Goal: Task Accomplishment & Management: Use online tool/utility

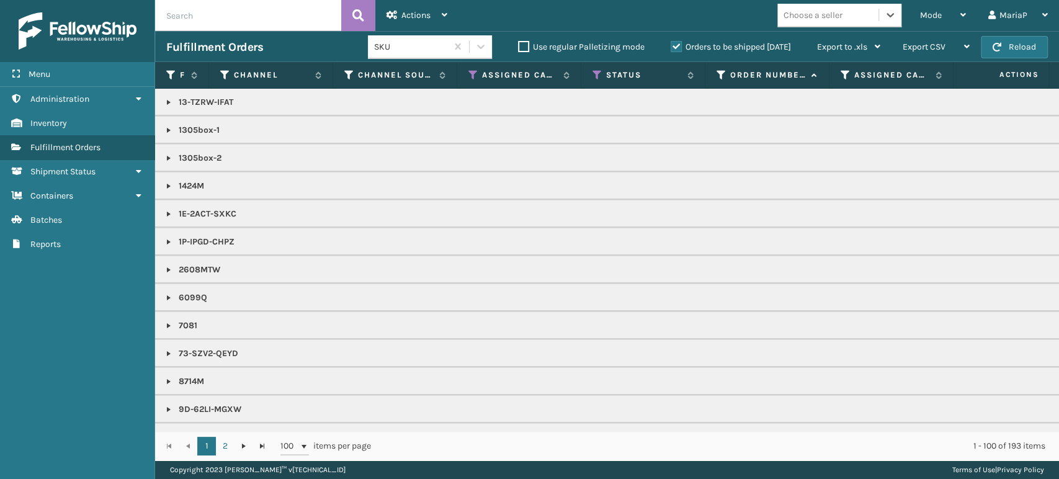
click at [868, 14] on div "Choose a seller" at bounding box center [827, 15] width 101 height 20
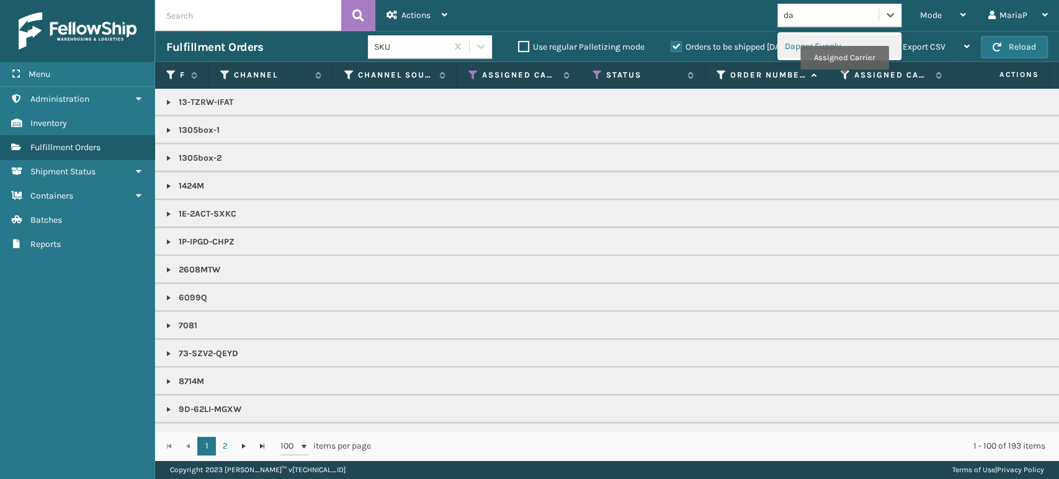
type input "da"
click at [831, 68] on th "Assigned Carrier" at bounding box center [892, 75] width 124 height 27
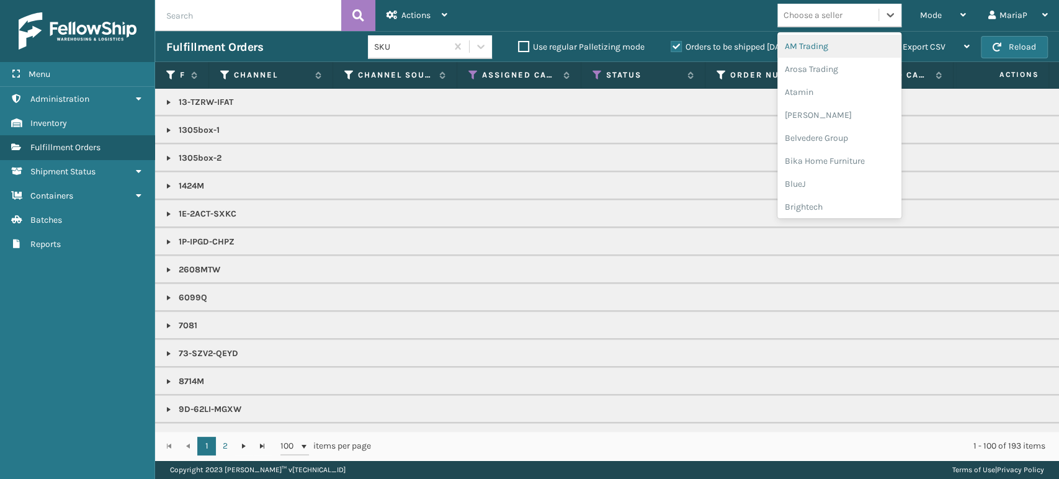
click at [831, 21] on div "Choose a seller" at bounding box center [813, 15] width 59 height 13
type input "da"
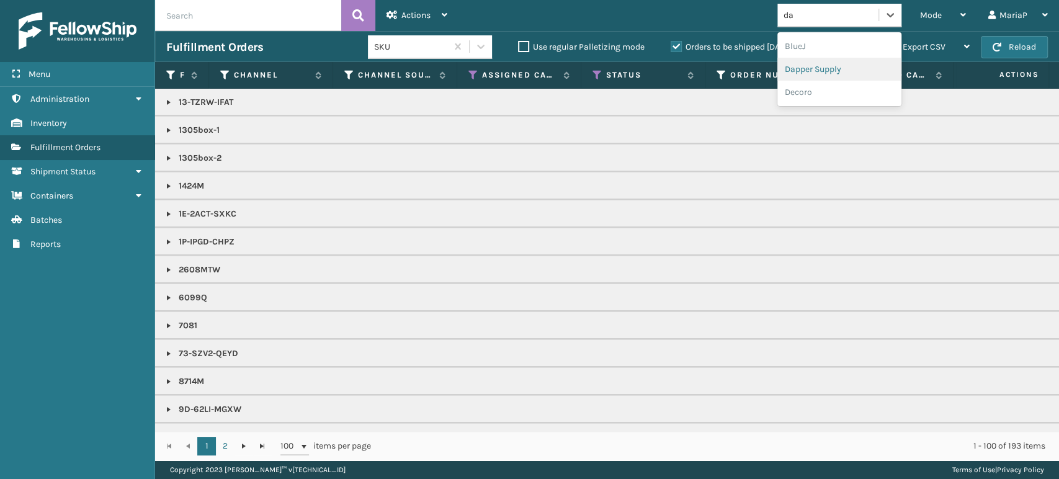
click at [835, 70] on div "Dapper Supply" at bounding box center [839, 69] width 124 height 23
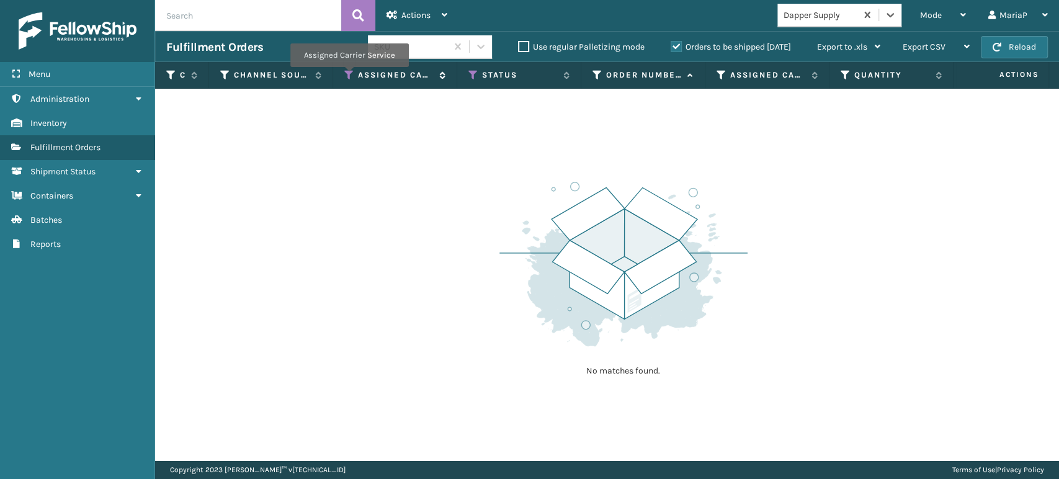
click at [349, 76] on icon at bounding box center [349, 74] width 10 height 11
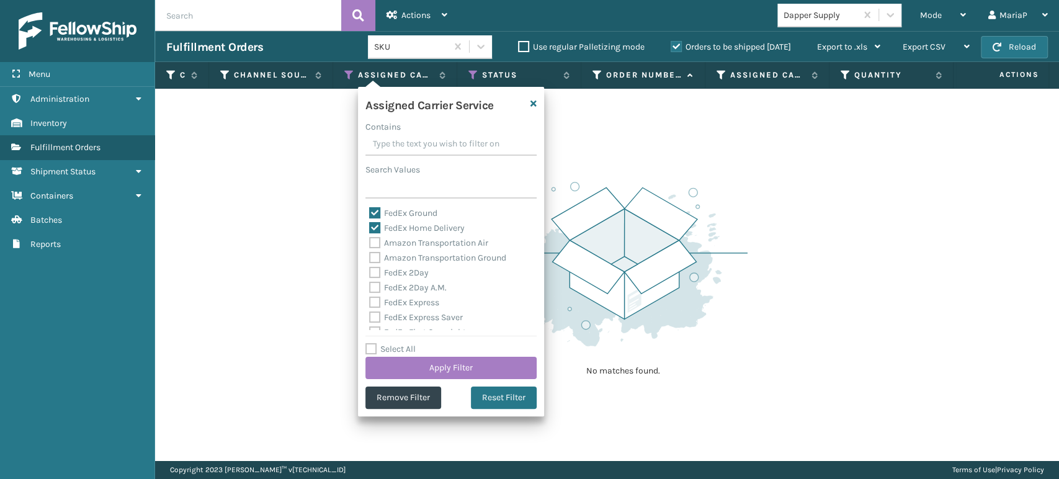
click at [368, 347] on label "Select All" at bounding box center [390, 349] width 50 height 11
click at [368, 343] on input "Select All" at bounding box center [458, 342] width 186 height 1
checkbox input "true"
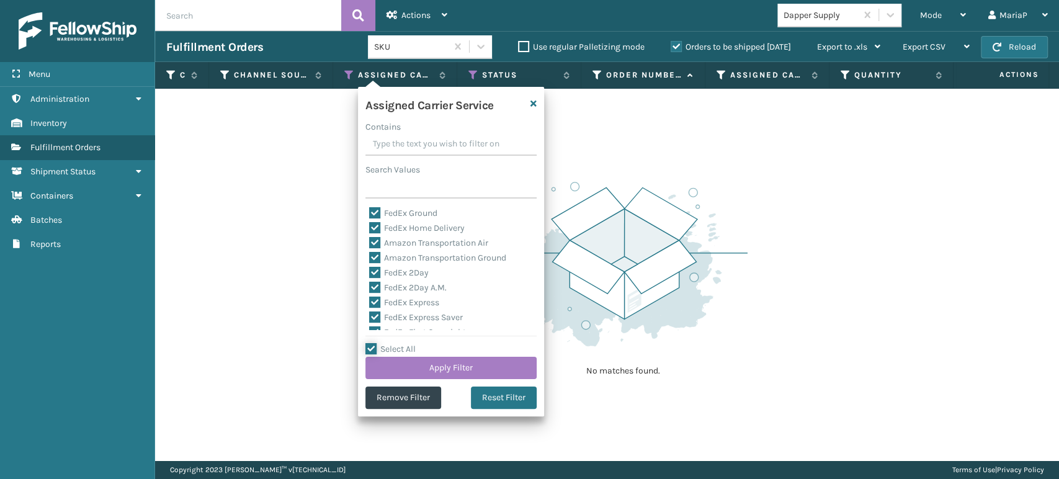
checkbox input "true"
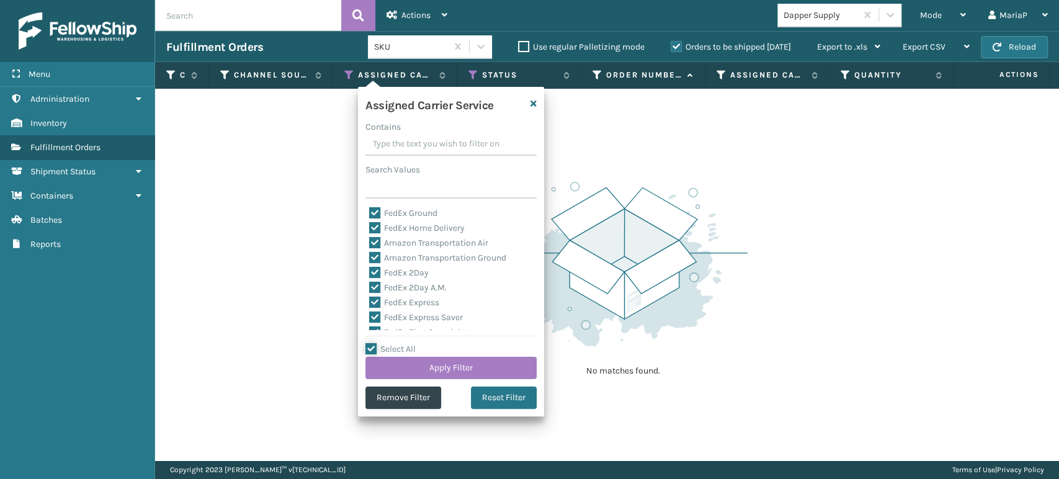
checkbox input "true"
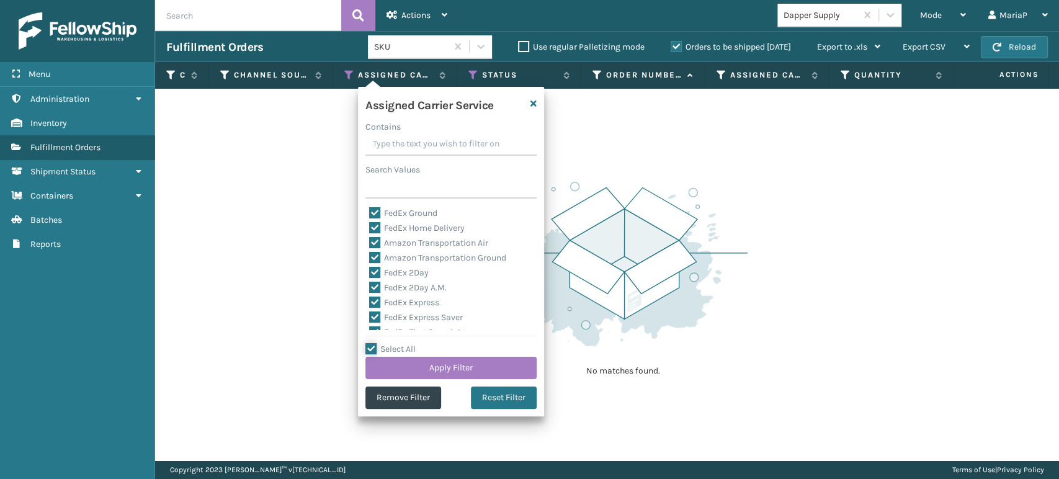
checkbox input "true"
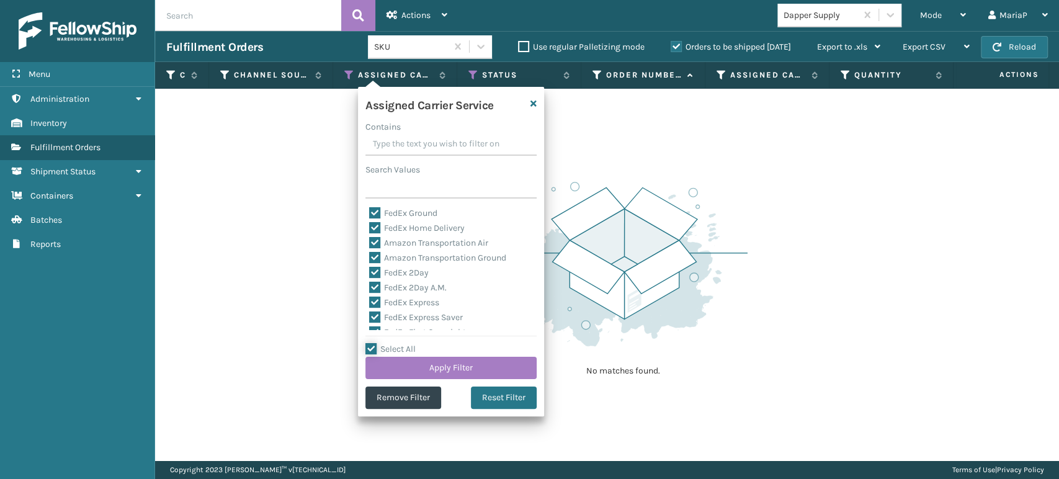
checkbox input "true"
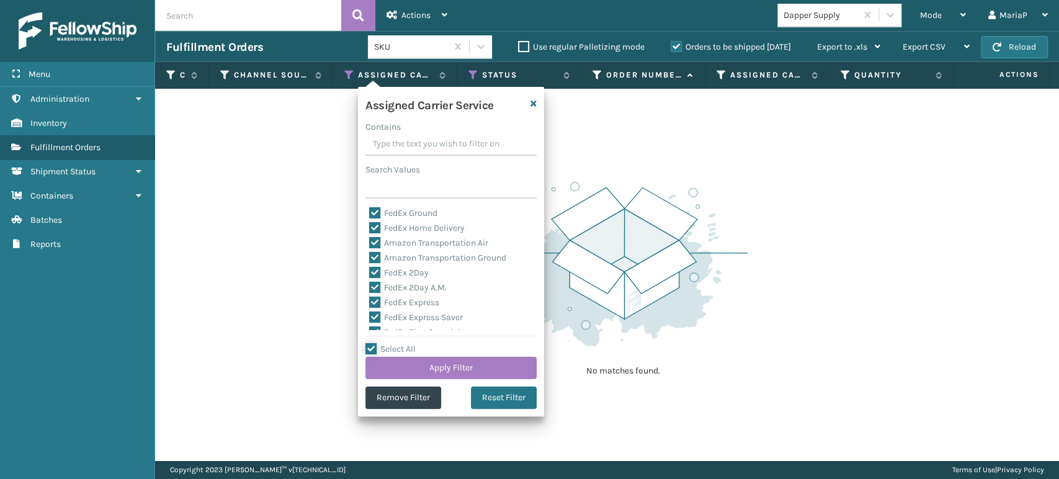
checkbox input "true"
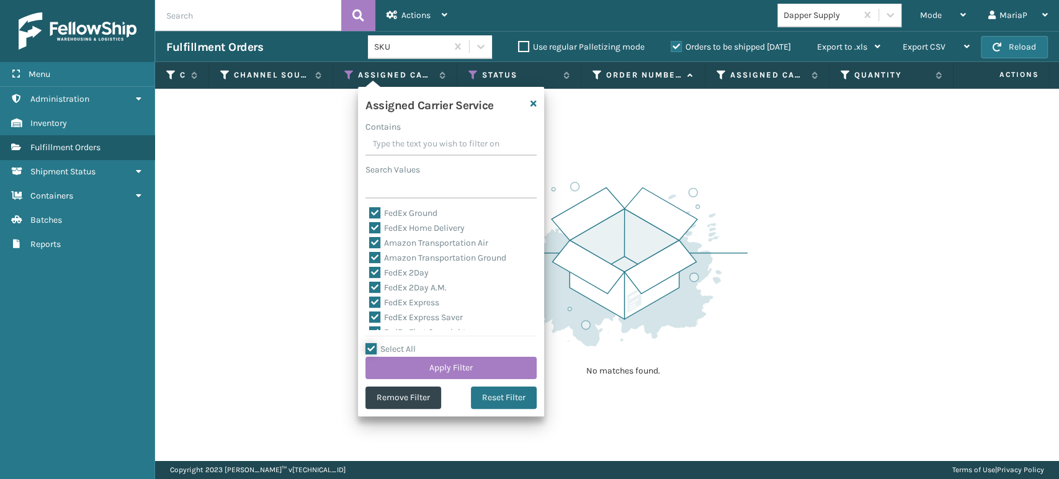
checkbox input "true"
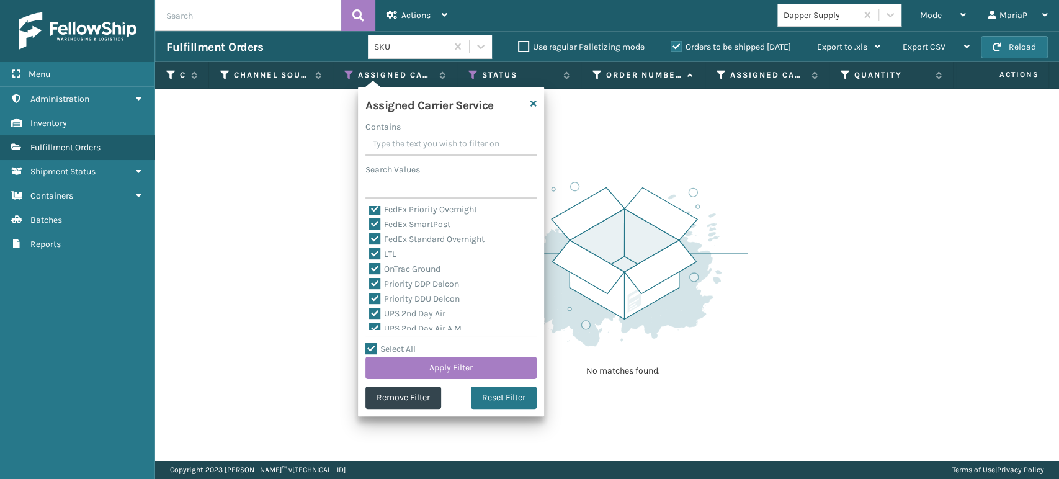
click at [376, 253] on label "LTL" at bounding box center [382, 254] width 27 height 11
click at [370, 253] on input "LTL" at bounding box center [369, 251] width 1 height 8
checkbox input "false"
click at [477, 366] on button "Apply Filter" at bounding box center [450, 368] width 171 height 22
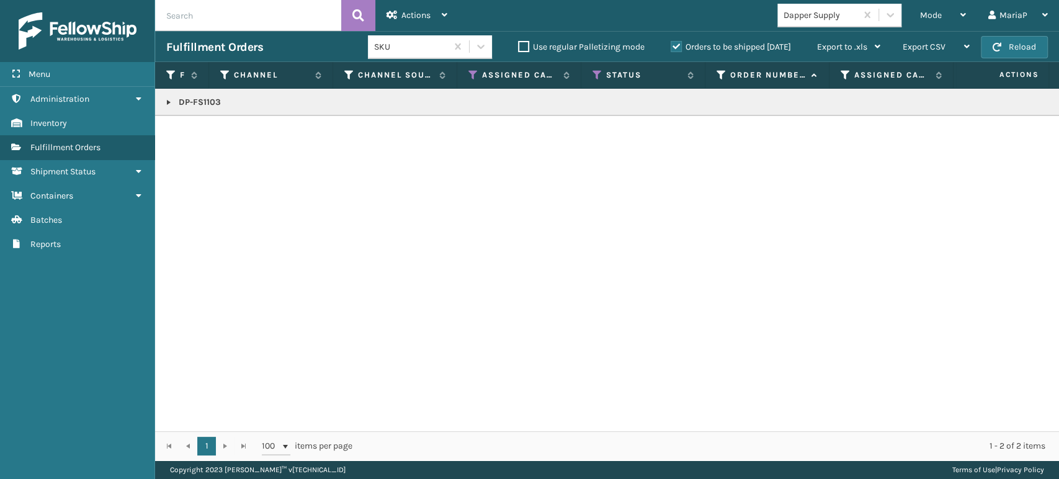
click at [171, 99] on link at bounding box center [169, 102] width 10 height 10
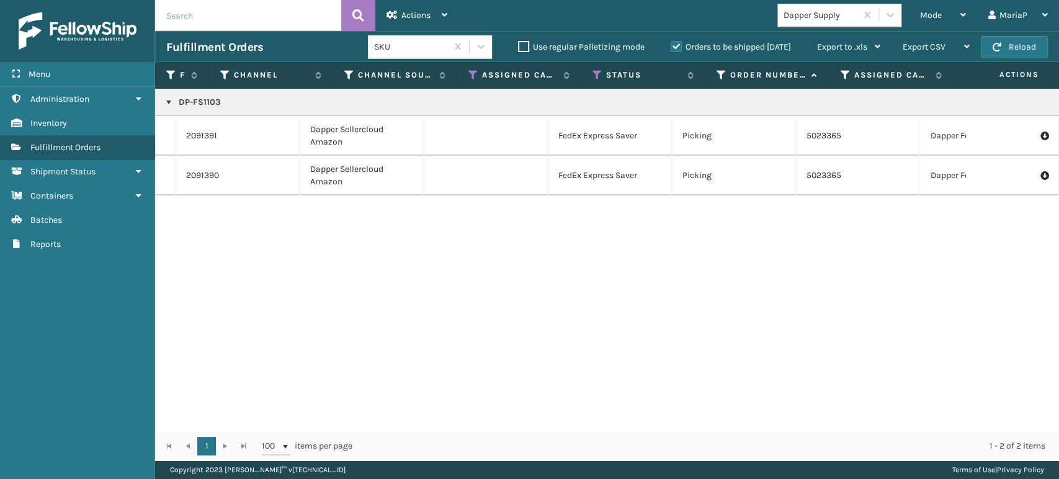
click at [820, 23] on div "Dapper Supply" at bounding box center [816, 15] width 79 height 20
type input "dwc"
click at [823, 13] on div "dwc" at bounding box center [816, 15] width 79 height 20
click at [824, 11] on div "Dapper Supply" at bounding box center [821, 15] width 74 height 13
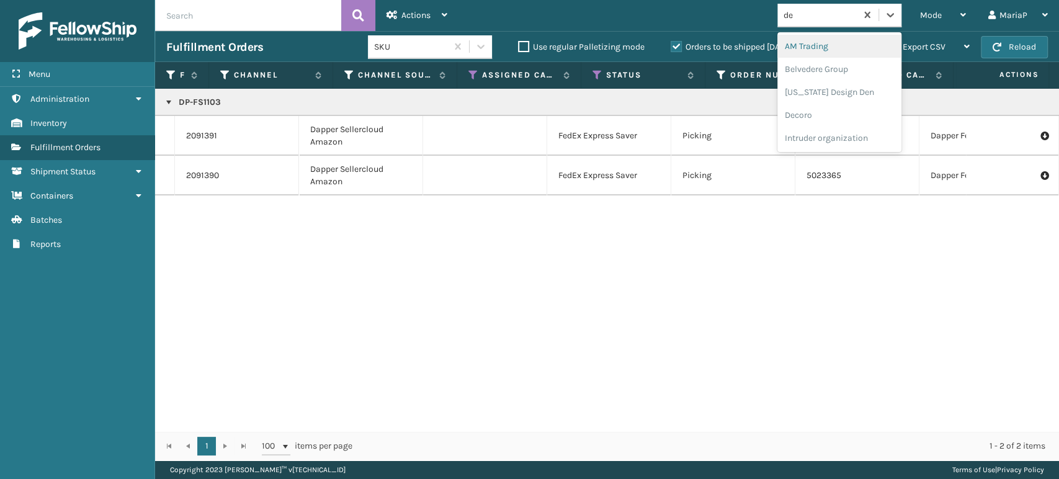
type input "dec"
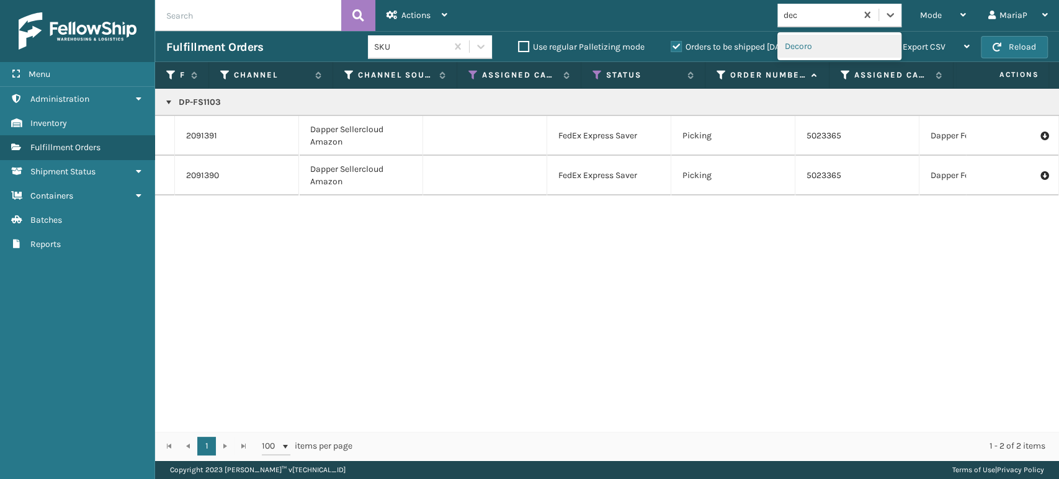
click at [818, 53] on div "Decoro" at bounding box center [839, 46] width 124 height 23
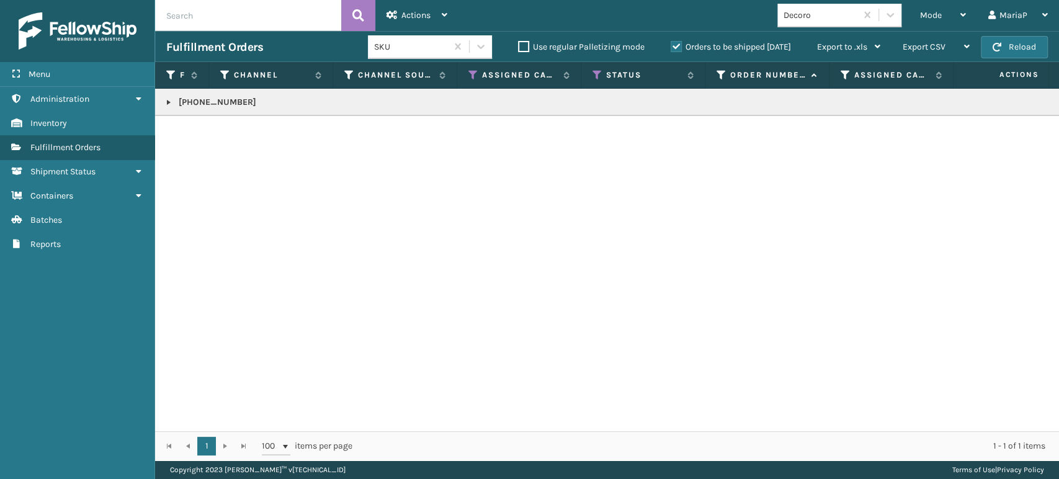
drag, startPoint x: 166, startPoint y: 100, endPoint x: 174, endPoint y: 110, distance: 12.8
click at [166, 99] on link at bounding box center [169, 102] width 10 height 10
click at [209, 135] on link "2091520" at bounding box center [202, 136] width 33 height 12
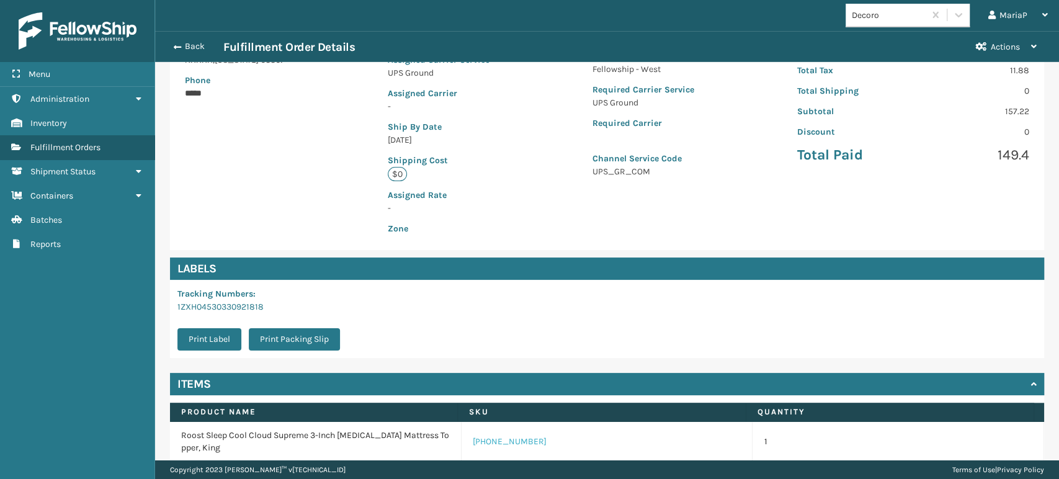
scroll to position [264, 0]
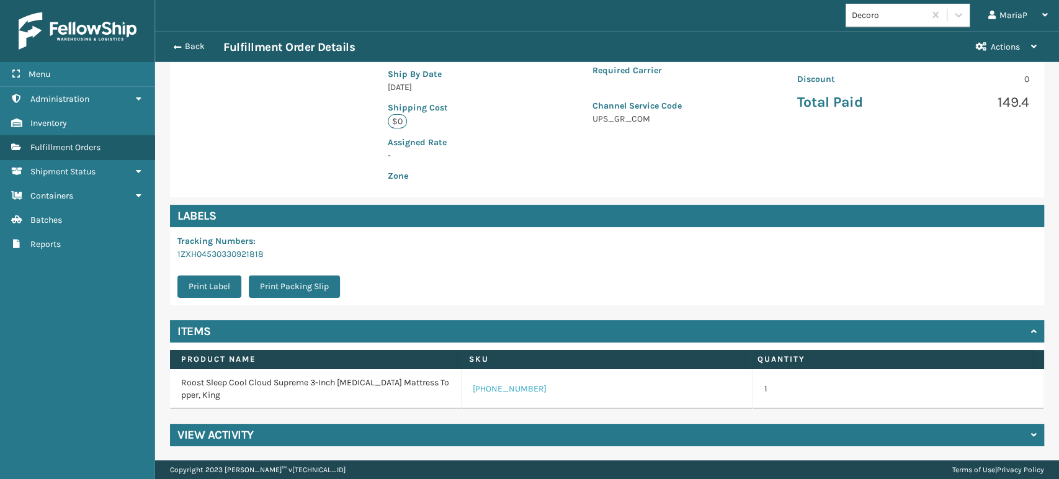
click at [491, 390] on link "[PHONE_NUMBER]" at bounding box center [510, 389] width 74 height 12
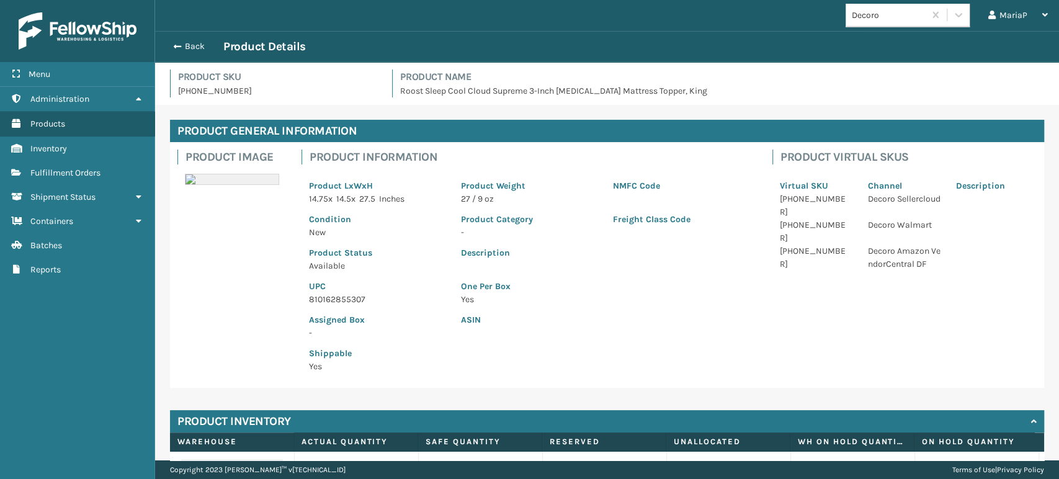
click at [339, 297] on p "810162855307" at bounding box center [377, 299] width 137 height 13
copy p "810162855307"
click at [183, 43] on button "Back" at bounding box center [194, 46] width 57 height 11
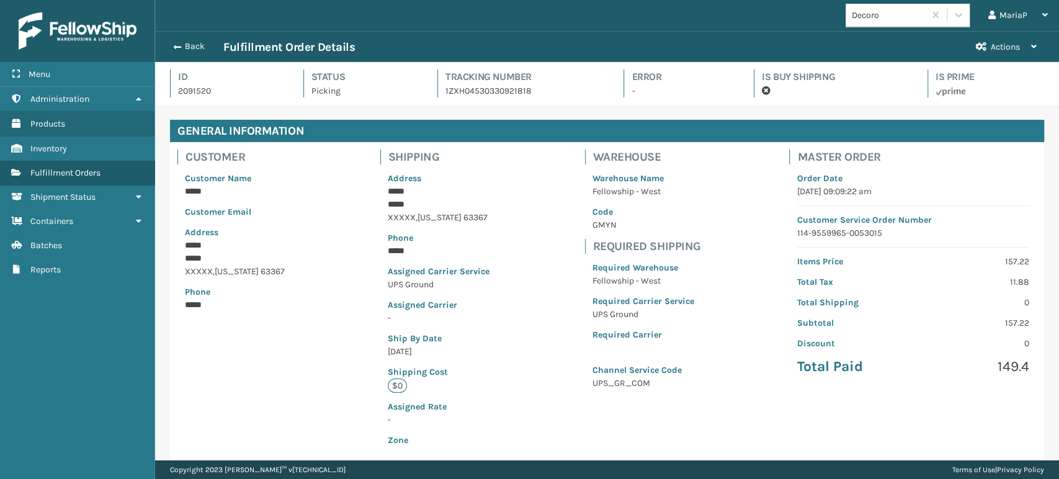
scroll to position [30, 903]
click at [183, 43] on button "Back" at bounding box center [194, 46] width 57 height 11
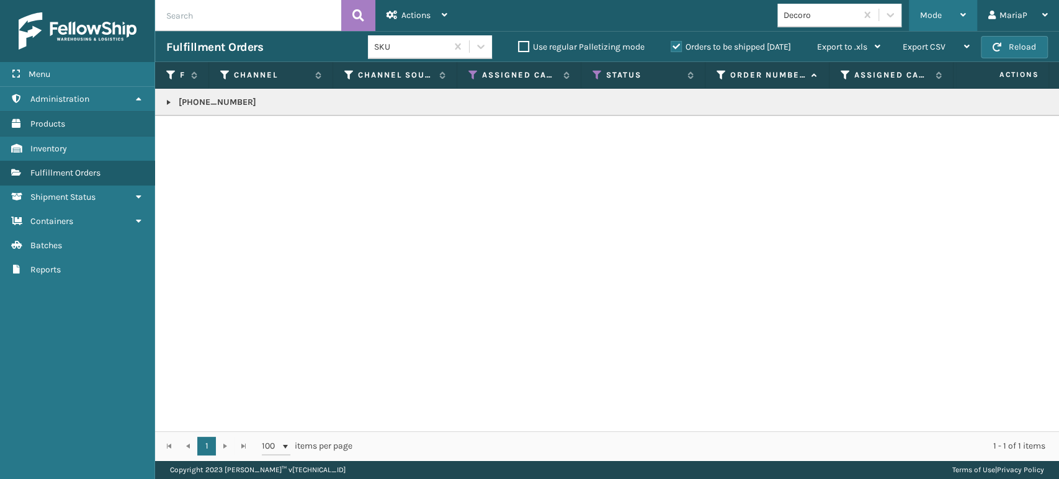
drag, startPoint x: 928, startPoint y: 17, endPoint x: 917, endPoint y: 48, distance: 33.4
click at [928, 16] on span "Mode" at bounding box center [931, 15] width 22 height 11
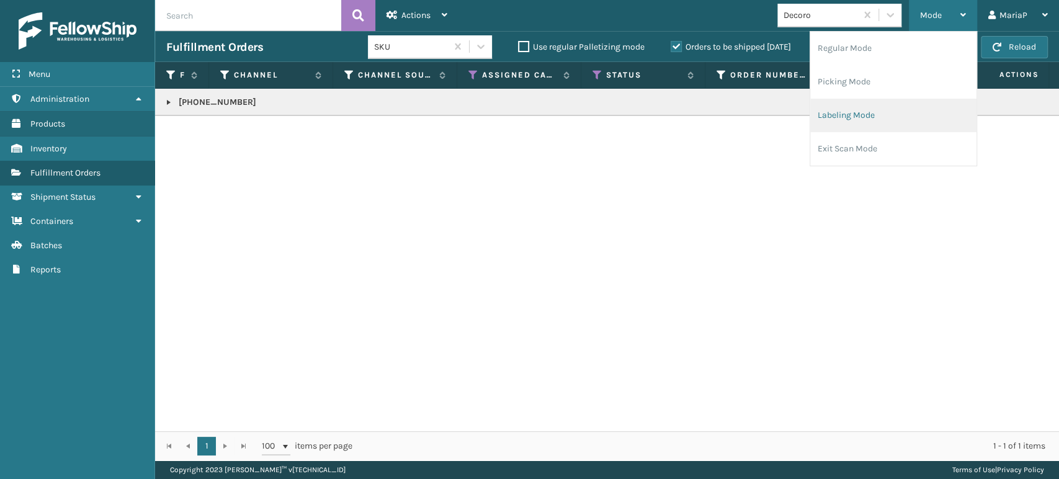
click at [839, 111] on li "Labeling Mode" at bounding box center [893, 116] width 166 height 34
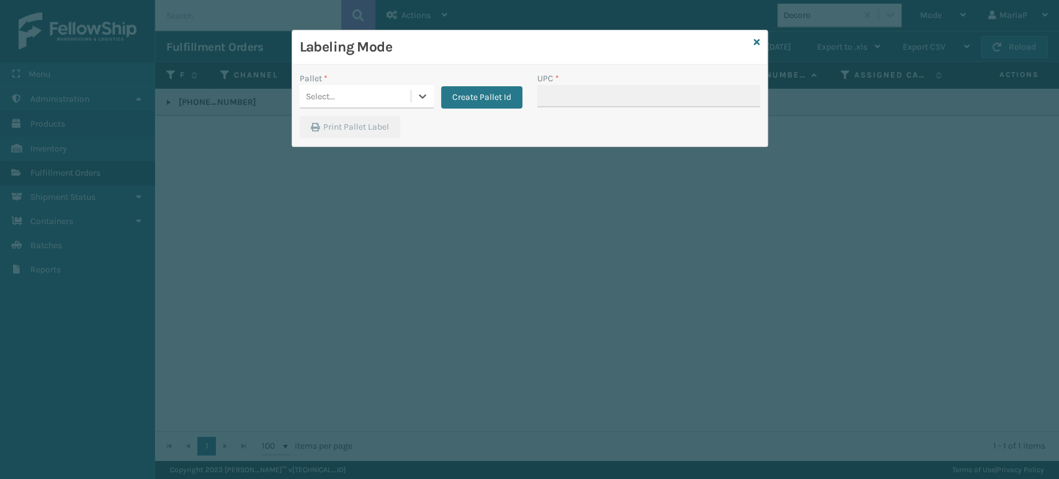
click at [384, 91] on div "Select..." at bounding box center [355, 96] width 111 height 20
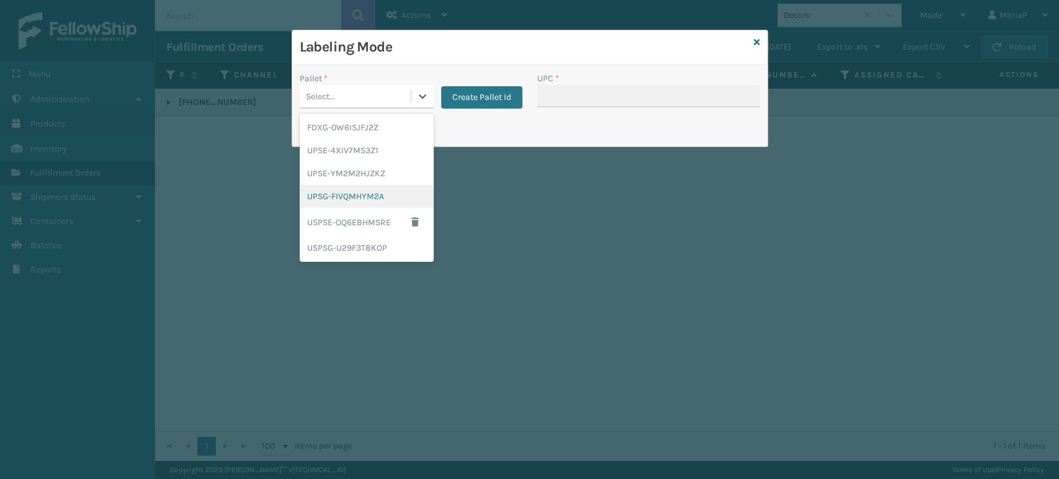
click at [396, 199] on div "UPSG-FIVQMHYM2A" at bounding box center [367, 196] width 134 height 23
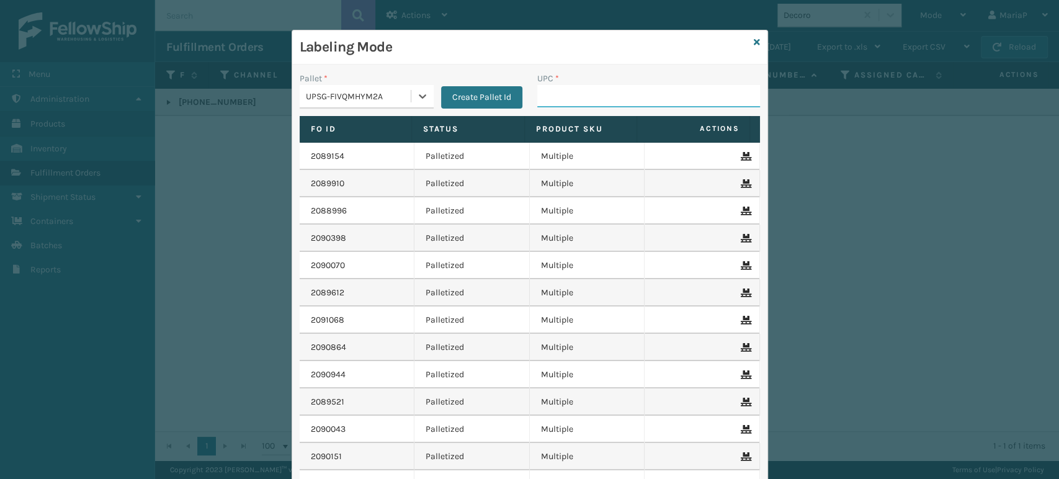
click at [566, 102] on input "UPC *" at bounding box center [648, 96] width 223 height 22
paste input "810162855307"
type input "810162855307"
click at [566, 102] on input "810162855307" at bounding box center [637, 96] width 200 height 22
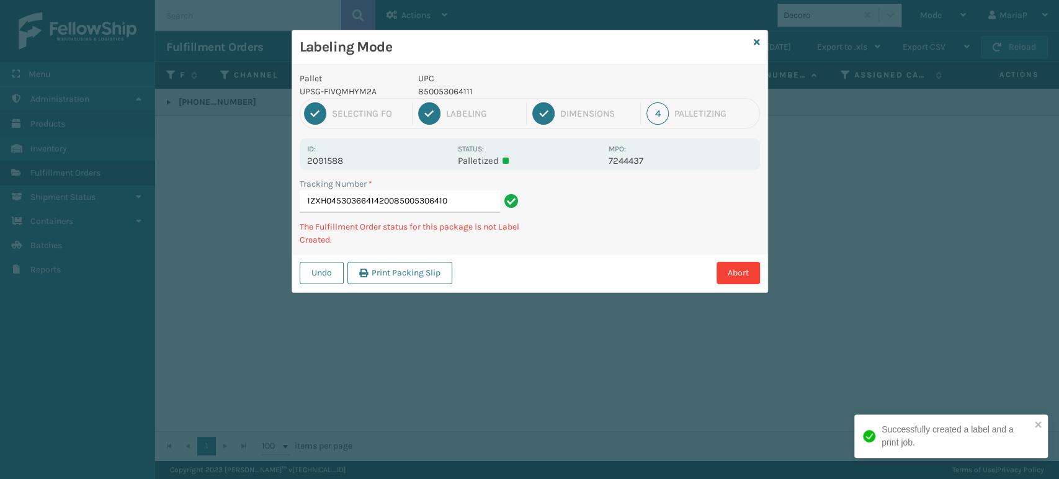
type input "1ZXH04530366414200850053064104"
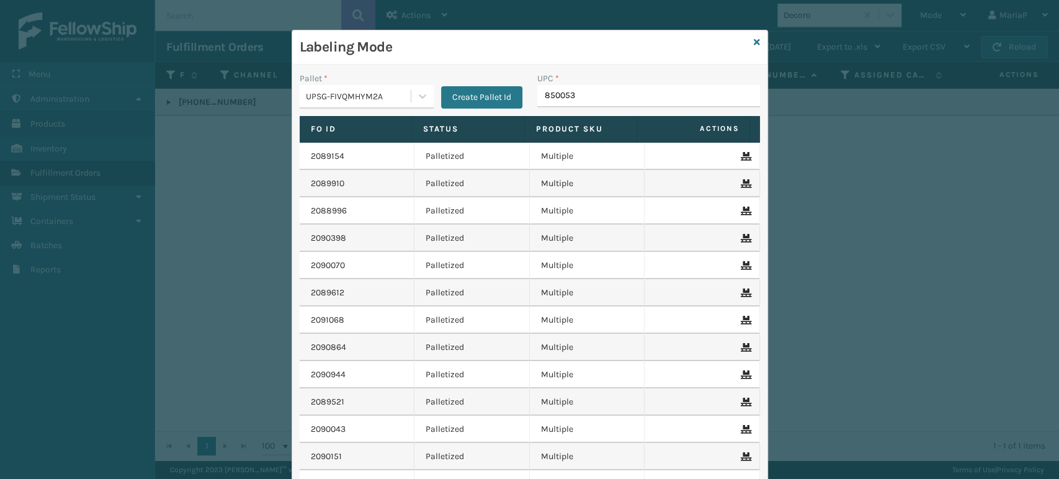
type input "8500530"
type input "080313014246"
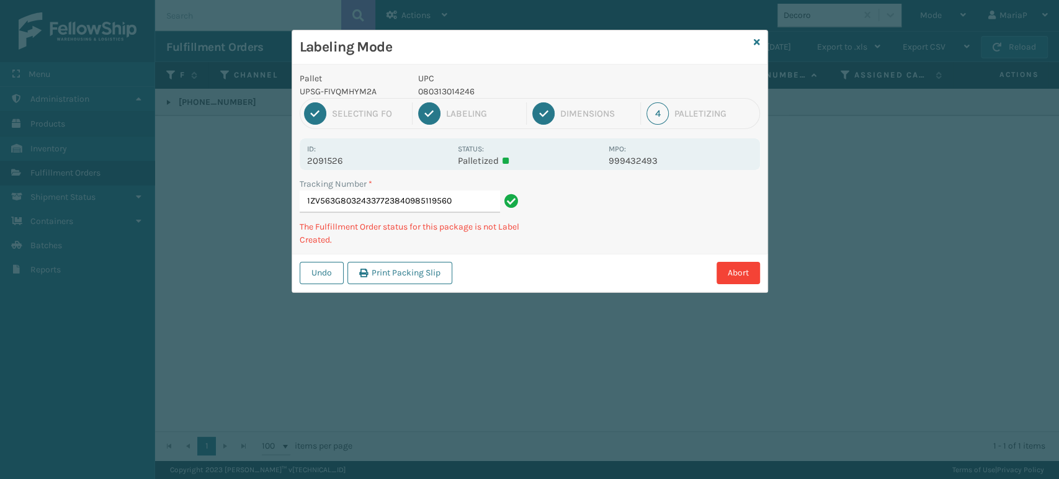
type input "1ZV563G80324337723840985119560"
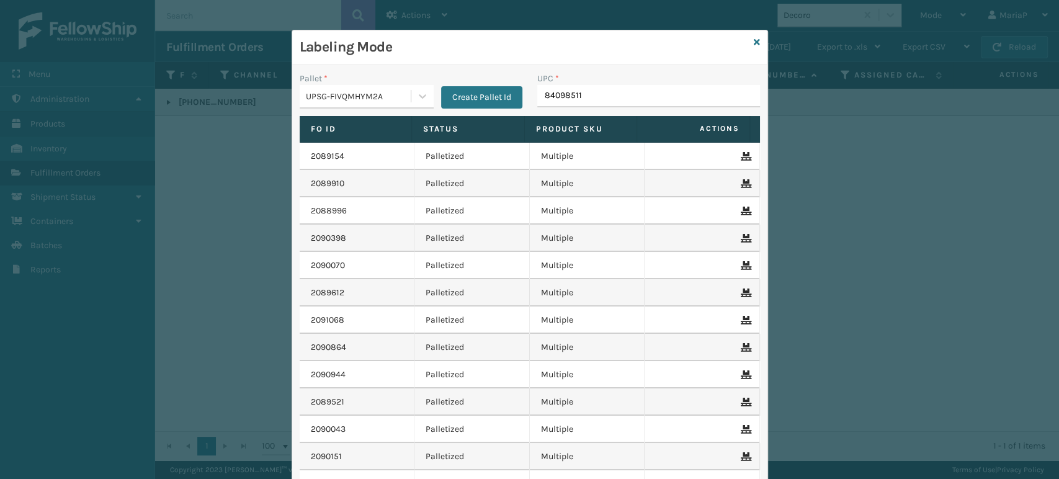
type input "840985119"
click at [754, 39] on icon at bounding box center [757, 42] width 6 height 9
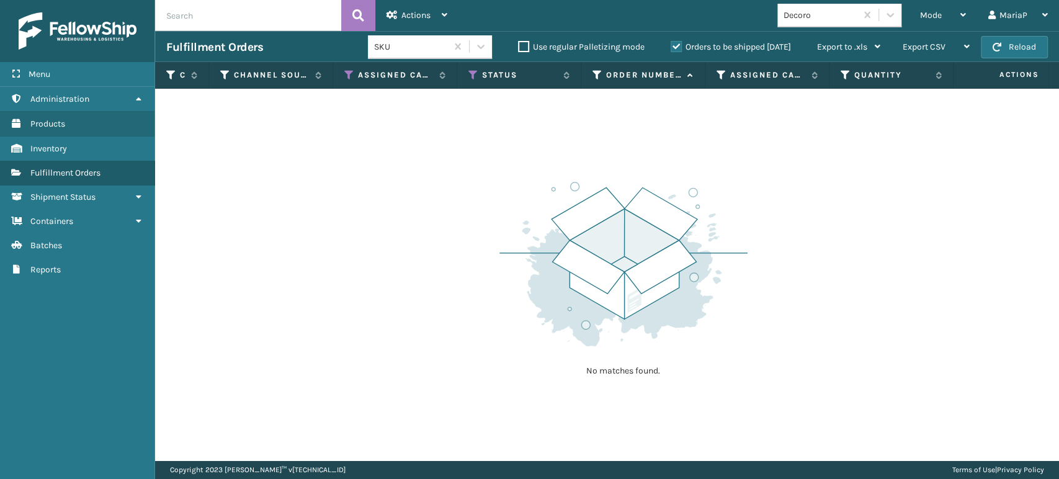
click at [828, 18] on div "Decoro" at bounding box center [821, 15] width 74 height 13
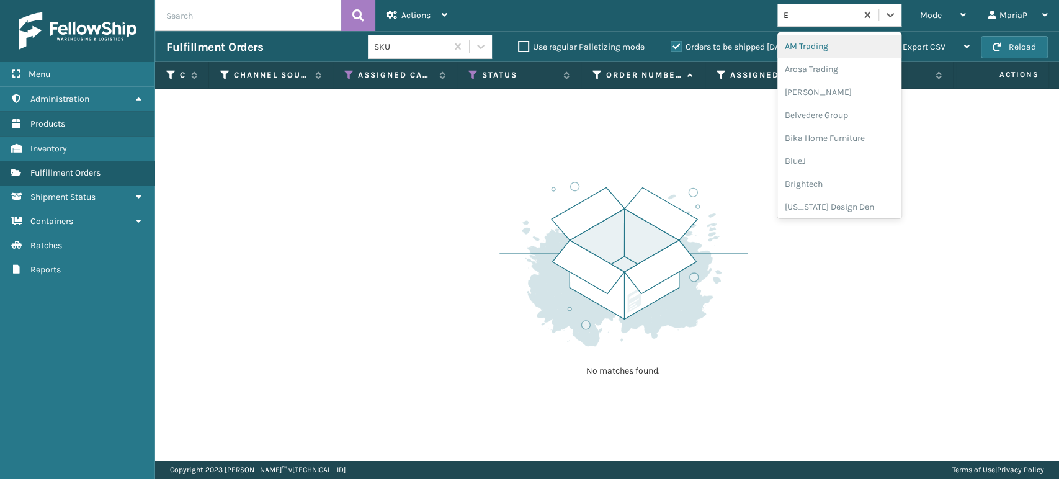
type input "EM"
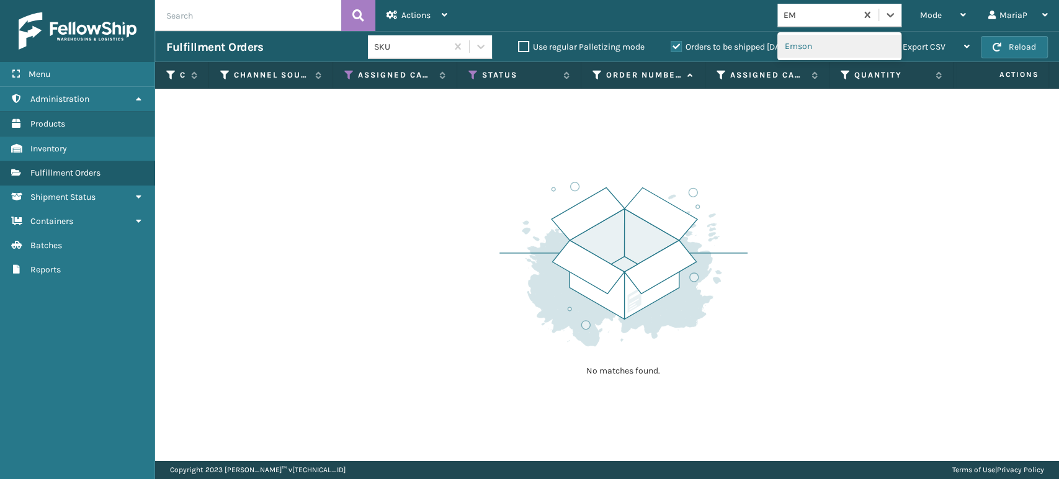
click at [839, 53] on div "Emson" at bounding box center [839, 46] width 124 height 23
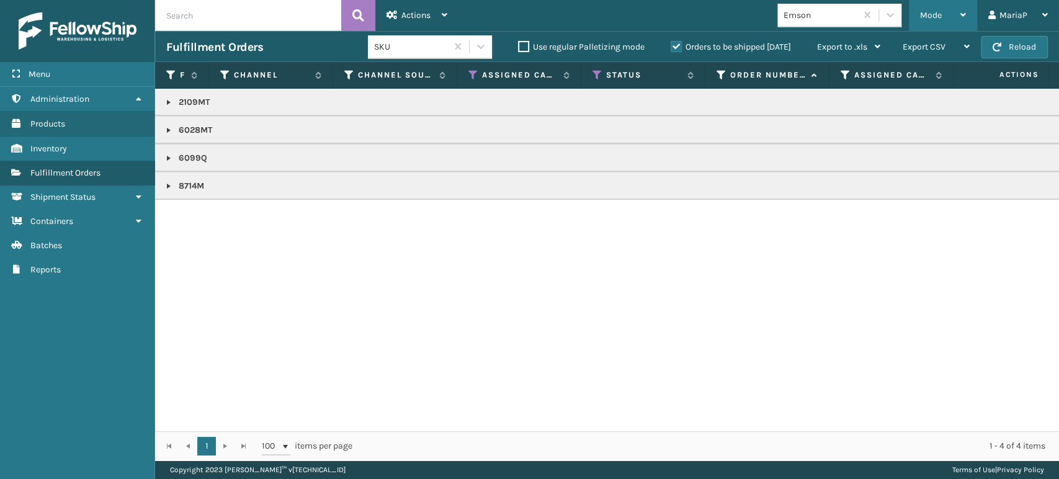
click at [911, 14] on div "Mode Regular Mode Picking Mode Labeling Mode Exit Scan Mode" at bounding box center [943, 15] width 68 height 31
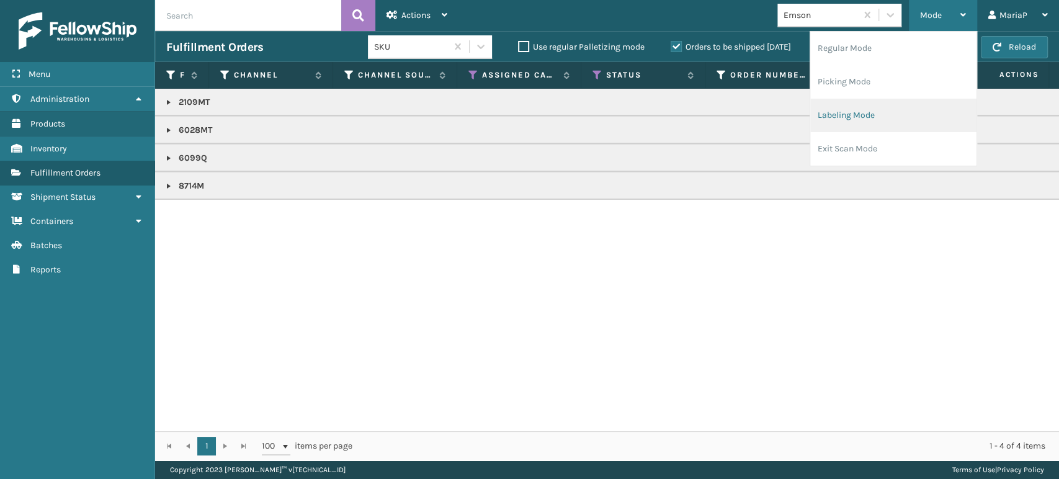
click at [871, 116] on li "Labeling Mode" at bounding box center [893, 116] width 166 height 34
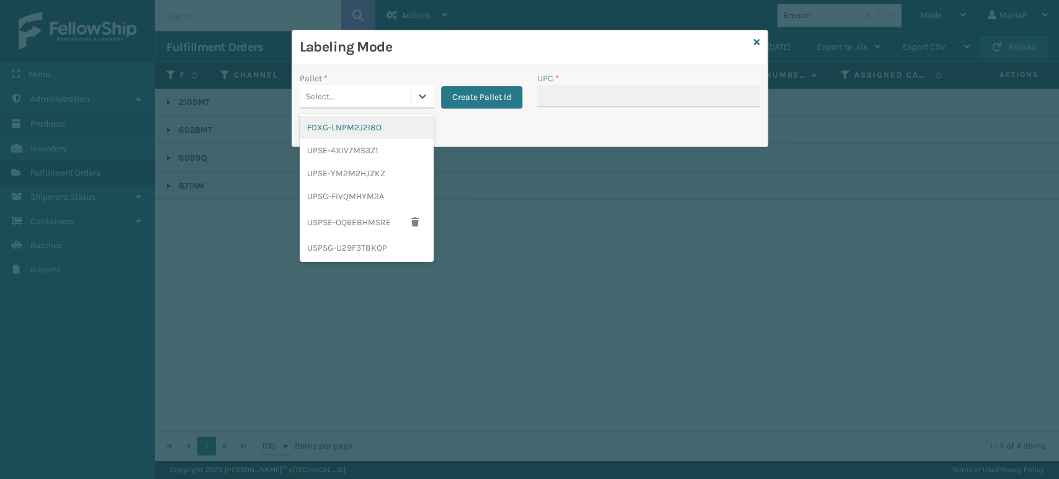
click at [354, 92] on div "Select..." at bounding box center [355, 96] width 111 height 20
click at [380, 195] on div "UPSG-FIVQMHYM2A" at bounding box center [367, 196] width 134 height 23
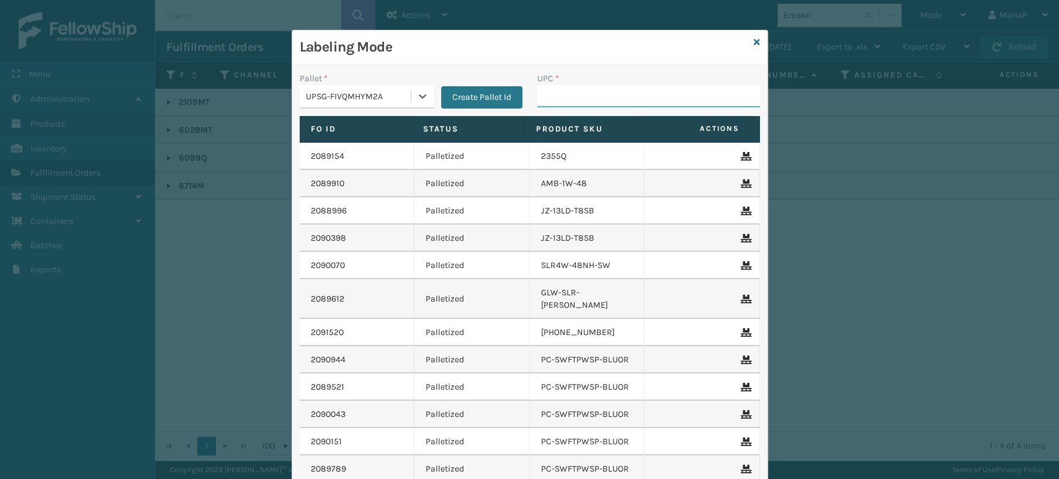
click at [597, 99] on input "UPC *" at bounding box center [648, 96] width 223 height 22
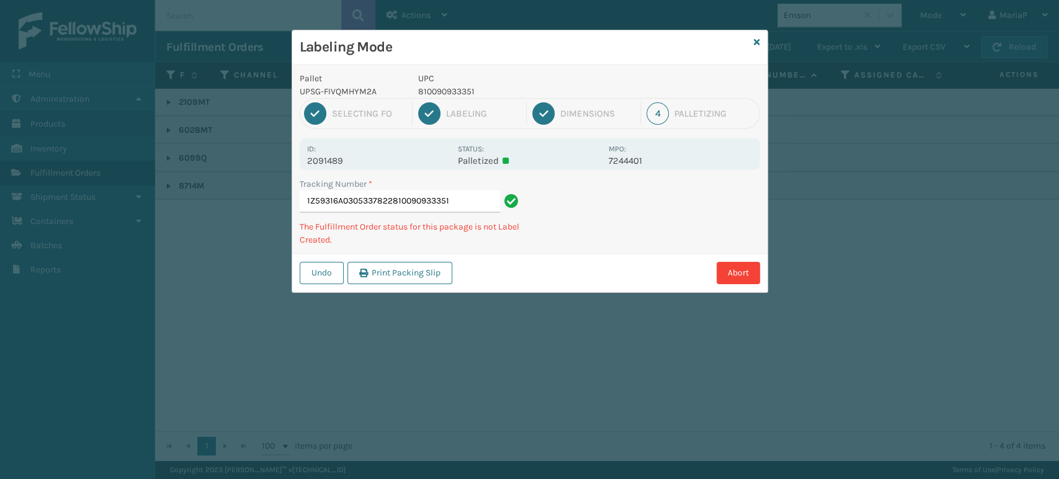
type input "1Z59316A0305337822810090933351"
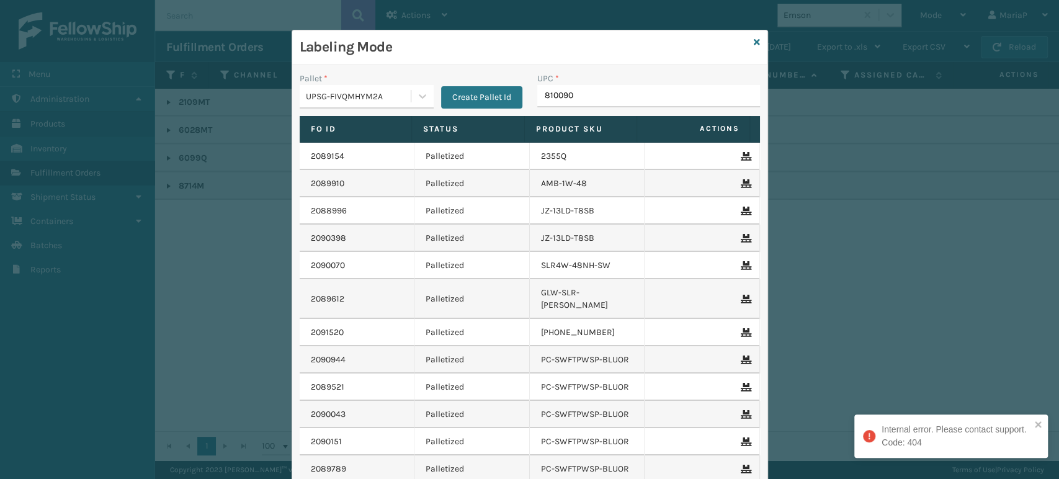
type input "8100909"
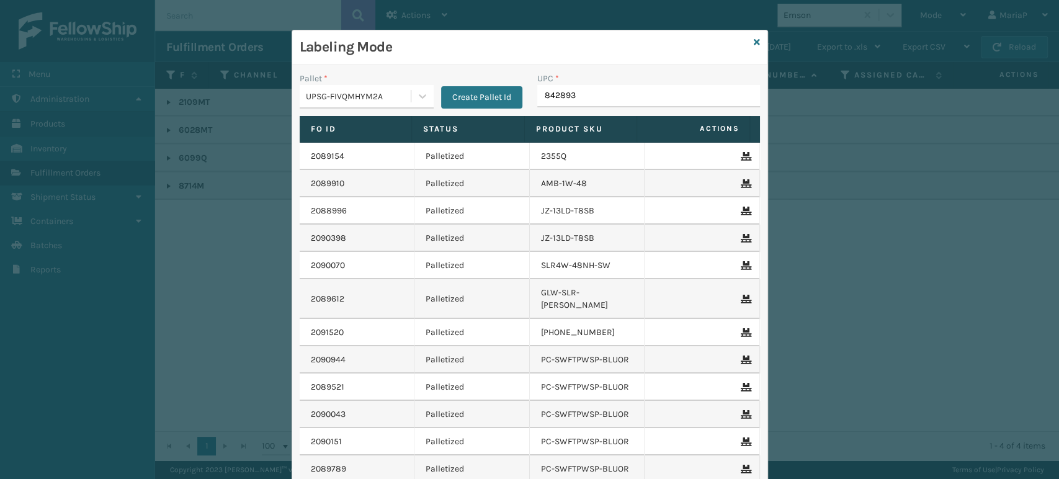
type input "8428931"
click at [567, 103] on input "UPC *" at bounding box center [648, 96] width 223 height 22
type input "8101613"
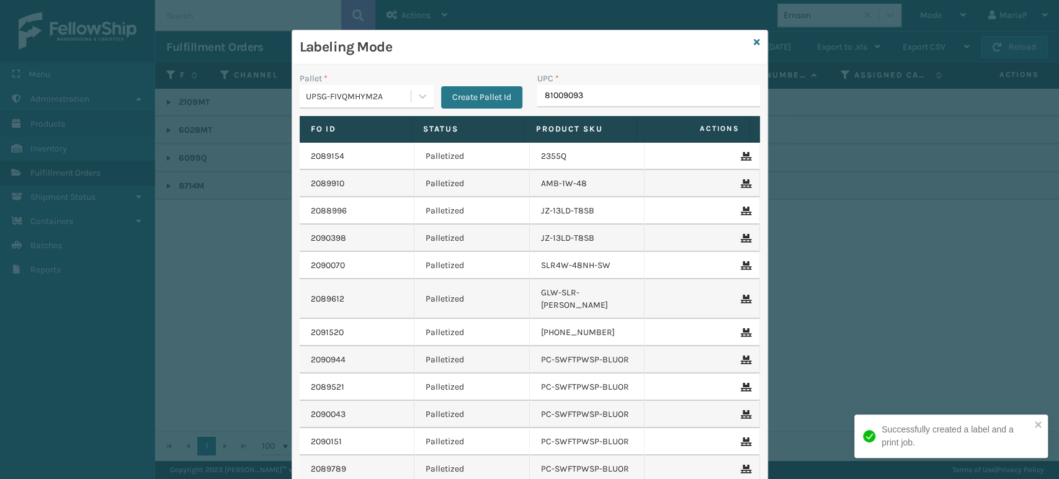
type input "810090930"
type input "8100909"
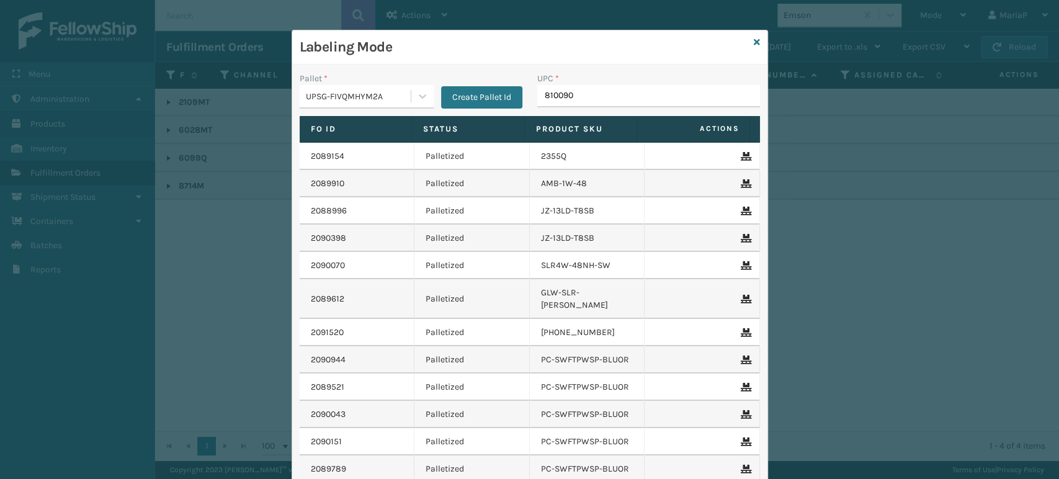
type input "8100909"
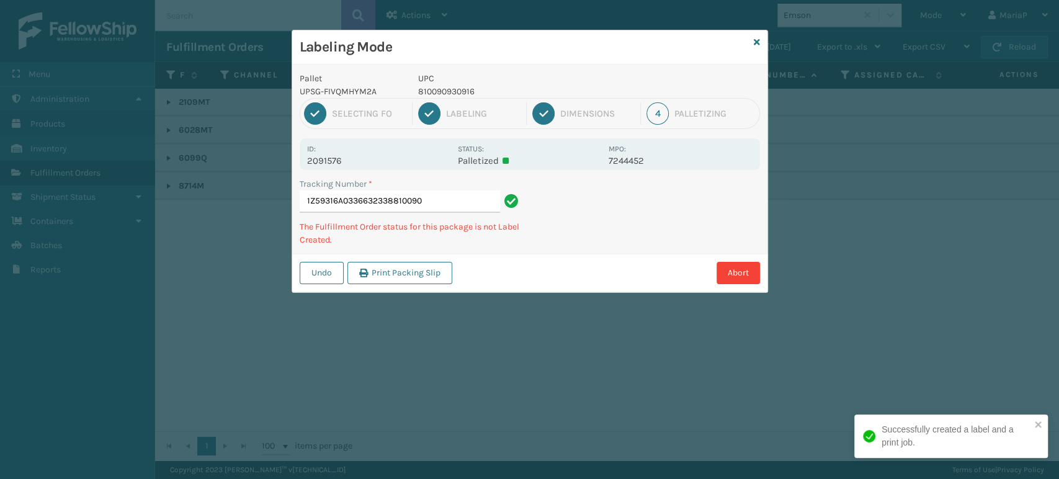
type input "1Z59316A03366323388100909"
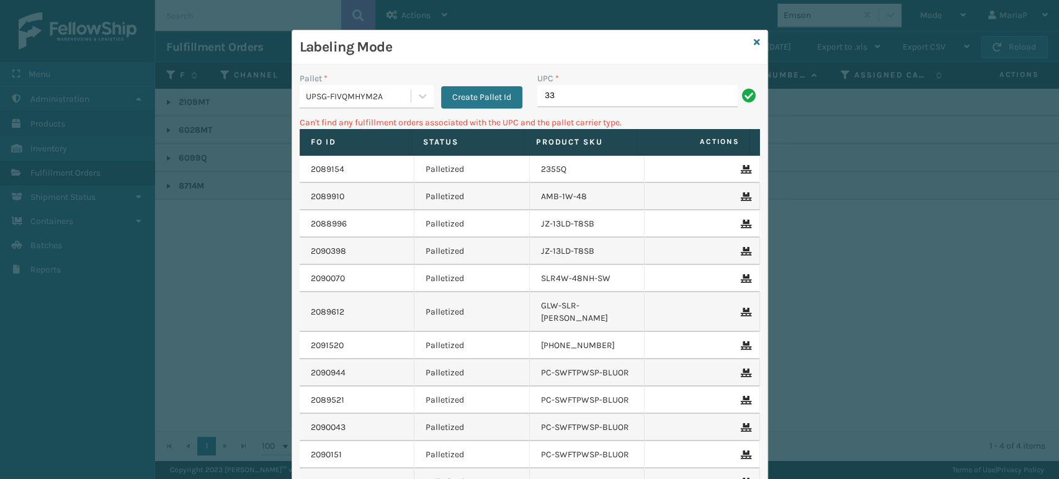
type input "3"
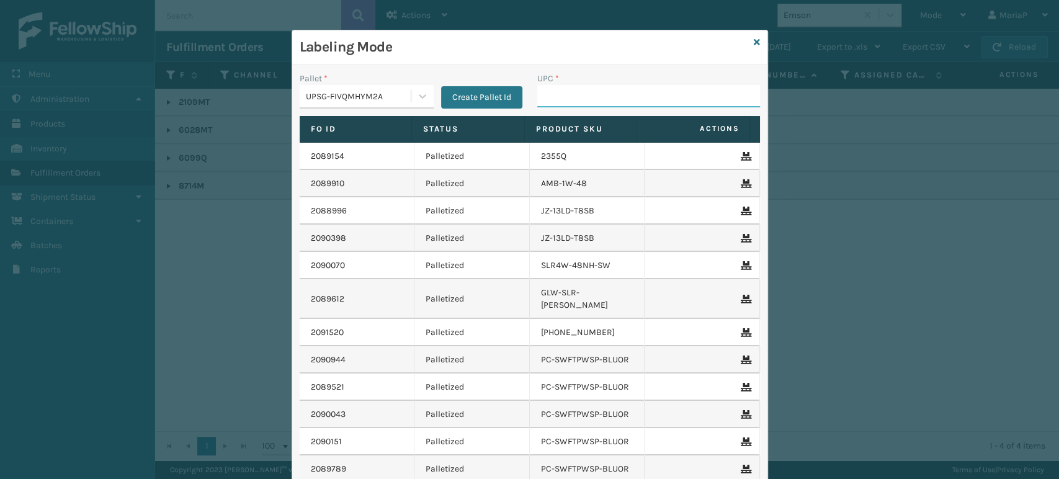
click at [620, 96] on input "UPC *" at bounding box center [648, 96] width 223 height 22
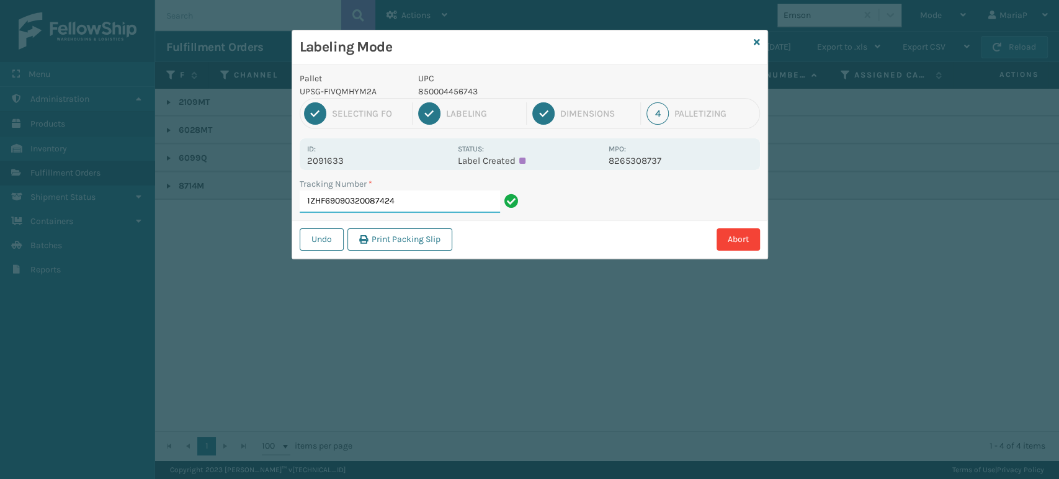
click at [433, 200] on input "1ZHF69090320087424" at bounding box center [400, 201] width 200 height 22
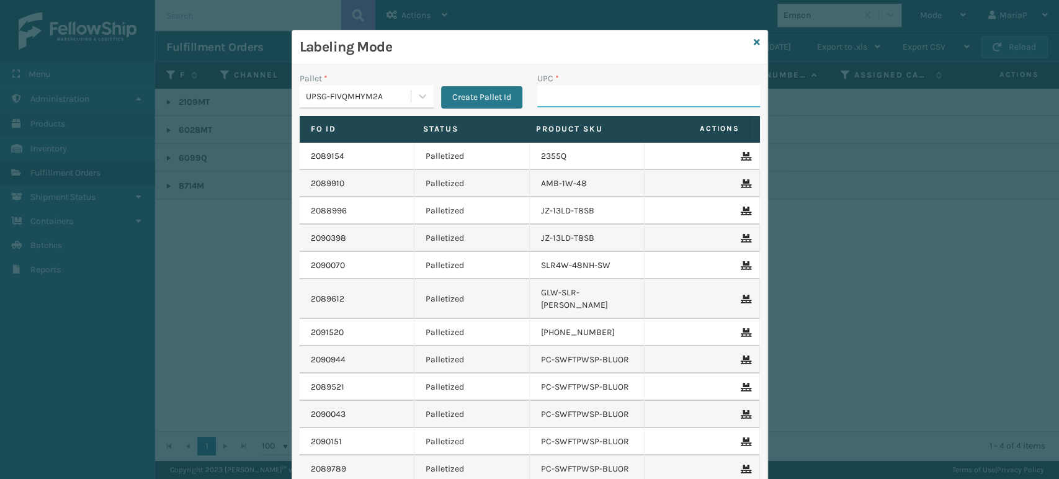
click at [565, 91] on input "UPC *" at bounding box center [648, 96] width 223 height 22
type input "JB-UPSRGMN-14-BLU-ULTRA-B1"
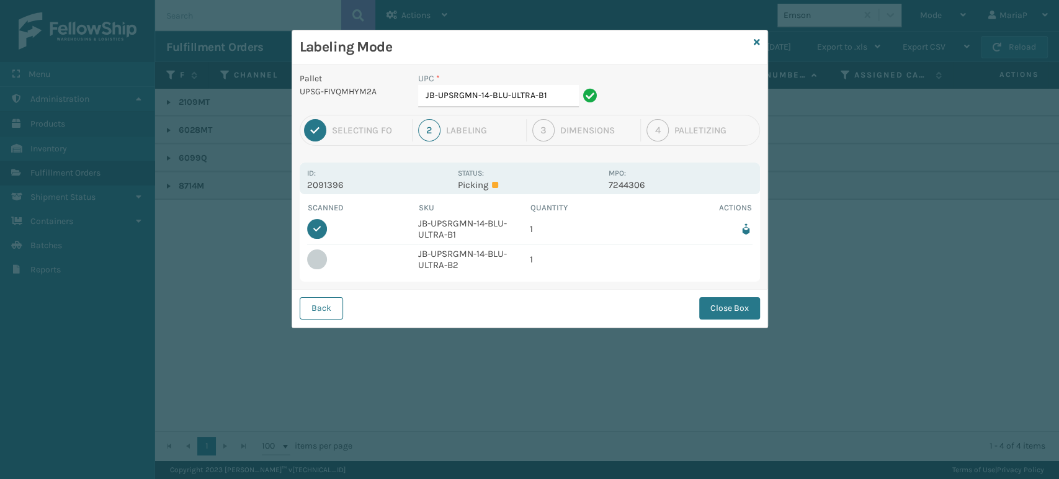
drag, startPoint x: 726, startPoint y: 307, endPoint x: 662, endPoint y: 289, distance: 66.2
click at [727, 307] on button "Close Box" at bounding box center [729, 308] width 61 height 22
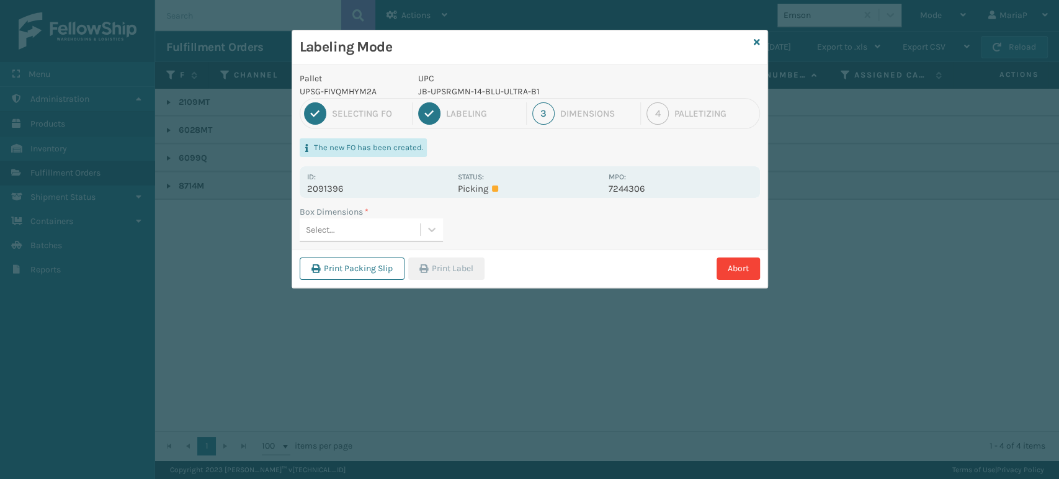
click at [383, 224] on div "Select..." at bounding box center [360, 230] width 120 height 20
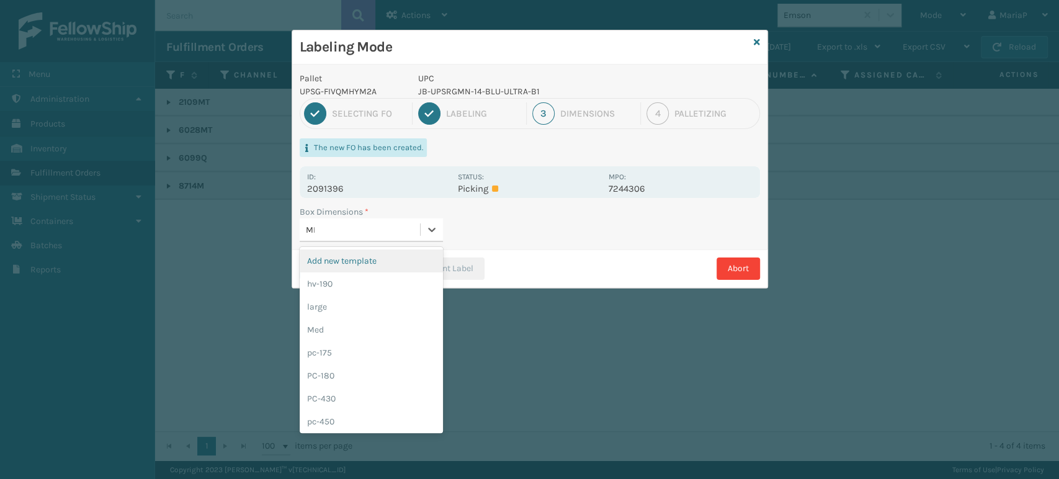
type input "MED"
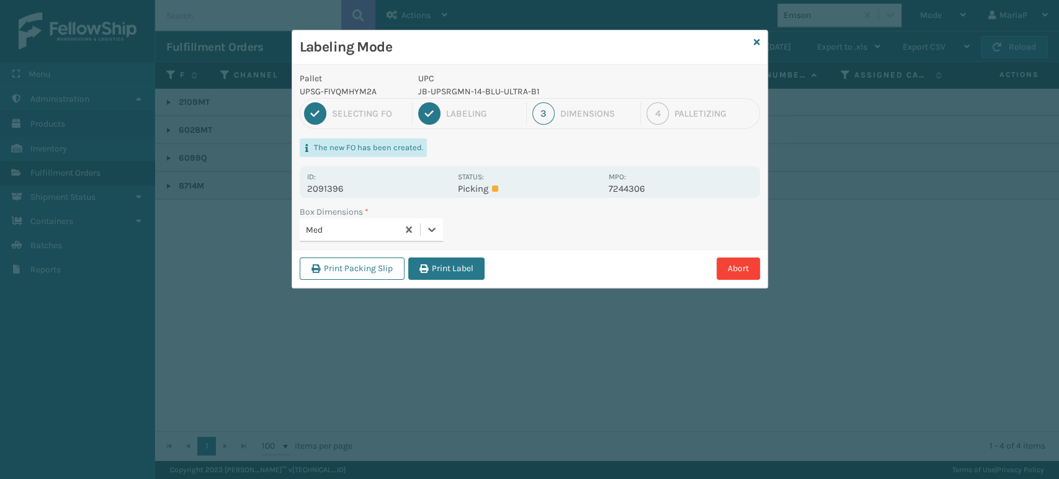
click at [472, 249] on div "Print Packing Slip Print Label Abort" at bounding box center [529, 268] width 475 height 38
click at [453, 276] on button "Print Label" at bounding box center [446, 268] width 76 height 22
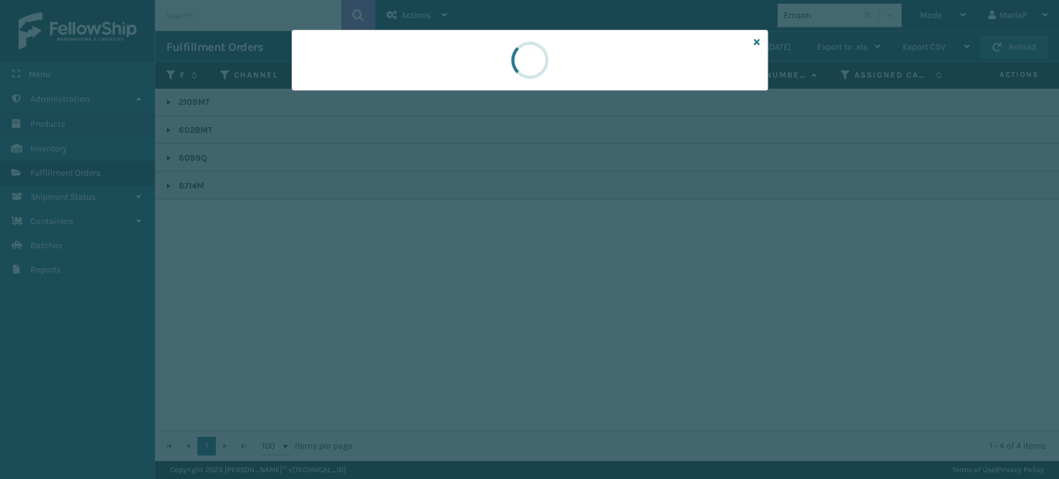
drag, startPoint x: 454, startPoint y: 275, endPoint x: 460, endPoint y: 267, distance: 9.3
click at [454, 274] on div at bounding box center [529, 239] width 1059 height 479
click at [460, 267] on div at bounding box center [529, 239] width 1059 height 479
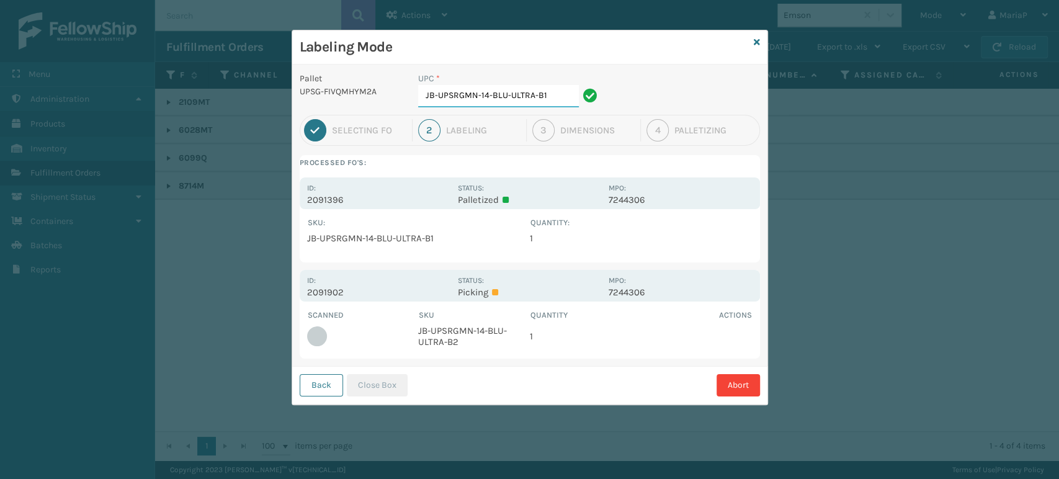
click at [547, 92] on input "JB-UPSRGMN-14-BLU-ULTRA-B1" at bounding box center [498, 96] width 161 height 22
type input "JB-UPSRGMN-14-BLU-ULTRA-B2"
click at [399, 390] on button "Close Box" at bounding box center [377, 385] width 61 height 22
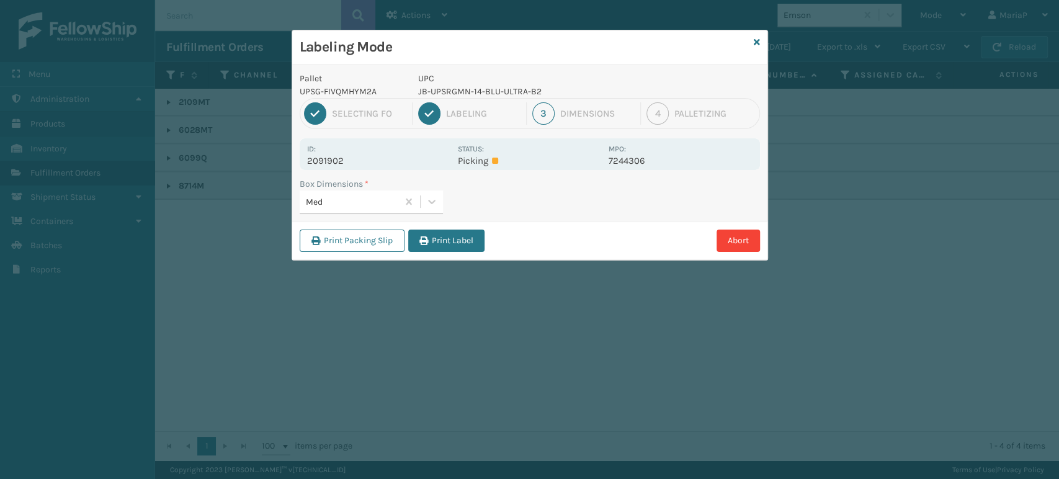
click at [456, 243] on button "Print Label" at bounding box center [446, 241] width 76 height 22
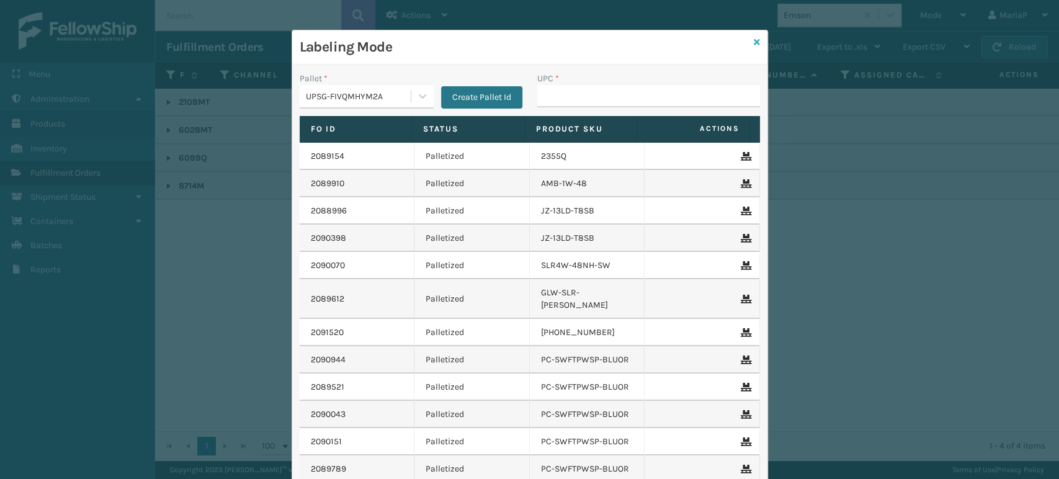
click at [754, 41] on icon at bounding box center [757, 42] width 6 height 9
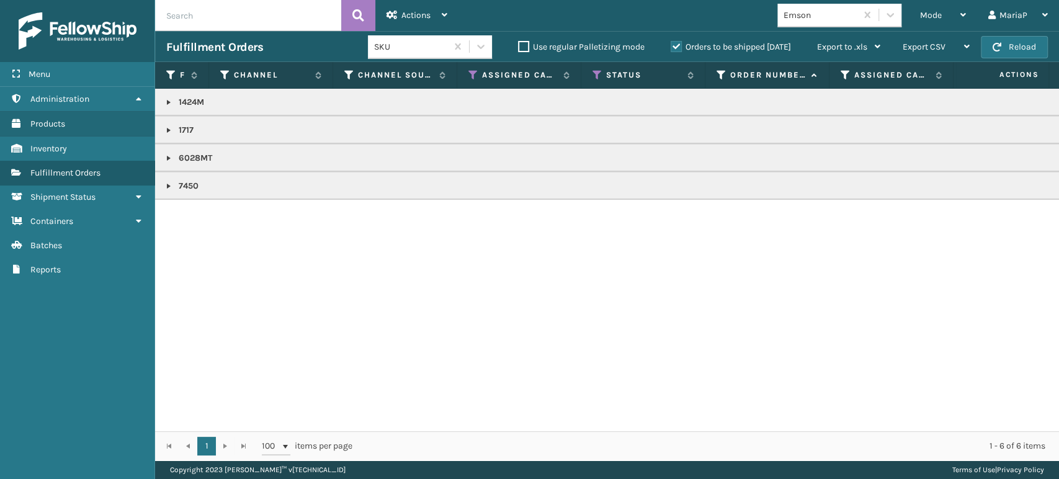
click at [814, 14] on div "Emson" at bounding box center [821, 15] width 74 height 13
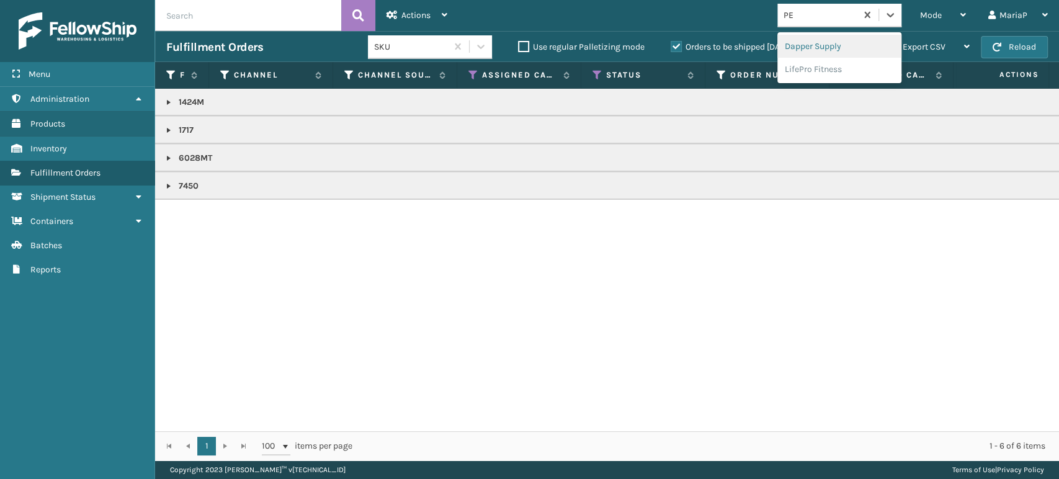
type input "PET"
click at [820, 47] on div "Petcove" at bounding box center [839, 46] width 124 height 23
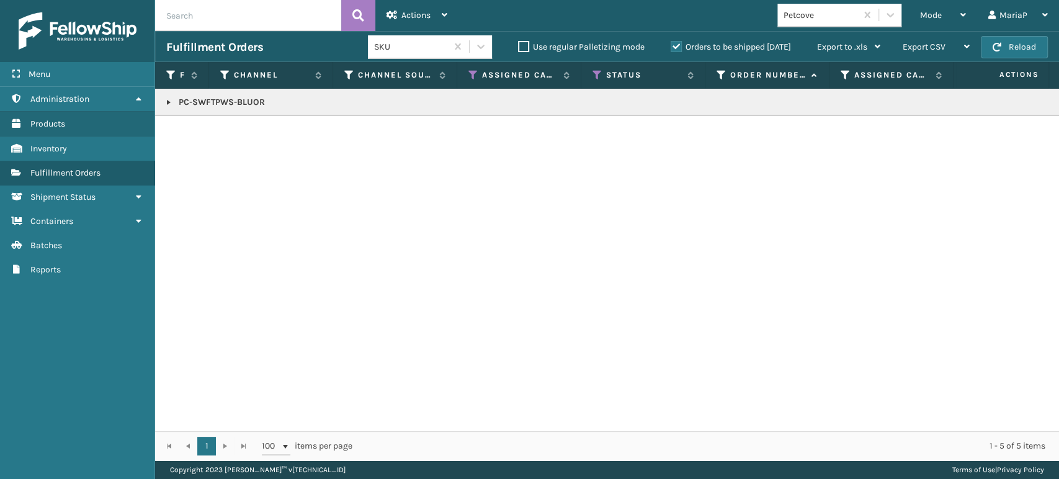
click at [169, 100] on link at bounding box center [169, 102] width 10 height 10
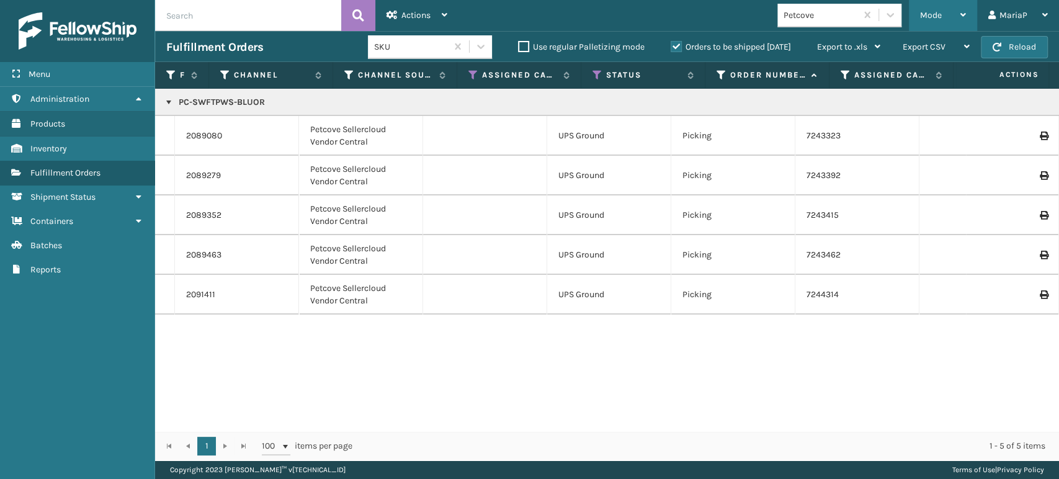
click at [940, 7] on div "Mode" at bounding box center [943, 15] width 46 height 31
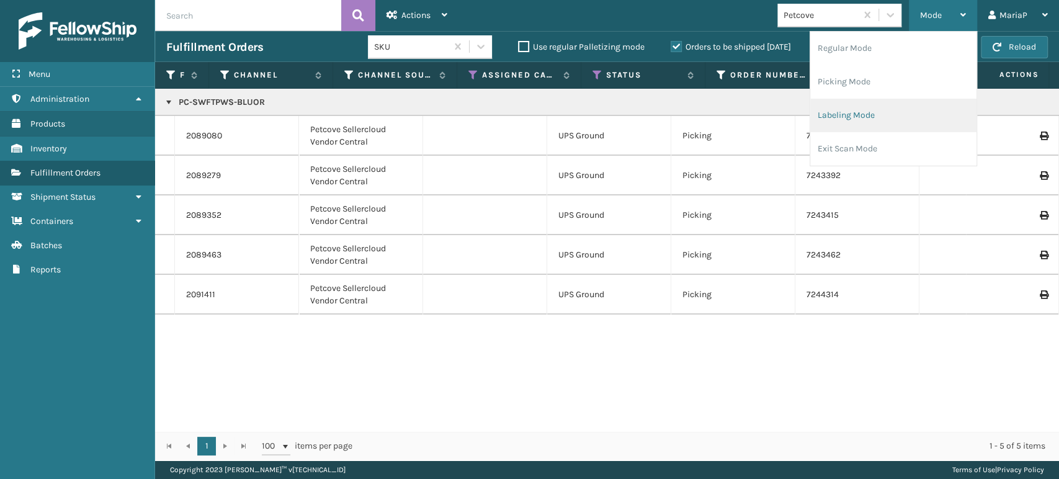
click at [866, 115] on li "Labeling Mode" at bounding box center [893, 116] width 166 height 34
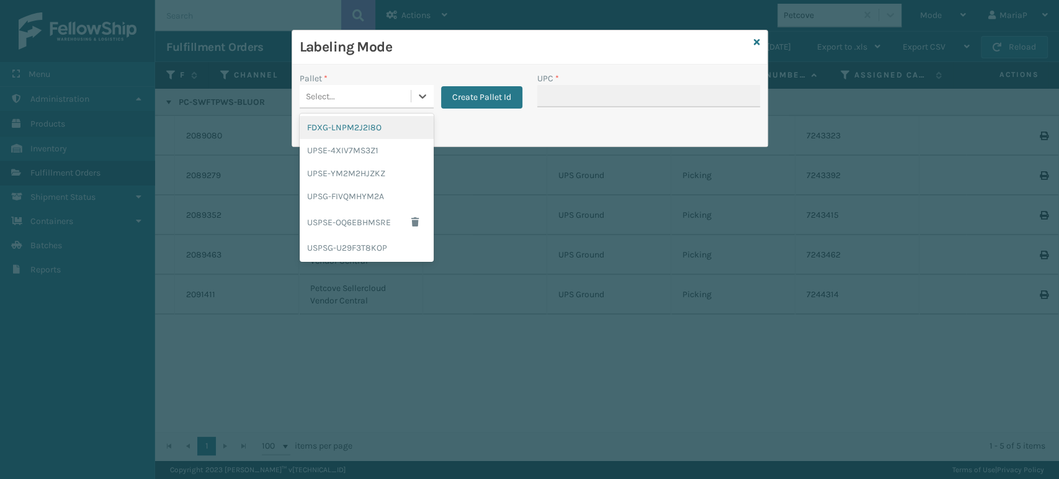
drag, startPoint x: 358, startPoint y: 91, endPoint x: 358, endPoint y: 113, distance: 22.3
click at [362, 89] on div "Select..." at bounding box center [355, 96] width 111 height 20
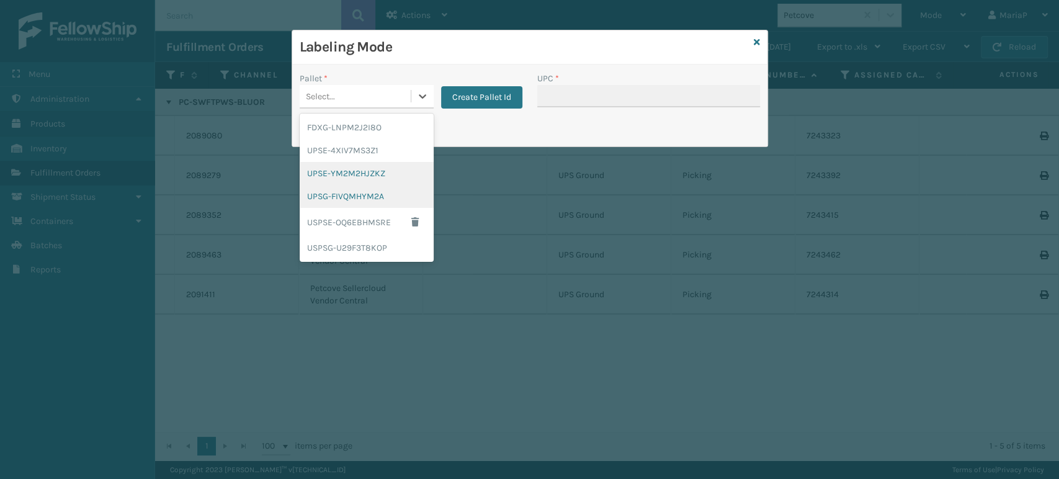
click at [357, 192] on div "UPSG-FIVQMHYM2A" at bounding box center [367, 196] width 134 height 23
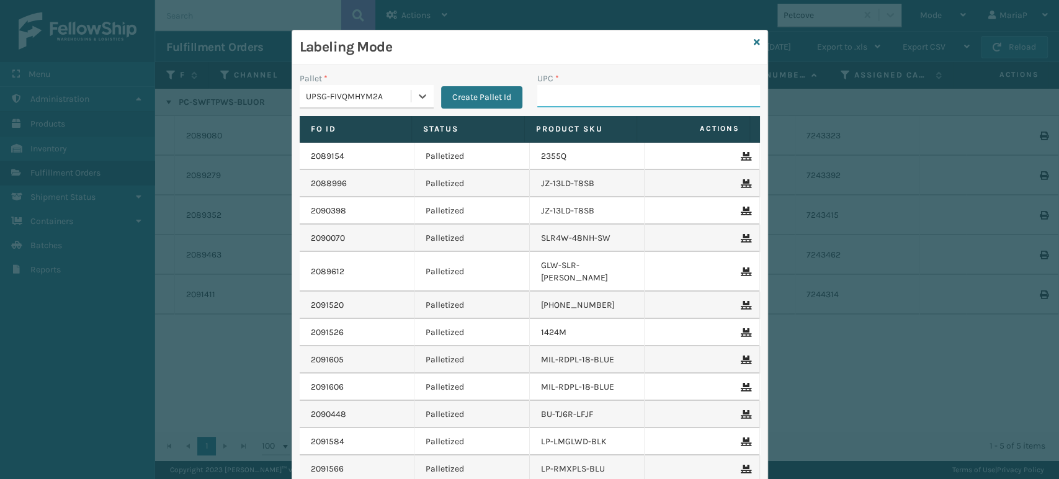
click at [586, 103] on input "UPC *" at bounding box center [648, 96] width 223 height 22
type input "8500530"
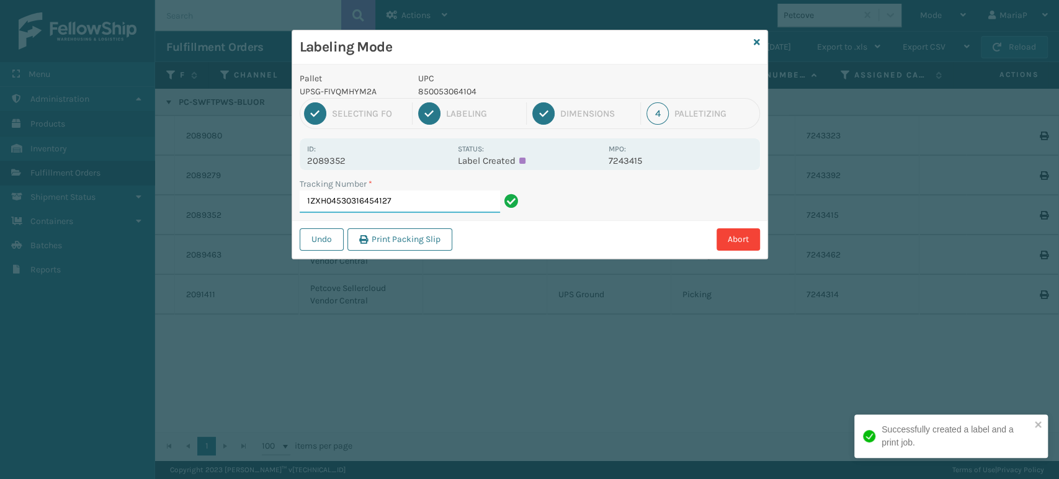
click at [407, 210] on input "1ZXH04530316454127" at bounding box center [400, 201] width 200 height 22
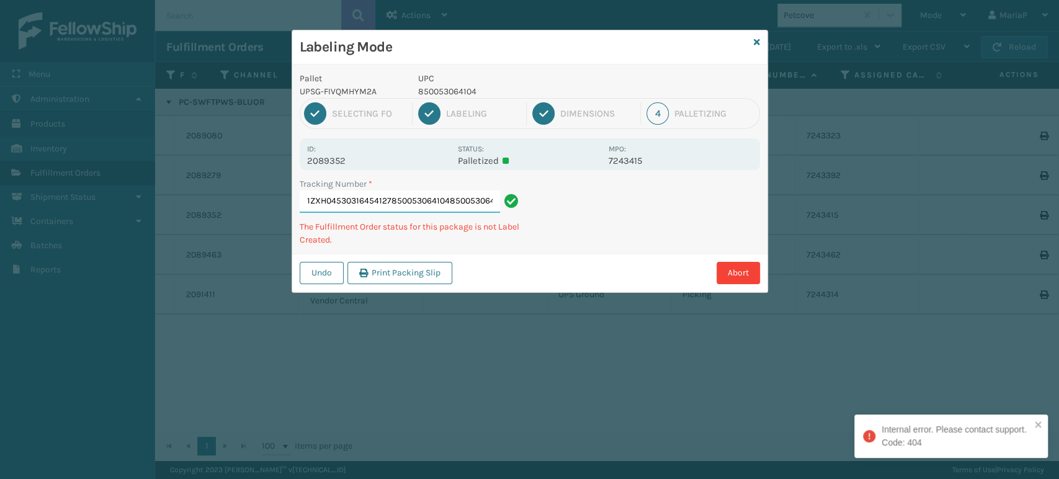
type input "1ZXH04530316454127850053064104850053064104"
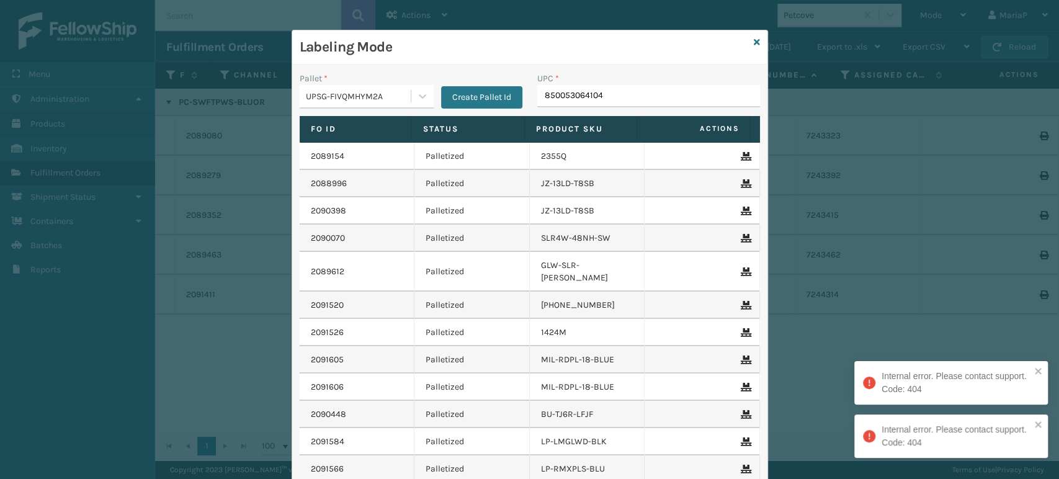
type input "850053064104"
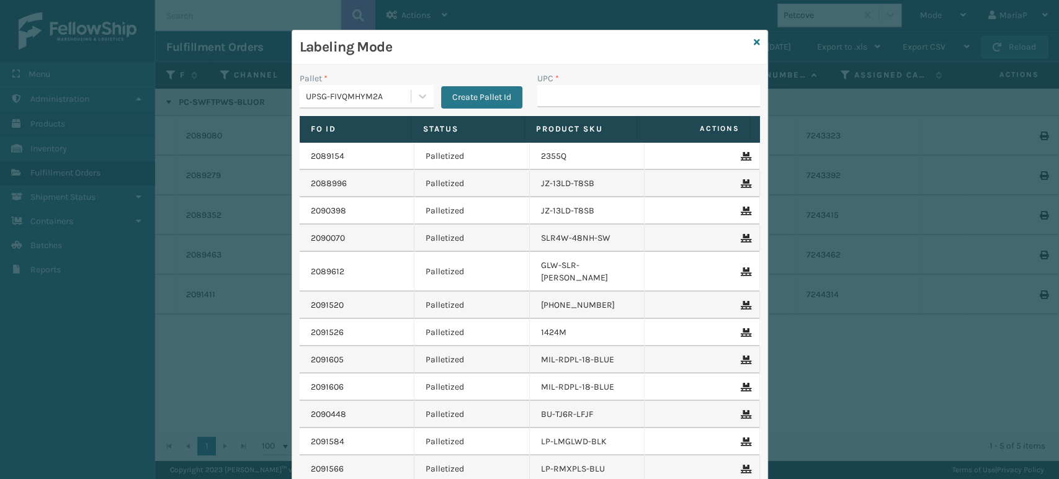
click at [754, 41] on div "Labeling Mode" at bounding box center [529, 47] width 475 height 34
click at [754, 42] on icon at bounding box center [757, 42] width 6 height 9
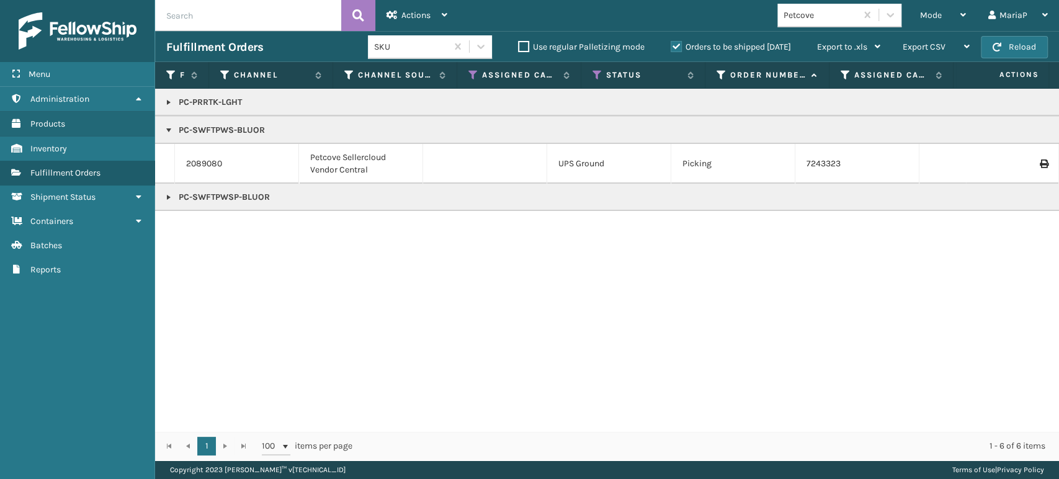
click at [167, 195] on link at bounding box center [169, 197] width 10 height 10
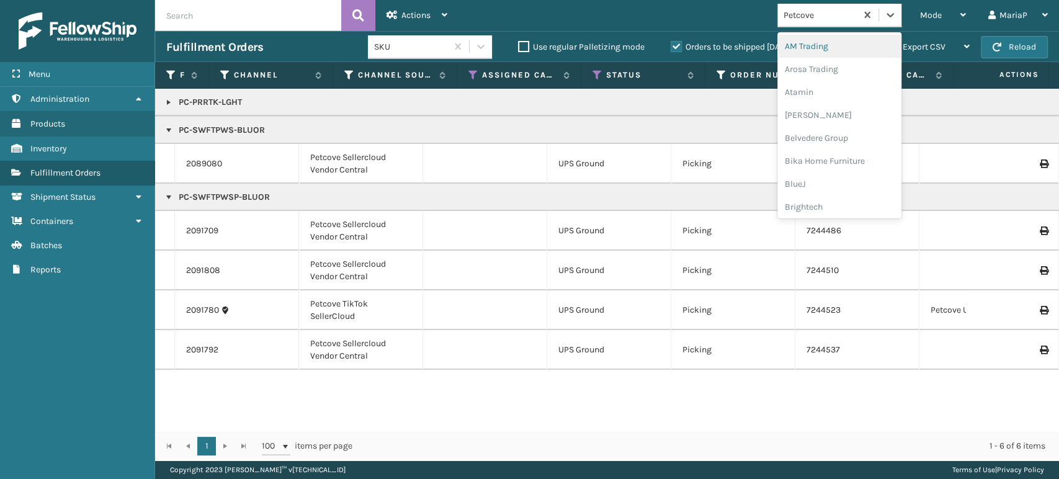
click at [827, 19] on div "Petcove" at bounding box center [821, 15] width 74 height 13
click at [819, 204] on div "Brightech" at bounding box center [839, 206] width 124 height 23
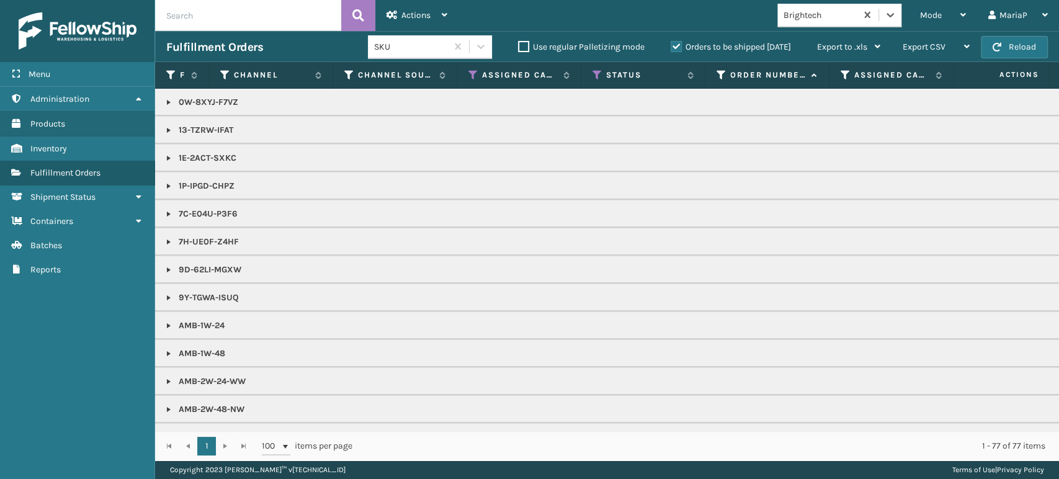
click at [815, 22] on div "Brightech" at bounding box center [816, 15] width 79 height 20
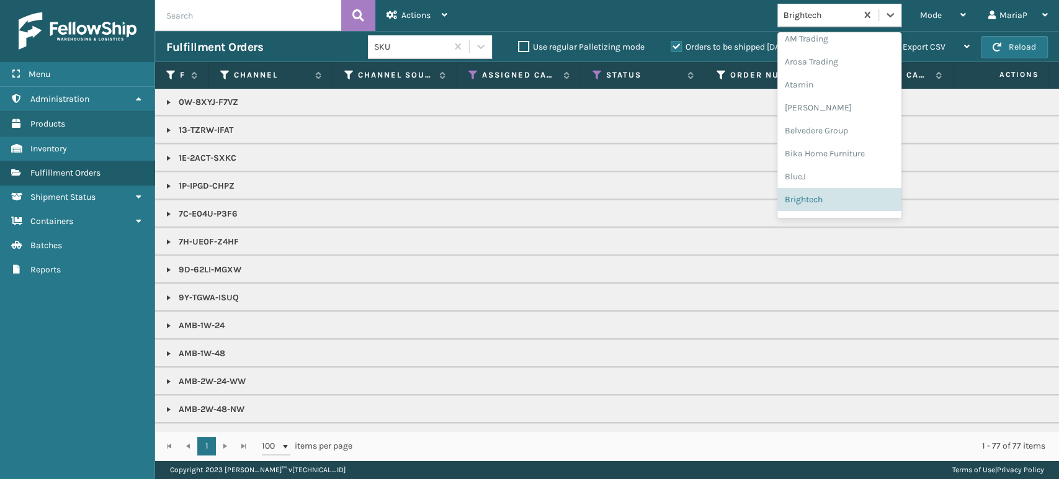
scroll to position [0, 0]
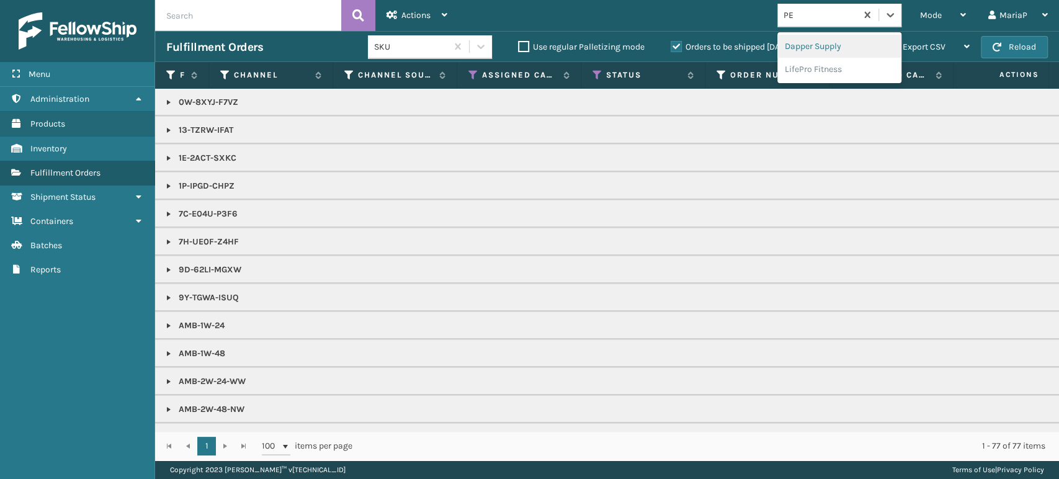
type input "PET"
click at [812, 51] on div "Petcove" at bounding box center [839, 46] width 124 height 23
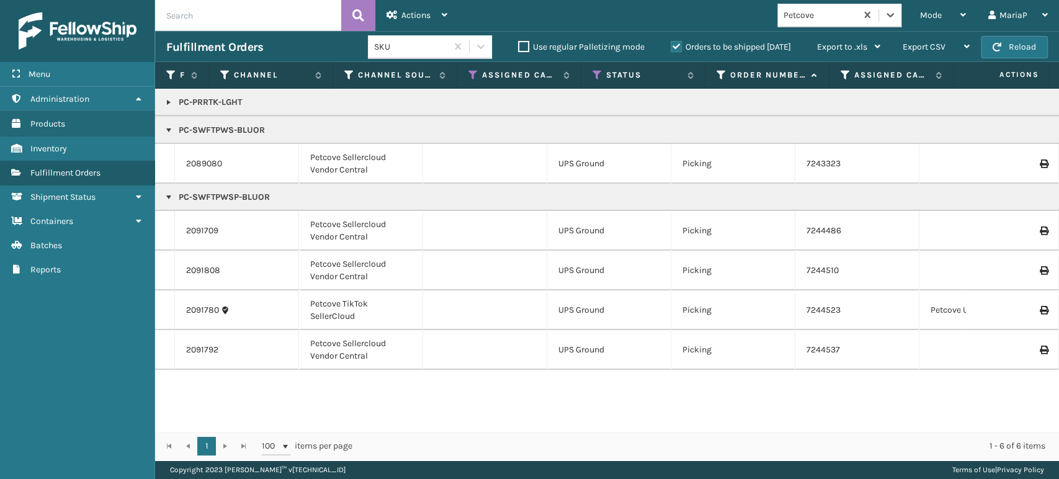
click at [817, 14] on div "Petcove" at bounding box center [821, 15] width 74 height 13
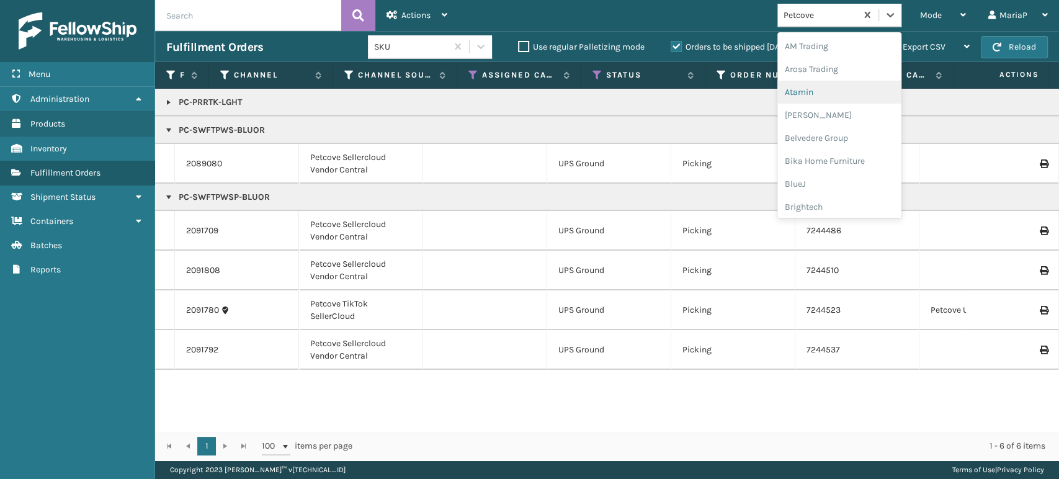
click at [805, 89] on div "Atamin" at bounding box center [839, 92] width 124 height 23
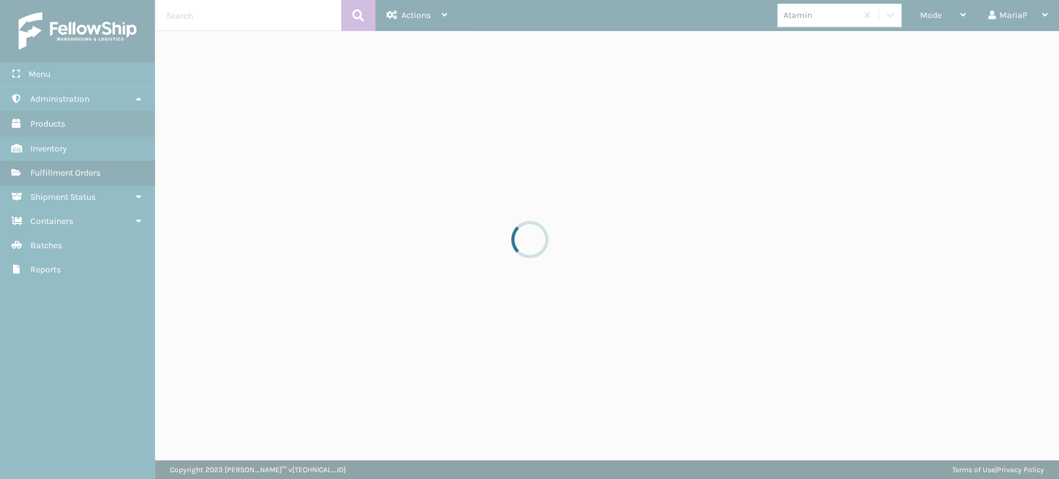
click at [810, 16] on div at bounding box center [529, 239] width 1059 height 479
click at [805, 15] on div at bounding box center [529, 239] width 1059 height 479
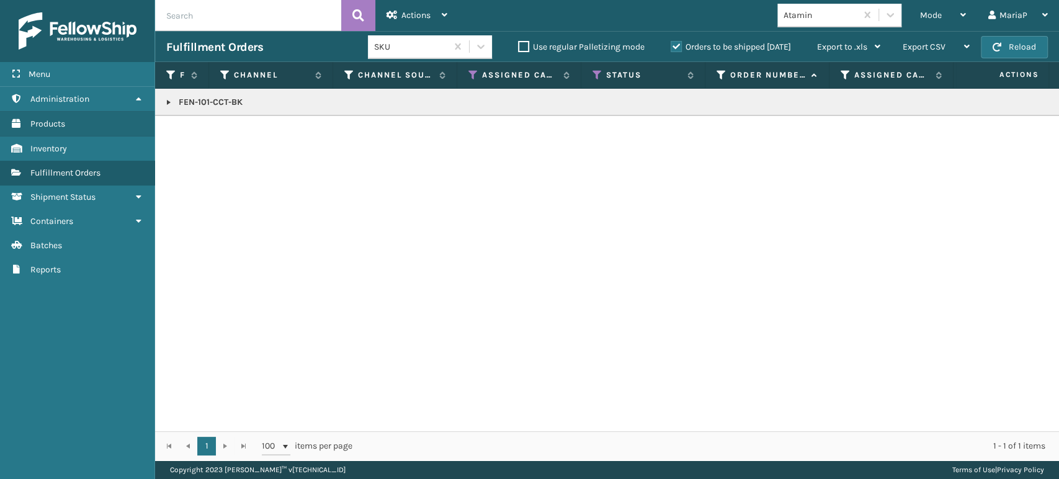
click at [811, 24] on div "Atamin" at bounding box center [816, 15] width 79 height 20
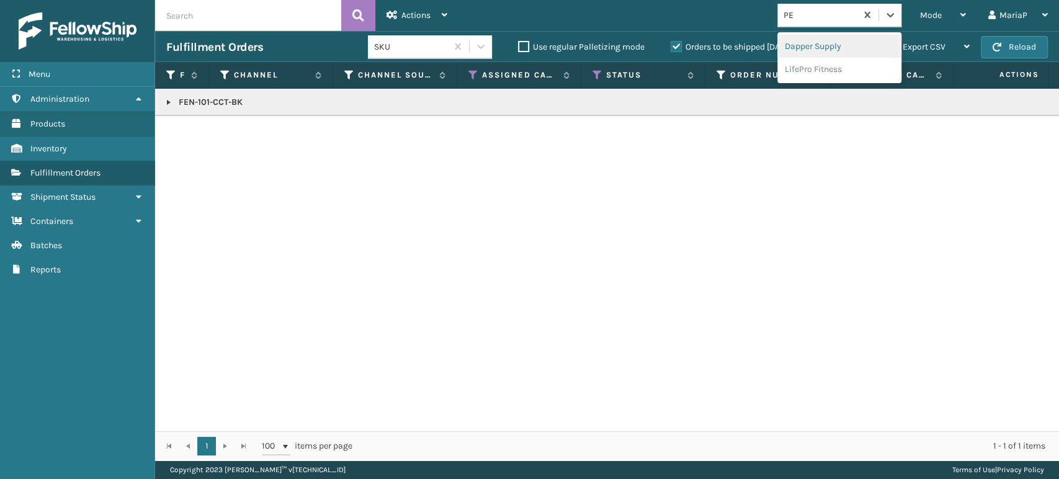
type input "PET"
click at [821, 50] on div "Petcove" at bounding box center [839, 46] width 124 height 23
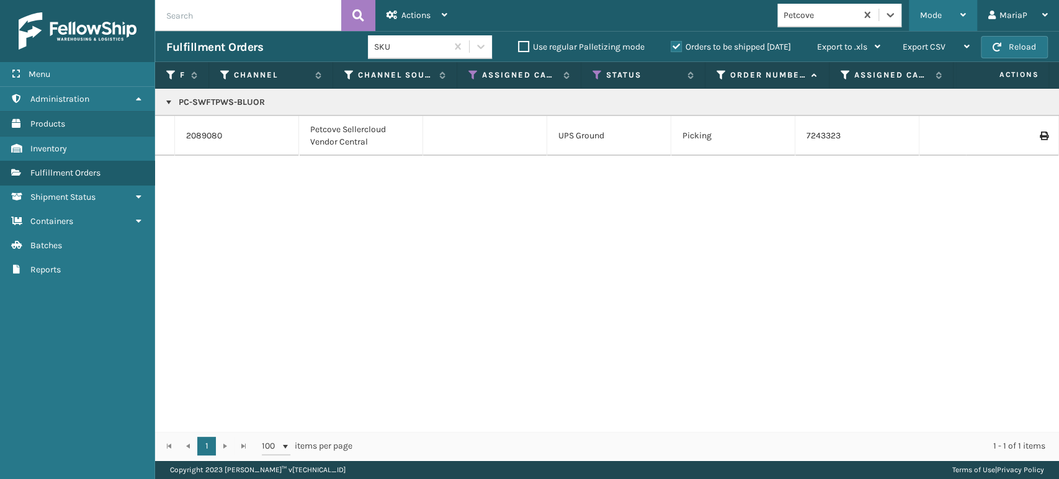
click at [938, 16] on span "Mode" at bounding box center [931, 15] width 22 height 11
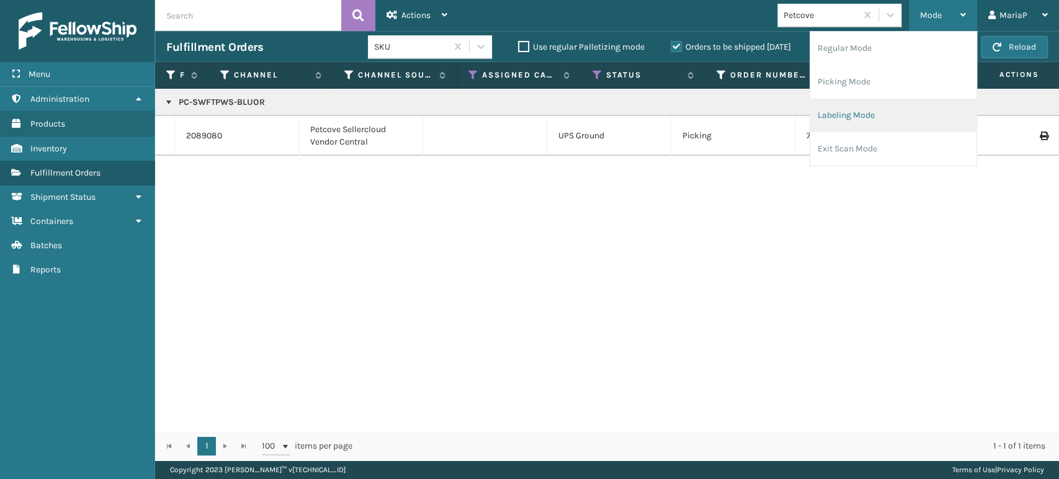
click at [869, 120] on li "Labeling Mode" at bounding box center [893, 116] width 166 height 34
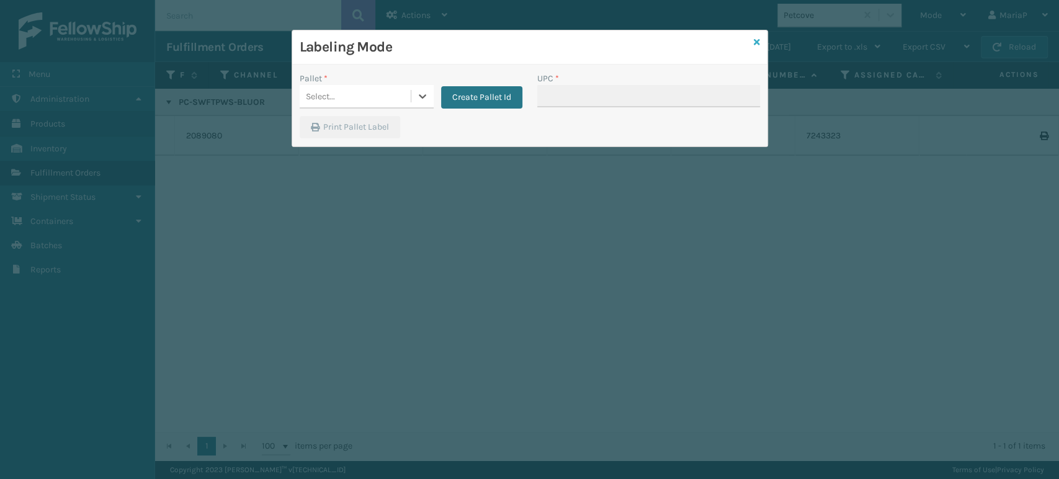
click at [758, 40] on icon at bounding box center [757, 42] width 6 height 9
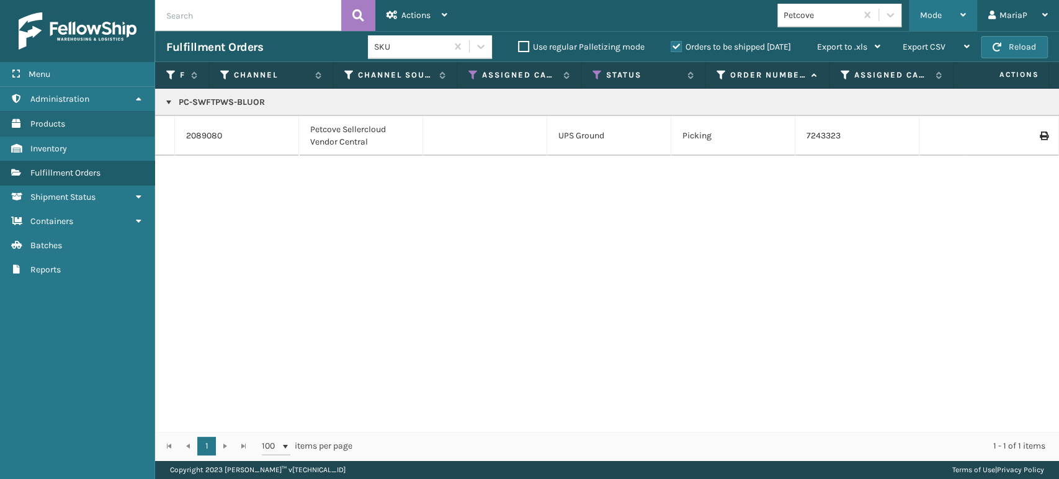
click at [952, 9] on div "Mode" at bounding box center [943, 15] width 46 height 31
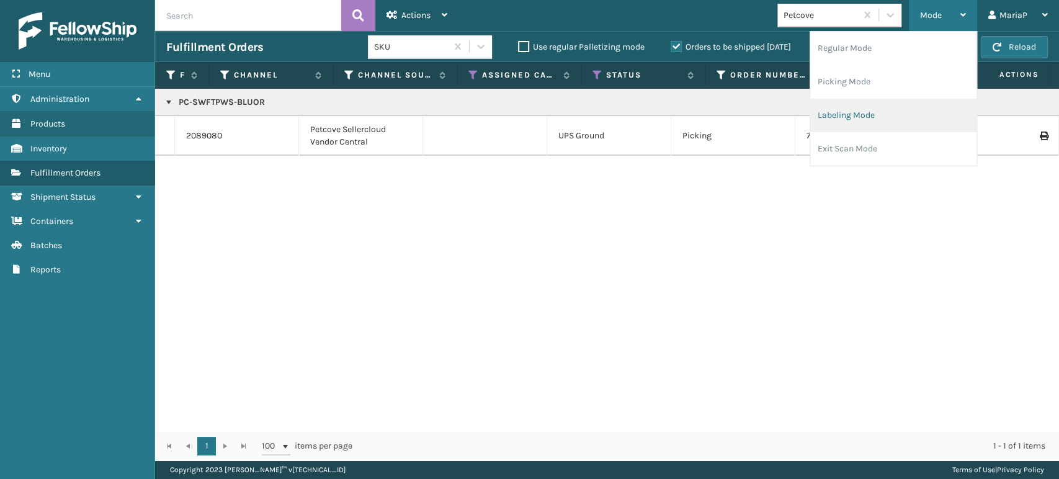
click at [897, 115] on li "Labeling Mode" at bounding box center [893, 116] width 166 height 34
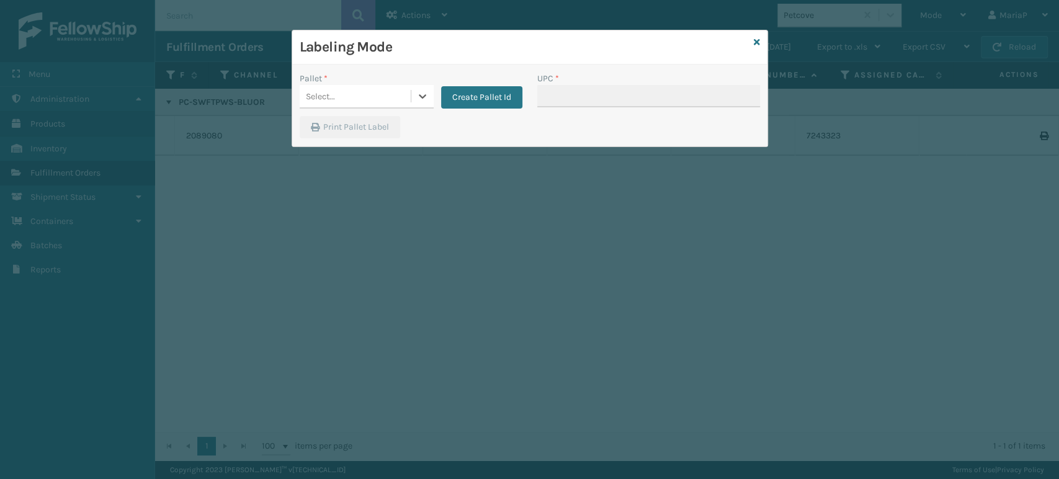
drag, startPoint x: 376, startPoint y: 92, endPoint x: 382, endPoint y: 106, distance: 14.7
click at [377, 92] on div "Select..." at bounding box center [355, 96] width 111 height 20
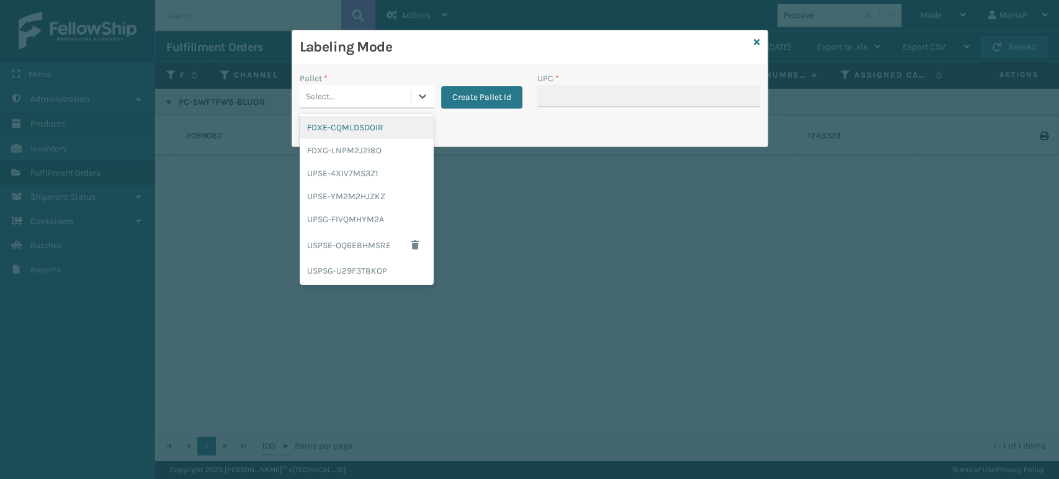
click at [385, 128] on div "FDXE-CQMLDSDOIR" at bounding box center [367, 127] width 134 height 23
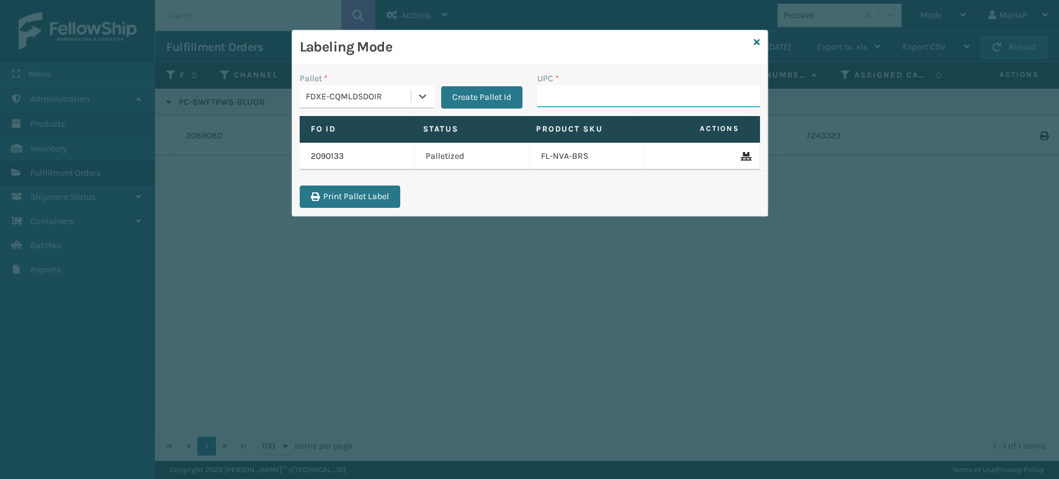
click at [619, 98] on input "UPC *" at bounding box center [648, 96] width 223 height 22
click at [374, 86] on div "FDXE-CQMLDSDOIR" at bounding box center [355, 96] width 111 height 20
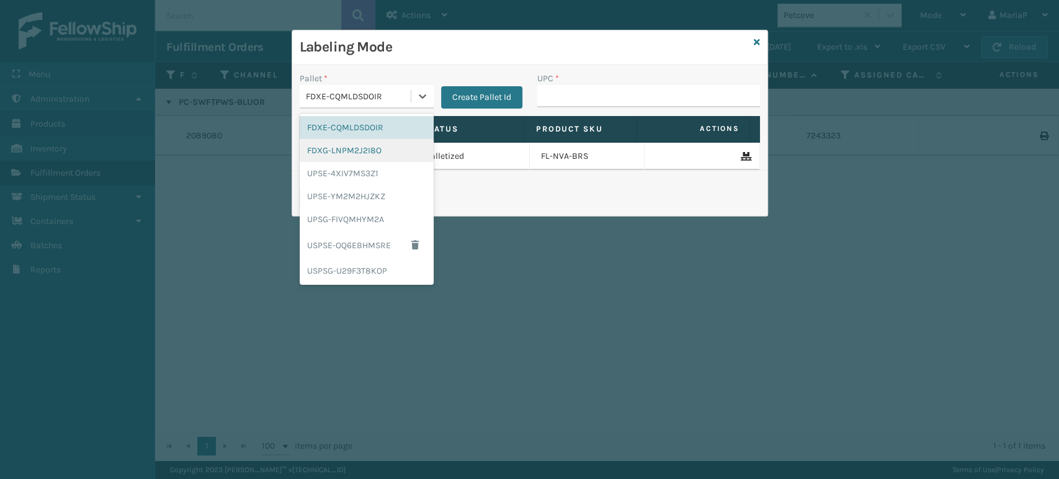
drag, startPoint x: 364, startPoint y: 149, endPoint x: 466, endPoint y: 135, distance: 102.7
click at [367, 148] on div "FDXG-LNPM2J2I8O" at bounding box center [367, 150] width 134 height 23
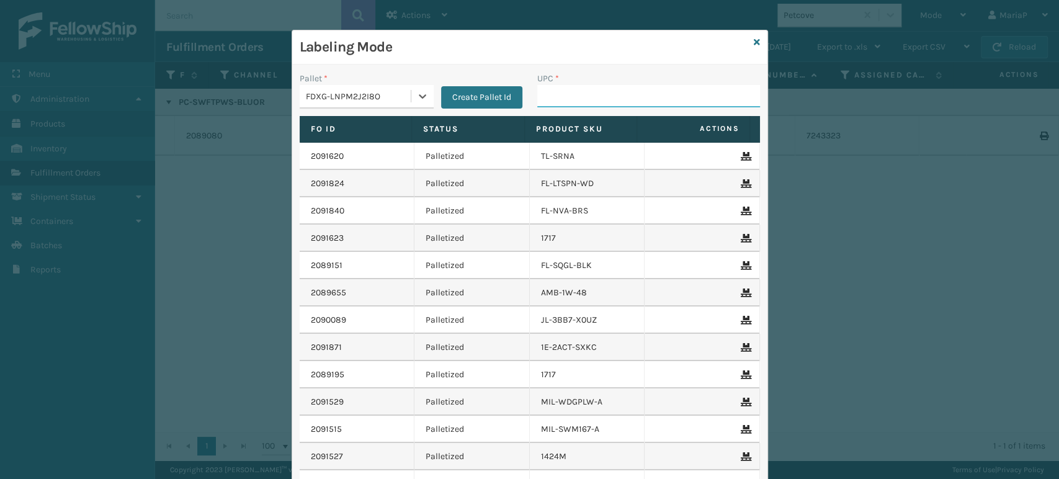
click at [669, 87] on input "UPC *" at bounding box center [648, 96] width 223 height 22
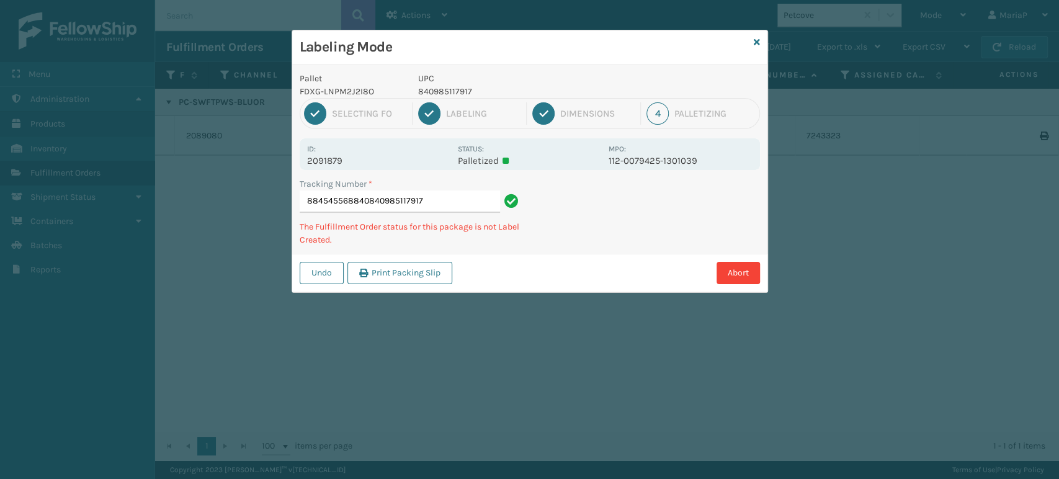
type input "884545568840840985117917"
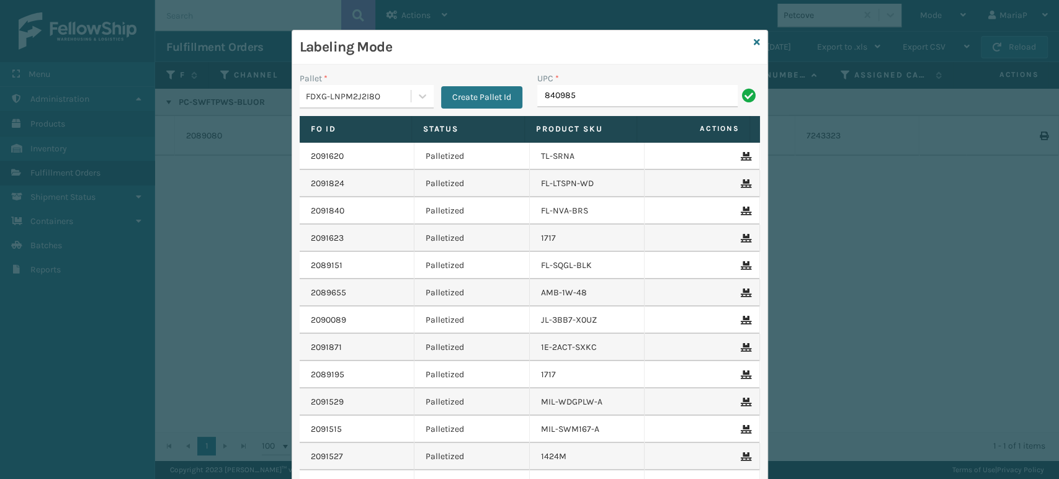
type input "8409851"
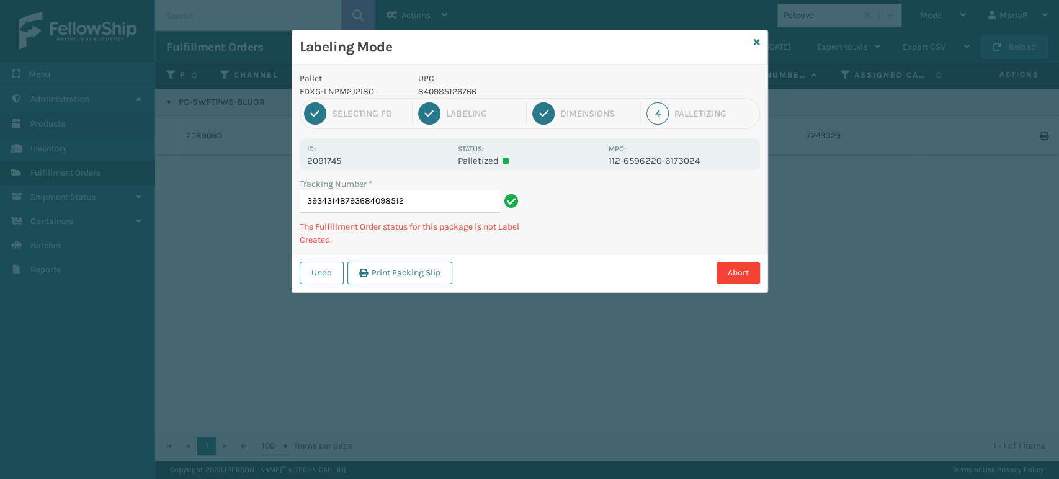
type input "393431487936840985126"
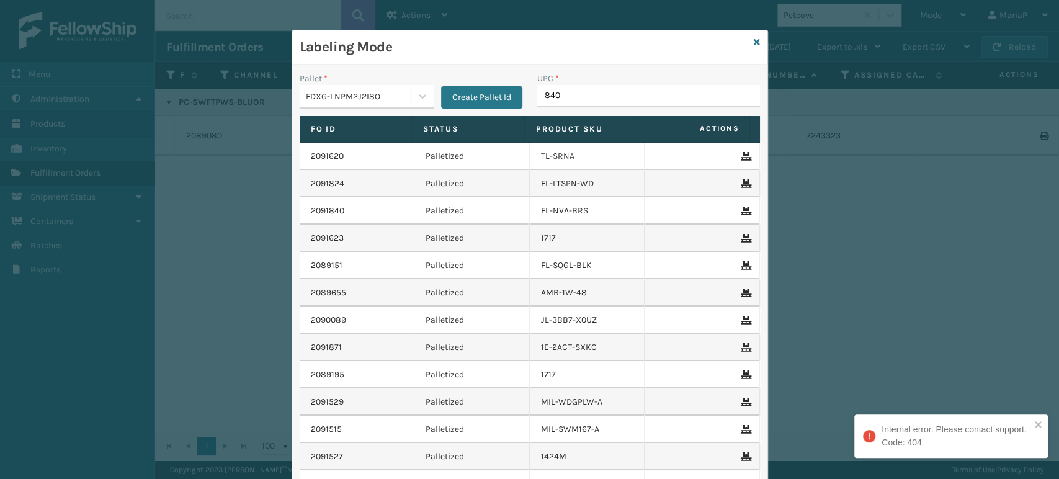
type input "8409"
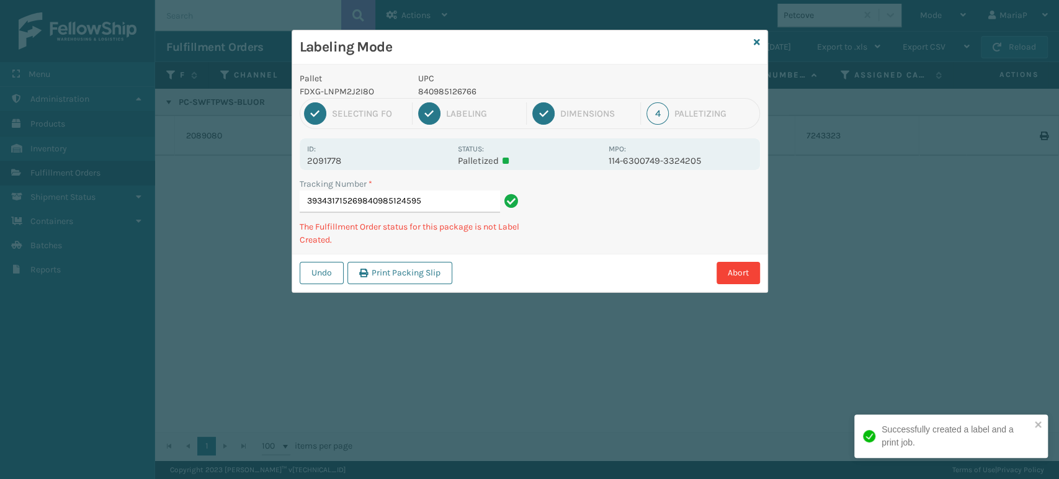
type input "393431715269840985124595"
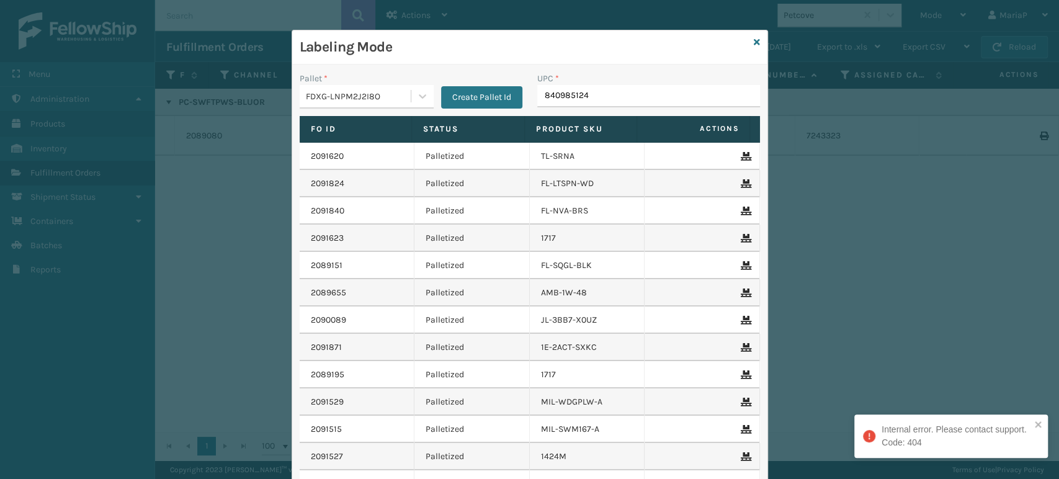
type input "8409851245"
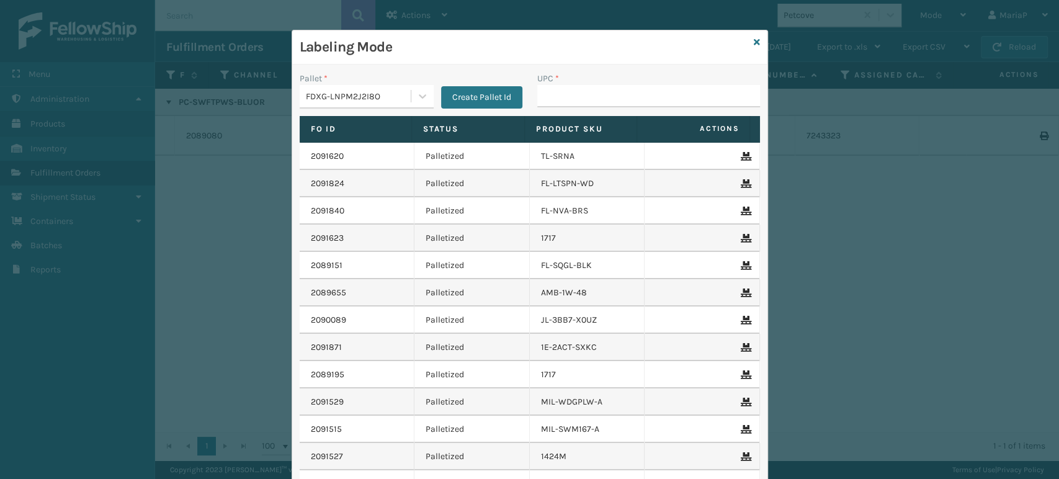
click at [355, 94] on div "FDXG-LNPM2J2I8O" at bounding box center [359, 96] width 106 height 13
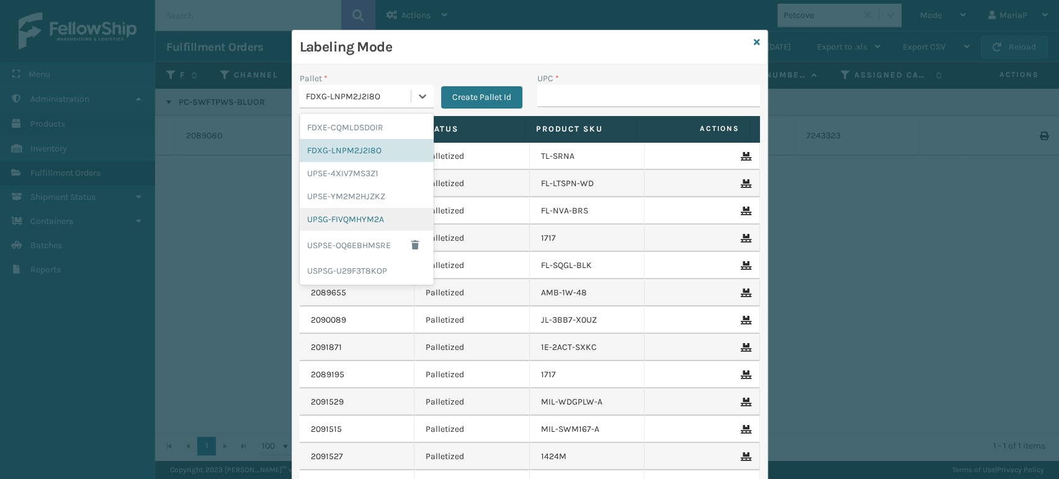
drag, startPoint x: 373, startPoint y: 217, endPoint x: 628, endPoint y: 123, distance: 271.9
click at [375, 217] on div "UPSG-FIVQMHYM2A" at bounding box center [367, 219] width 134 height 23
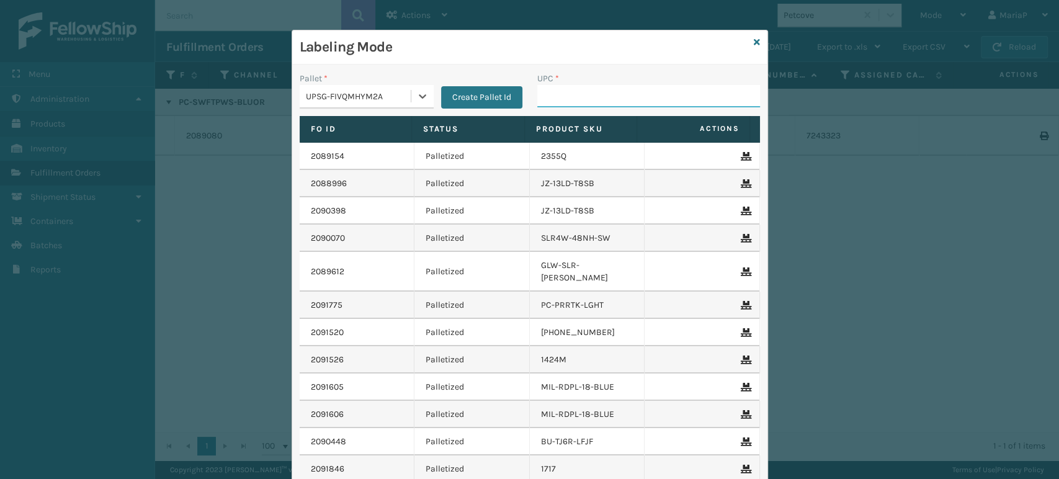
click at [633, 104] on input "UPC *" at bounding box center [648, 96] width 223 height 22
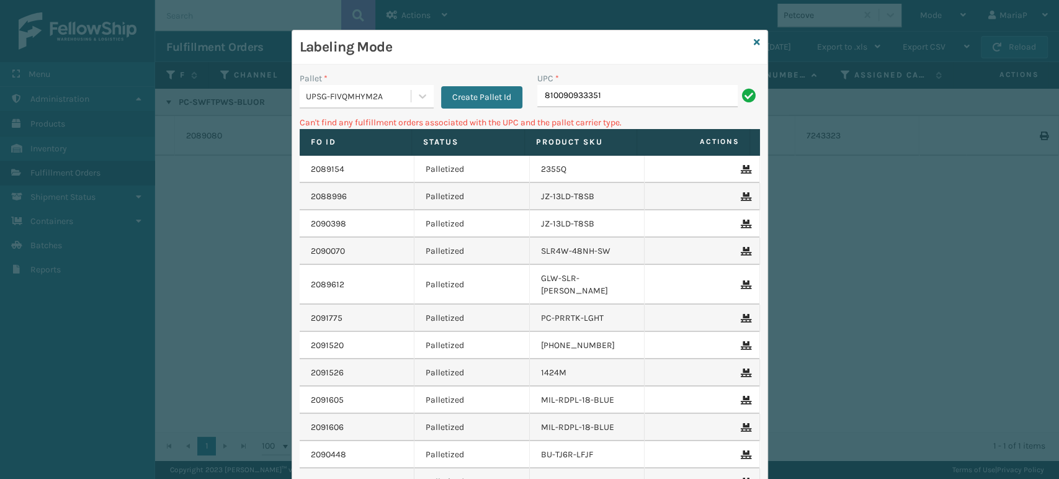
click at [622, 103] on input "810090933351" at bounding box center [637, 96] width 200 height 22
type input "8101613"
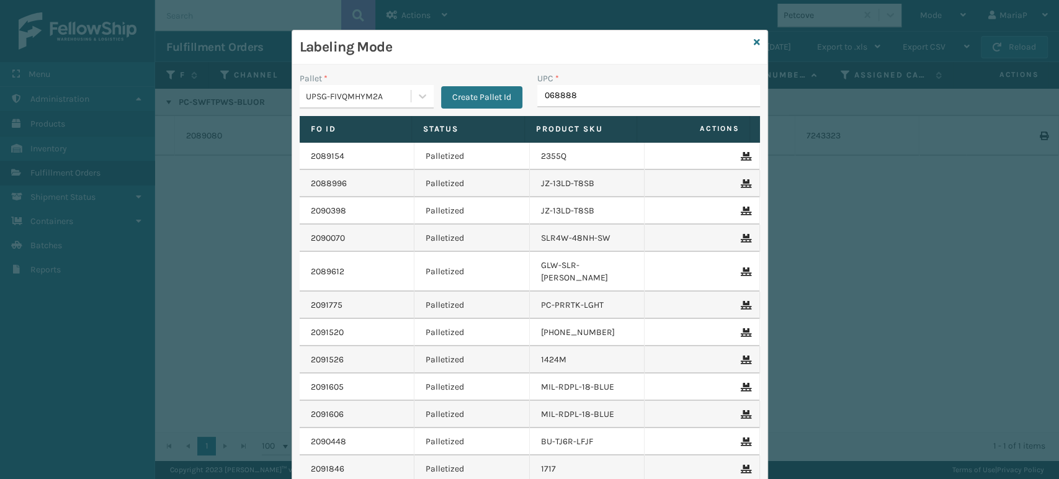
type input "0688880"
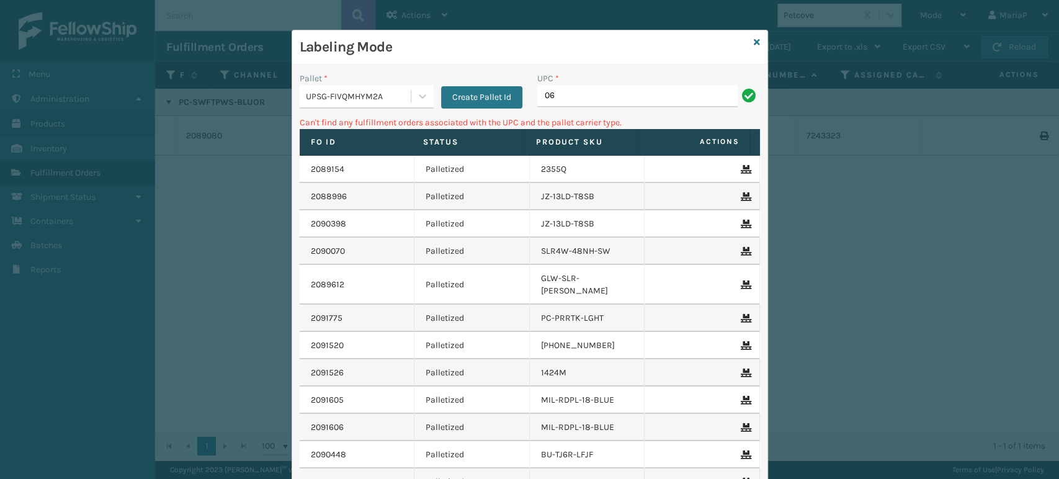
type input "0"
type input "LP-RMXPRO-BLU"
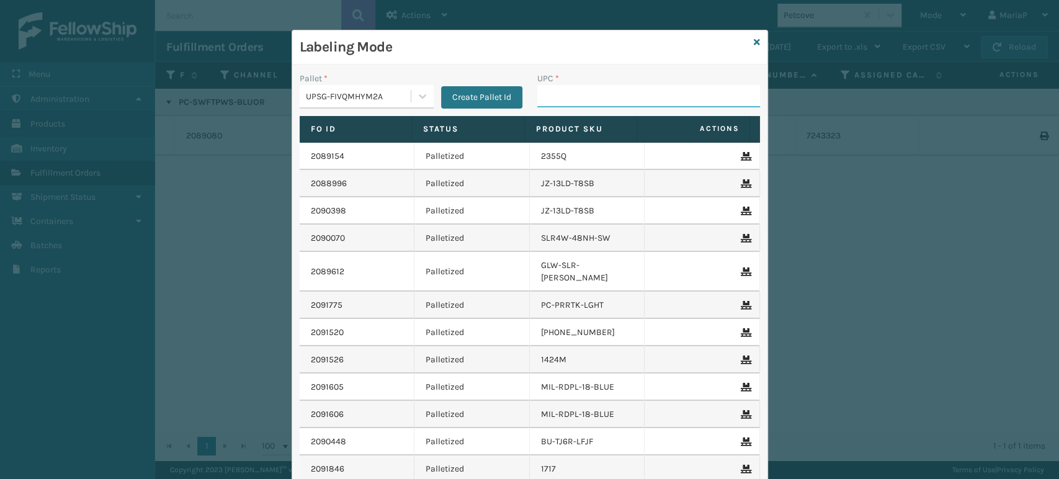
click at [581, 87] on input "UPC *" at bounding box center [648, 96] width 223 height 22
type input "858100007616"
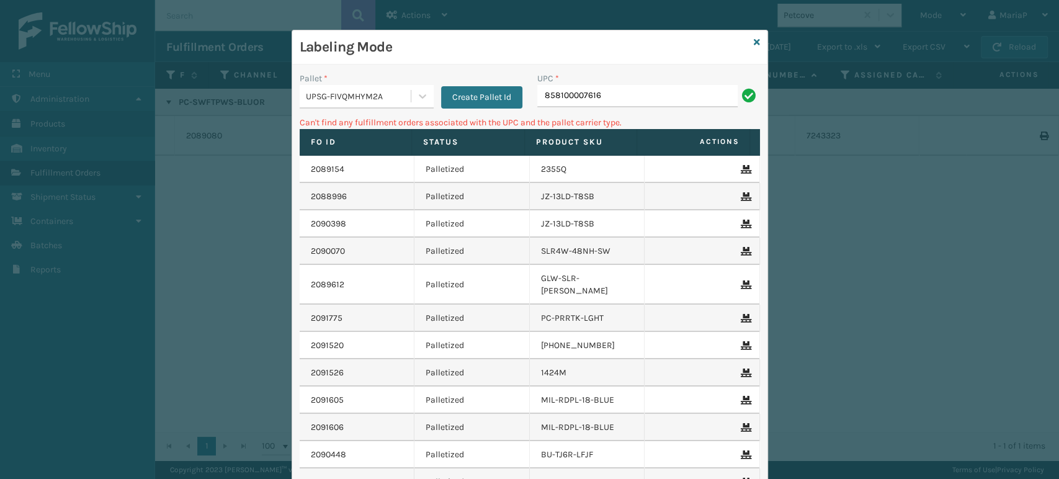
click at [571, 101] on input "858100007616" at bounding box center [637, 96] width 200 height 22
type input "85810007616"
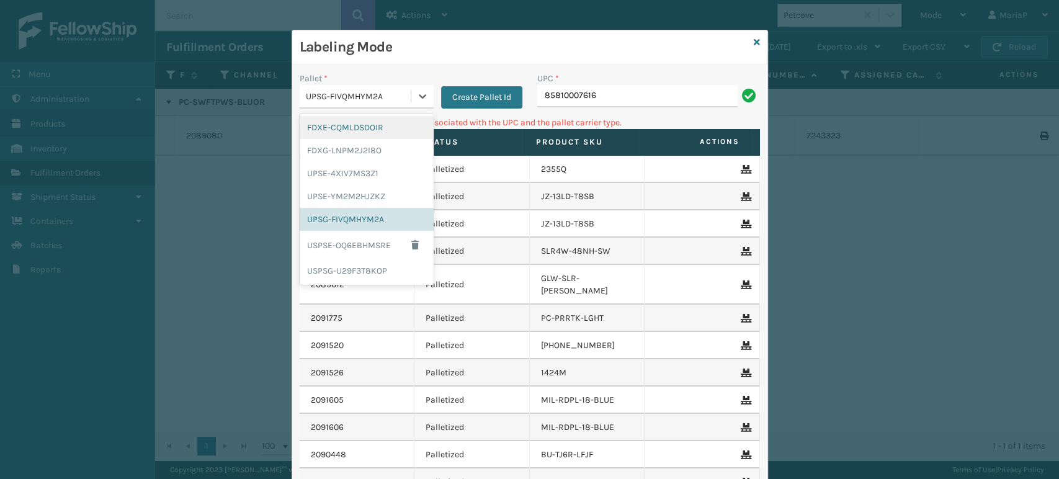
click at [369, 108] on div "UPSG-FIVQMHYM2A" at bounding box center [367, 97] width 134 height 24
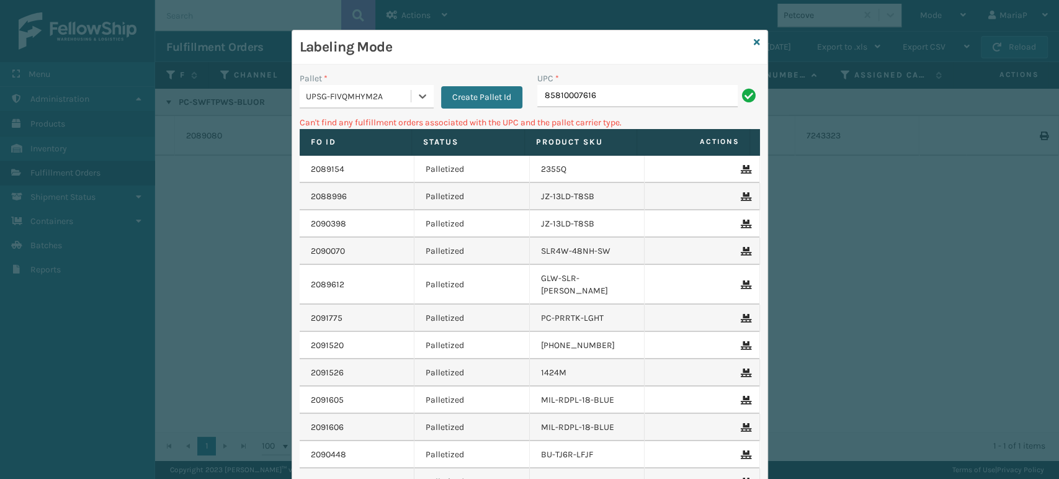
click at [367, 103] on div "UPSG-FIVQMHYM2A" at bounding box center [355, 96] width 111 height 20
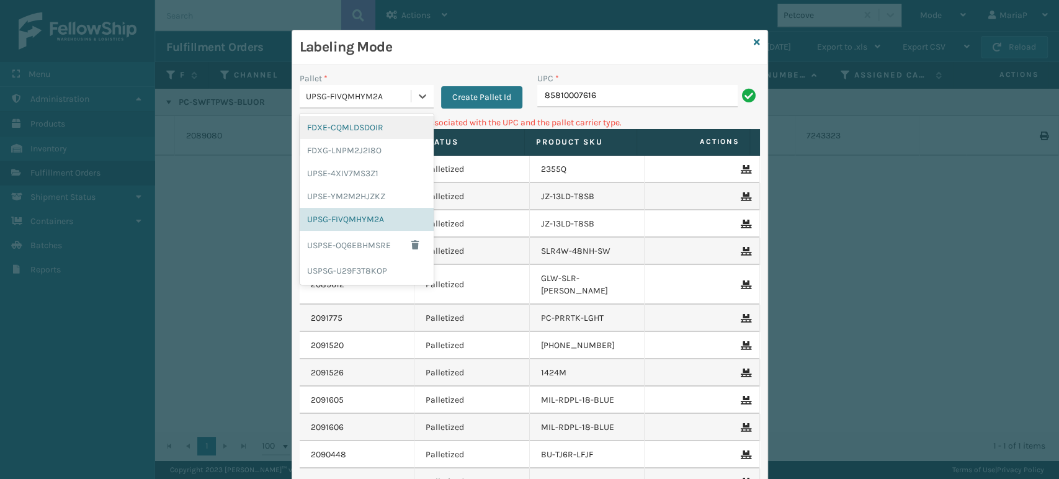
click at [367, 104] on div "UPSG-FIVQMHYM2A" at bounding box center [355, 96] width 111 height 20
click at [338, 156] on div "FDXG-LNPM2J2I8O" at bounding box center [367, 150] width 134 height 23
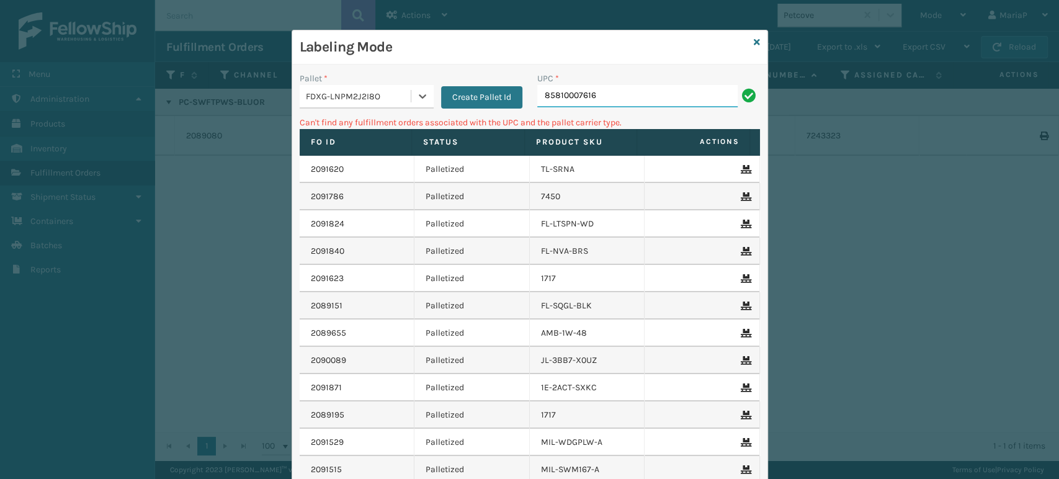
click at [591, 98] on input "85810007616" at bounding box center [637, 96] width 200 height 22
click at [572, 100] on input "85810007616" at bounding box center [637, 96] width 200 height 22
type input "858100007616"
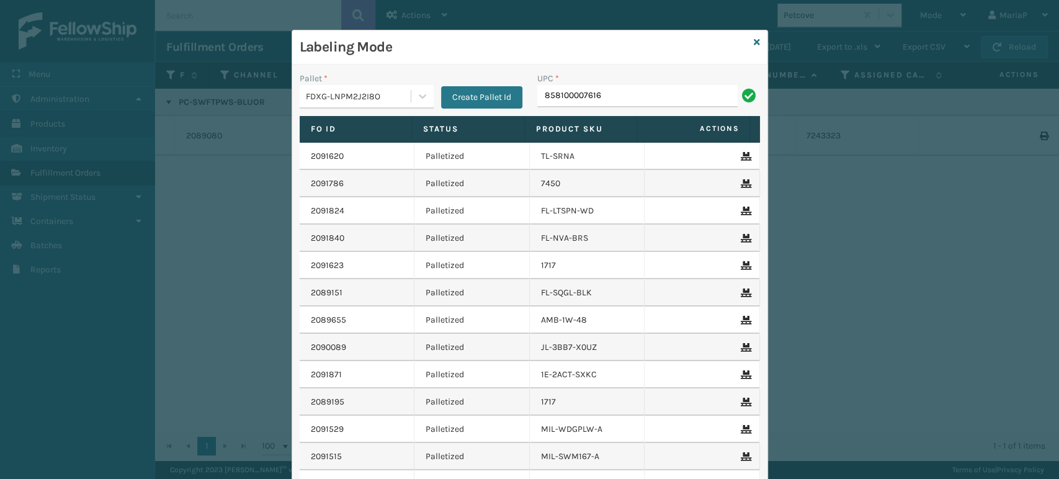
type input "858100007616"
type input "850012486510"
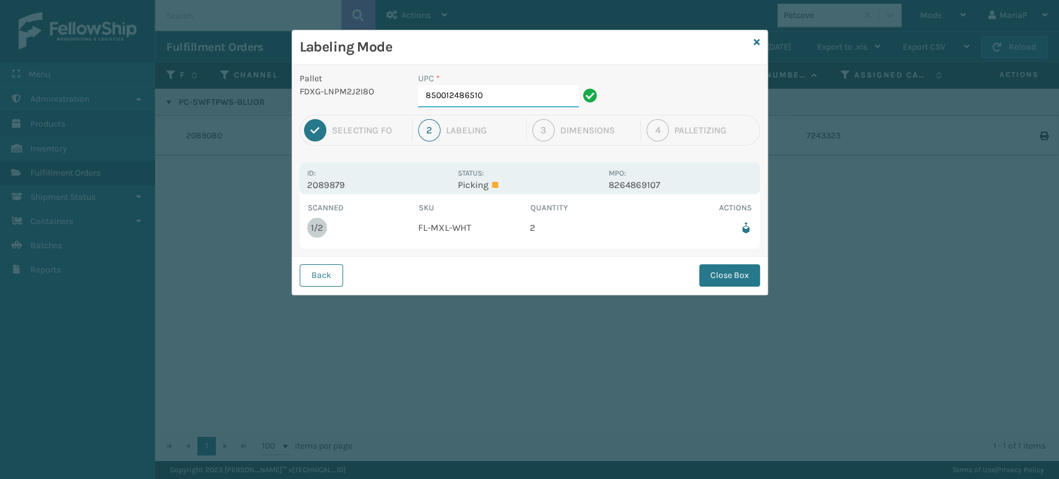
click at [572, 100] on input "850012486510" at bounding box center [498, 96] width 161 height 22
click at [712, 279] on button "Close Box" at bounding box center [729, 275] width 61 height 22
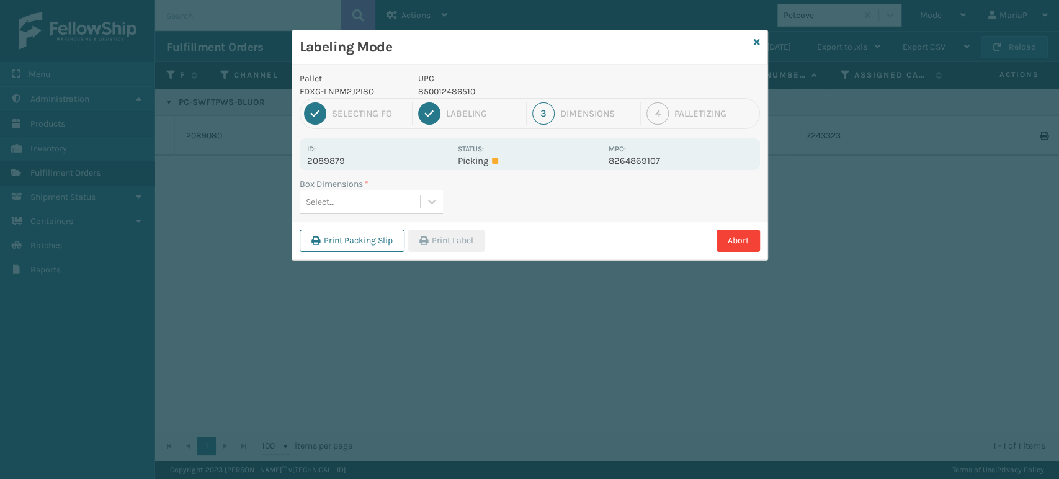
click at [331, 206] on div "Select..." at bounding box center [320, 201] width 29 height 13
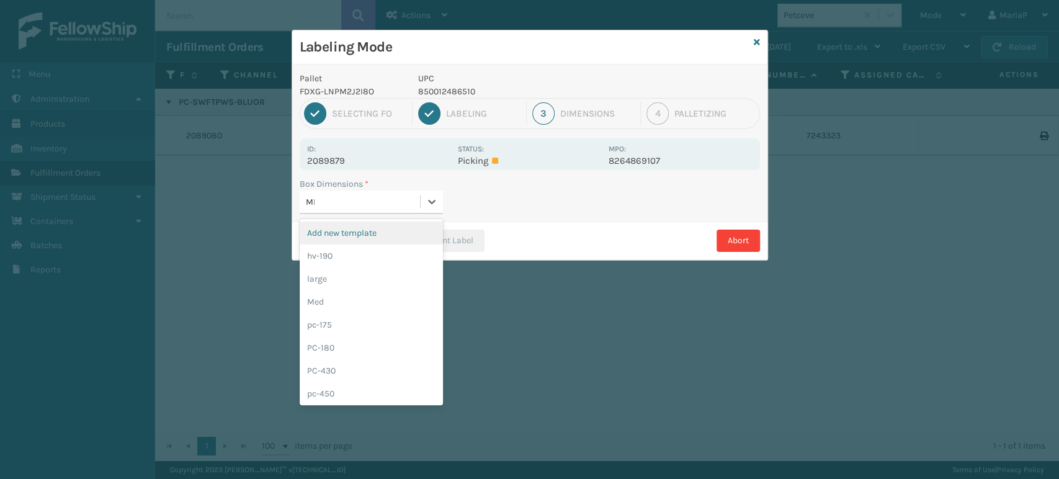
type input "MED"
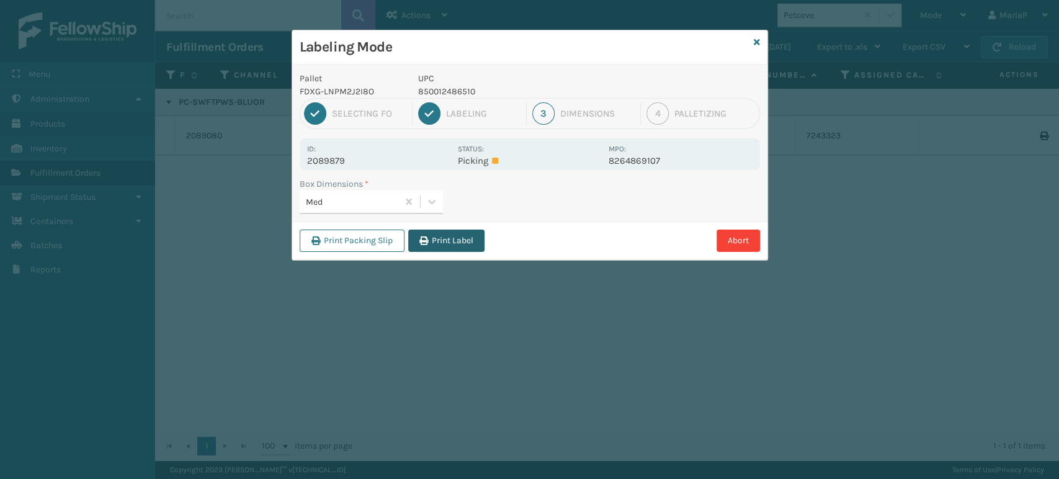
click at [441, 241] on button "Print Label" at bounding box center [446, 241] width 76 height 22
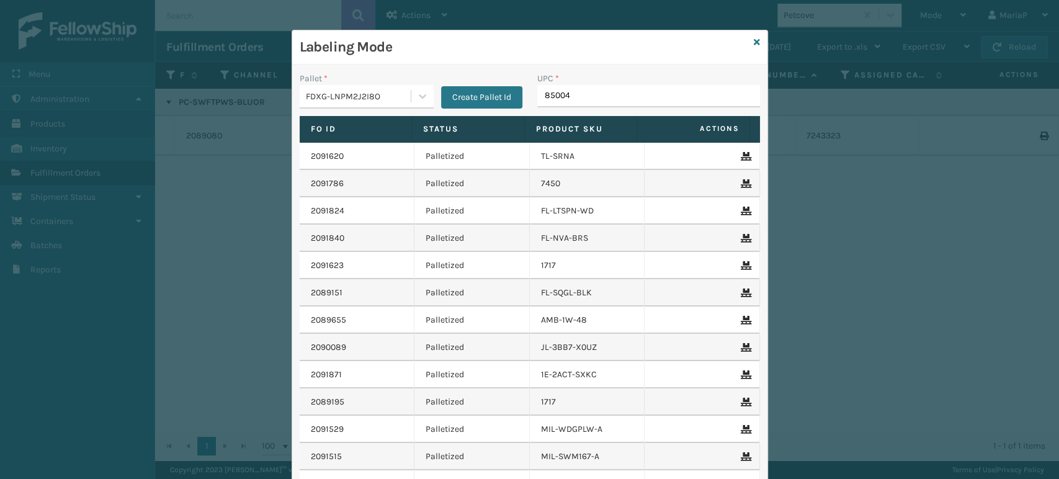
type input "850040"
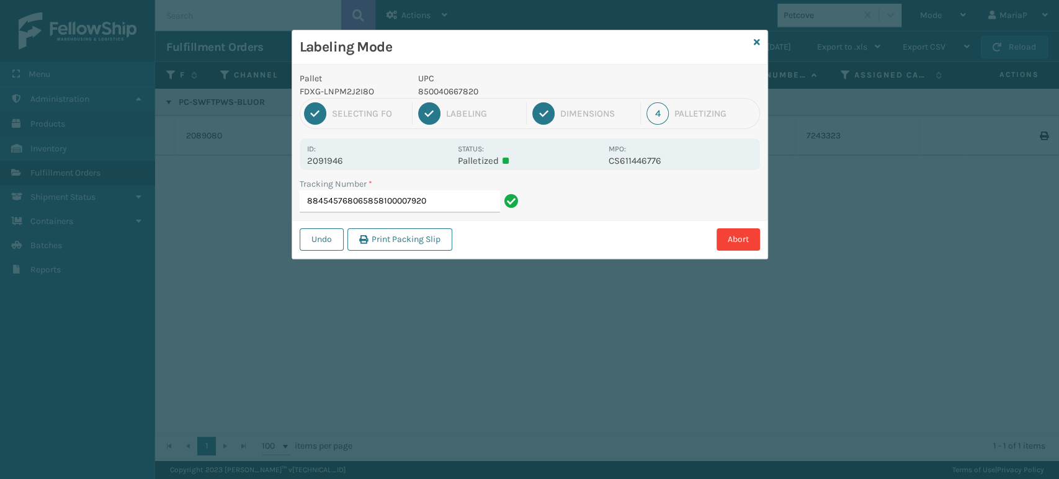
type input "884545768065858100007920"
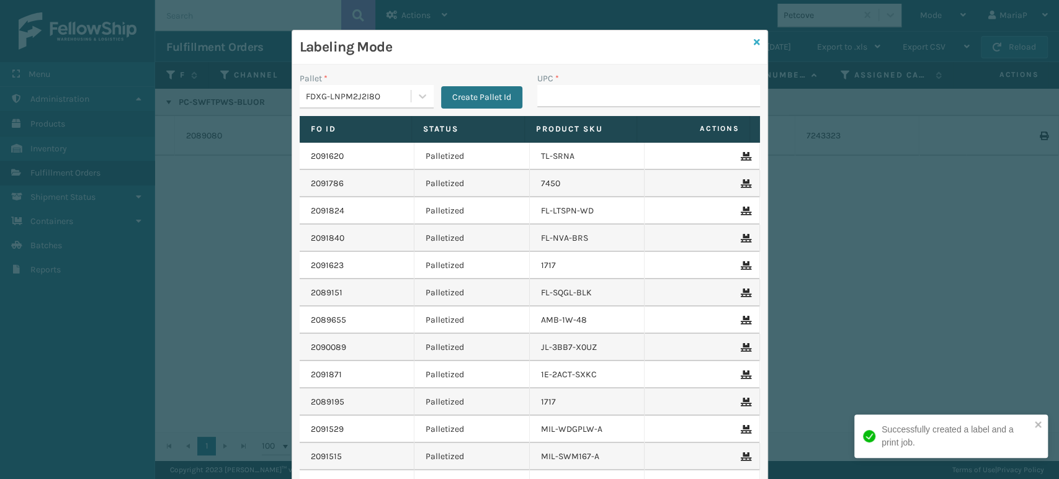
click at [754, 42] on icon at bounding box center [757, 42] width 6 height 9
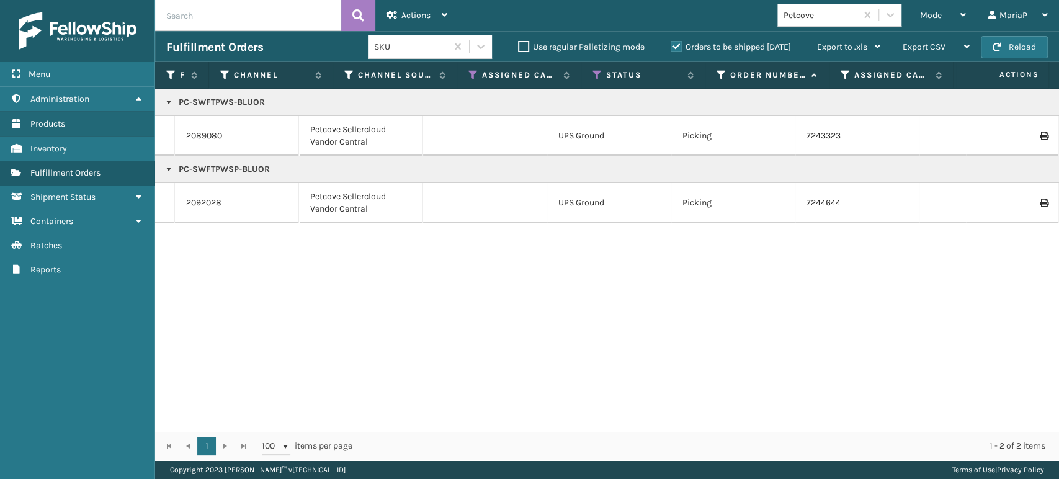
copy p "PC-SWFTPWS-BLUOR"
click at [815, 19] on div "Petcove" at bounding box center [821, 15] width 74 height 13
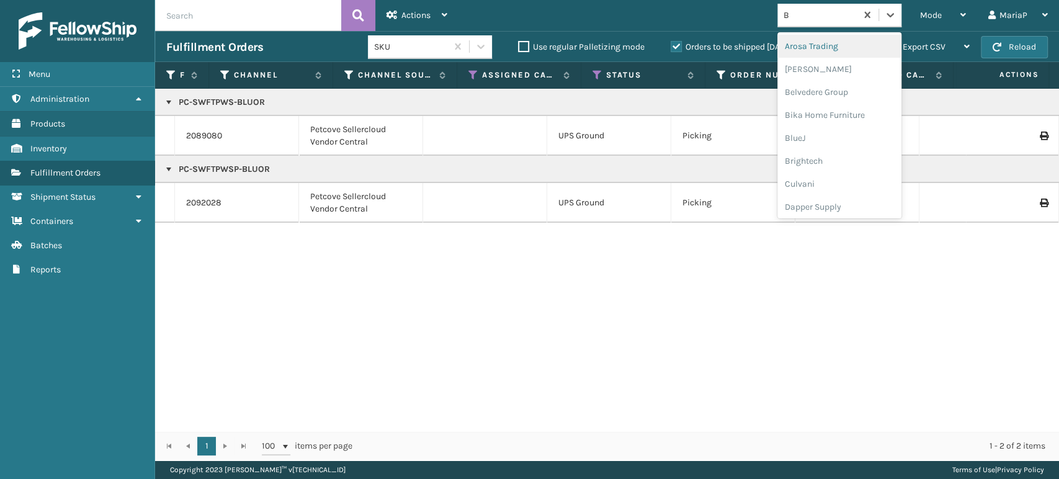
type input "BR"
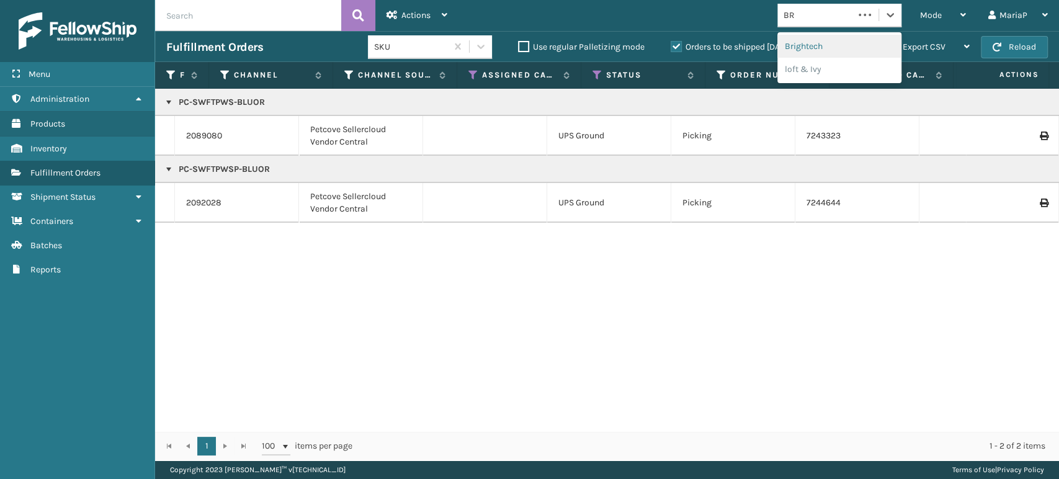
click at [799, 48] on div "Brightech" at bounding box center [839, 46] width 124 height 23
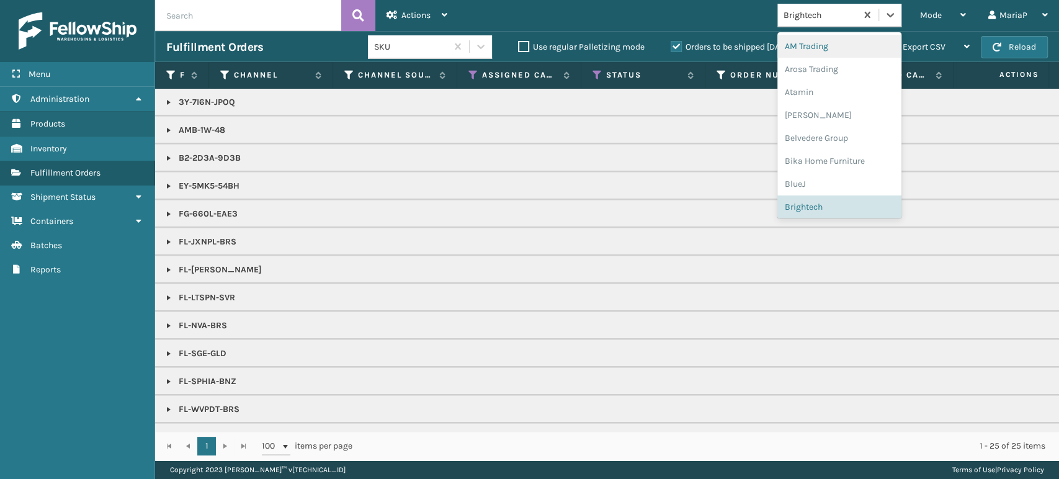
click at [810, 19] on div "Brightech" at bounding box center [821, 15] width 74 height 13
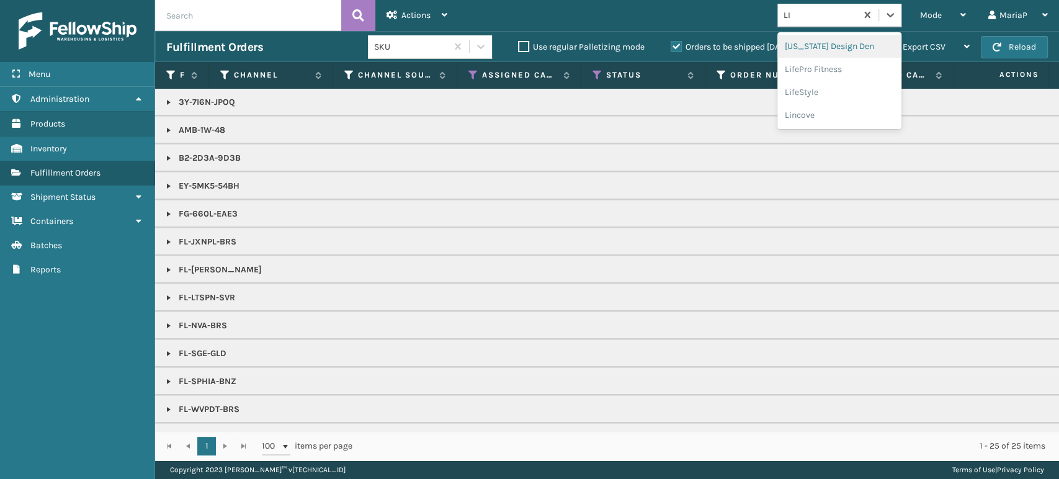
type input "LIF"
click at [845, 63] on div "LifePro Fitness" at bounding box center [839, 69] width 124 height 23
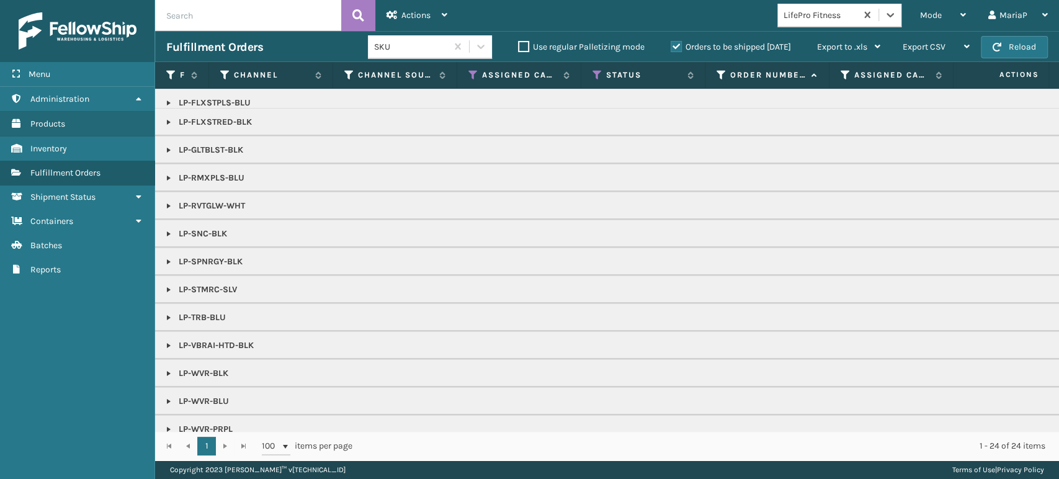
scroll to position [56, 0]
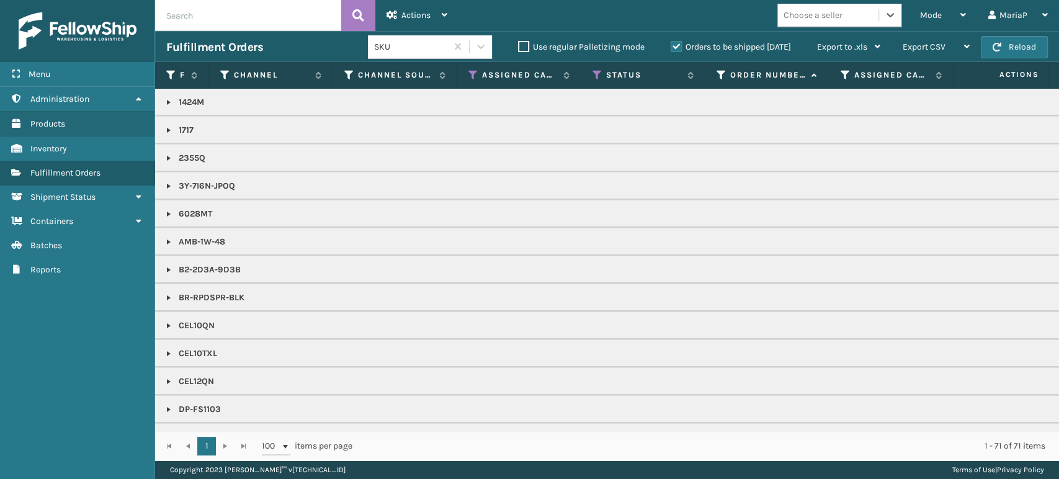
click at [841, 12] on div "Choose a seller" at bounding box center [813, 15] width 59 height 13
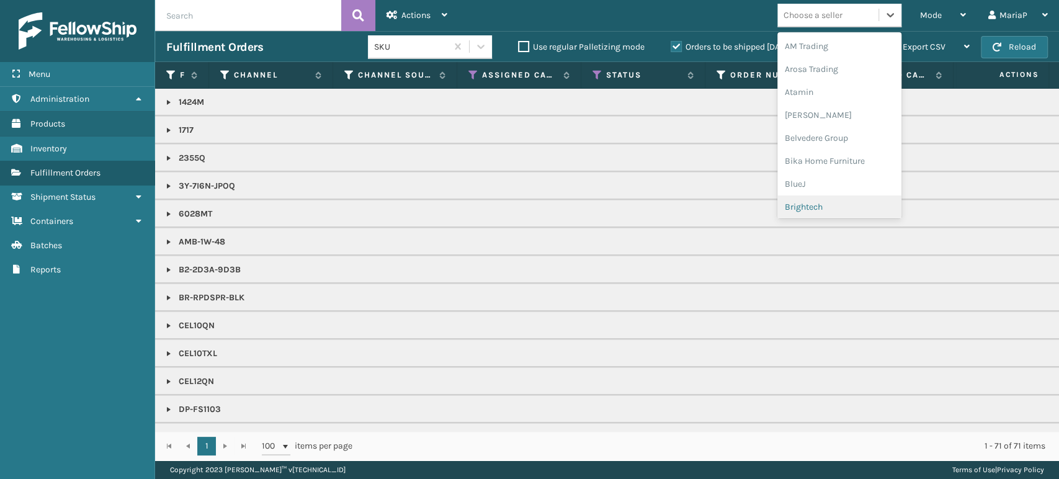
click at [795, 206] on div "Brightech" at bounding box center [839, 206] width 124 height 23
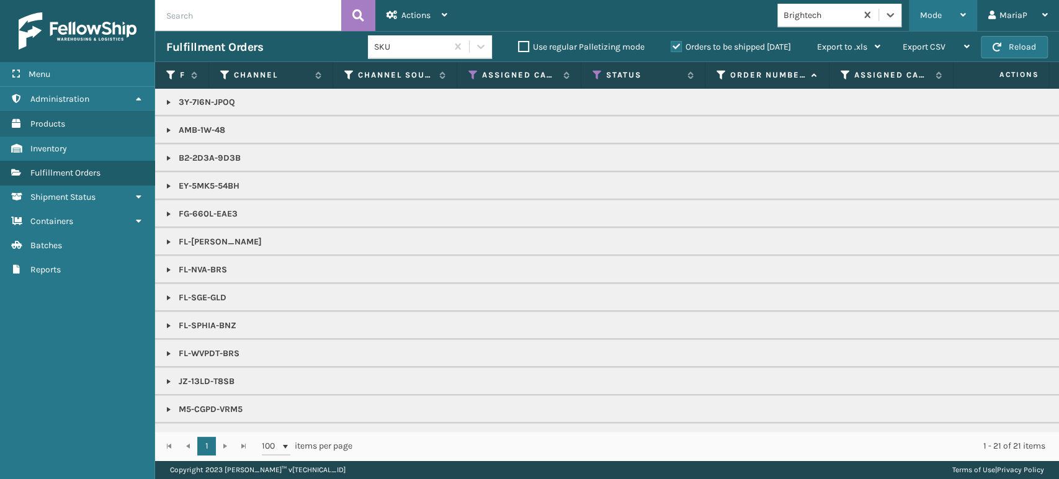
click at [911, 9] on div "Mode Regular Mode Picking Mode Labeling Mode Exit Scan Mode" at bounding box center [943, 15] width 68 height 31
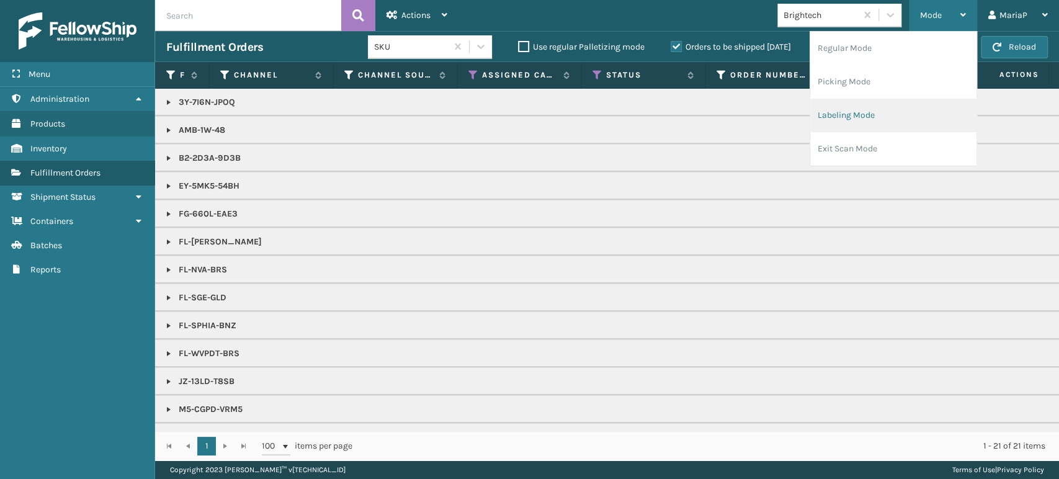
click at [877, 105] on li "Labeling Mode" at bounding box center [893, 116] width 166 height 34
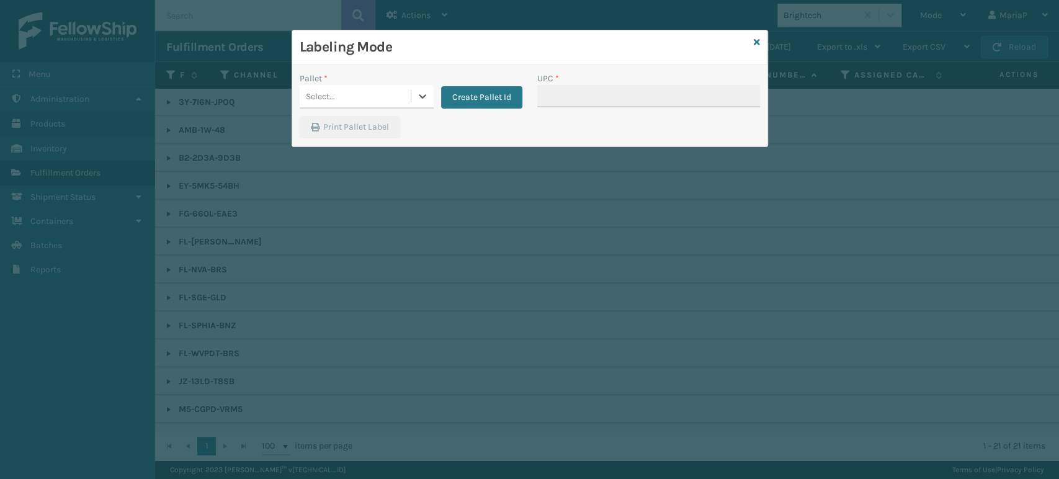
click at [383, 89] on div "Select..." at bounding box center [355, 96] width 111 height 20
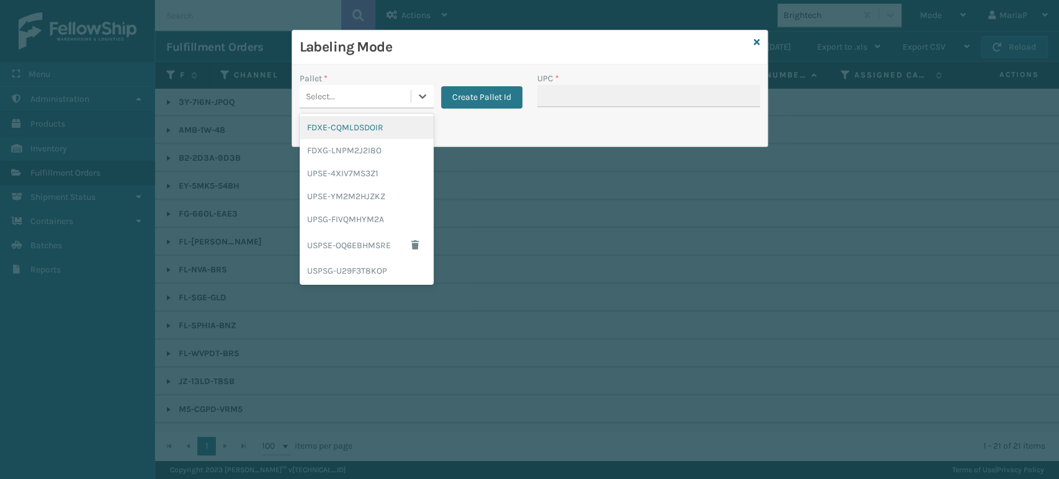
click at [354, 123] on div "FDXE-CQMLDSDOIR" at bounding box center [367, 127] width 134 height 23
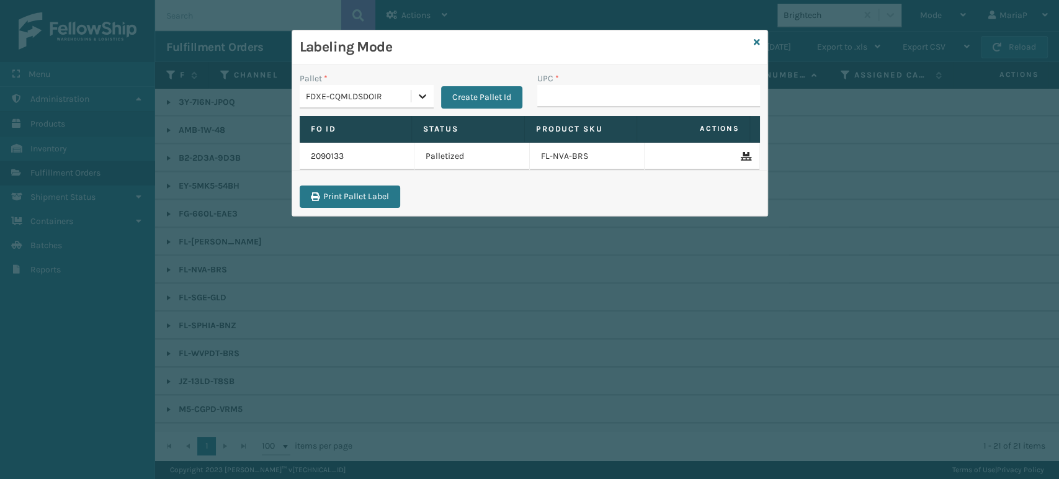
click at [429, 99] on div "Pallet * option FDXE-CQMLDSDOIR, selected. 0 results available. Select is focus…" at bounding box center [411, 90] width 223 height 37
click at [412, 94] on div at bounding box center [422, 96] width 22 height 22
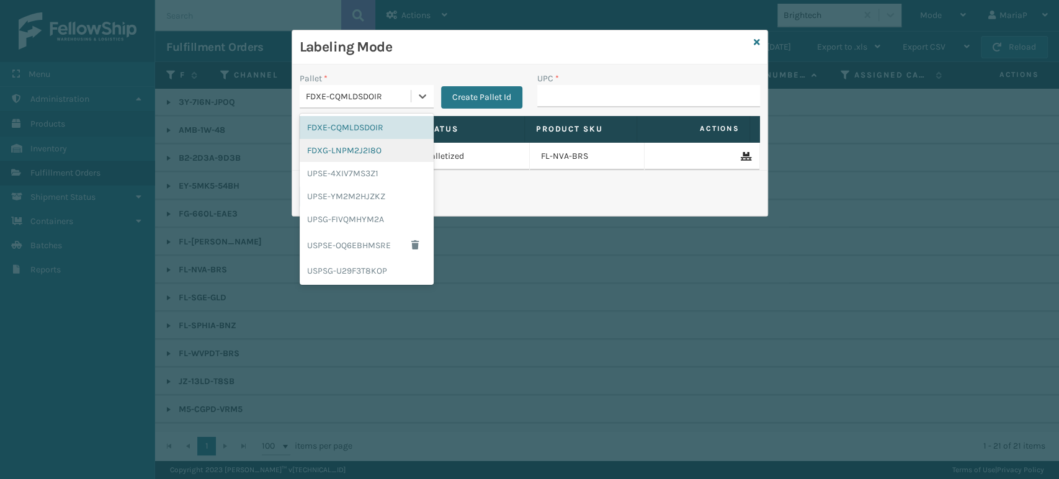
click at [384, 139] on div "FDXG-LNPM2J2I8O" at bounding box center [367, 150] width 134 height 23
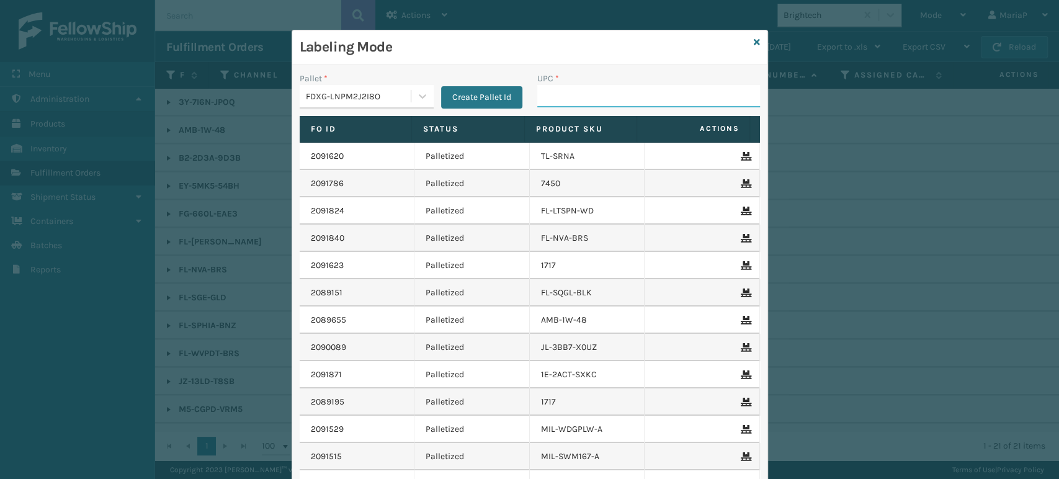
click at [560, 103] on input "UPC *" at bounding box center [648, 96] width 223 height 22
type input "1987156"
type input "840985118181"
click at [562, 92] on input "UPC *" at bounding box center [648, 96] width 223 height 22
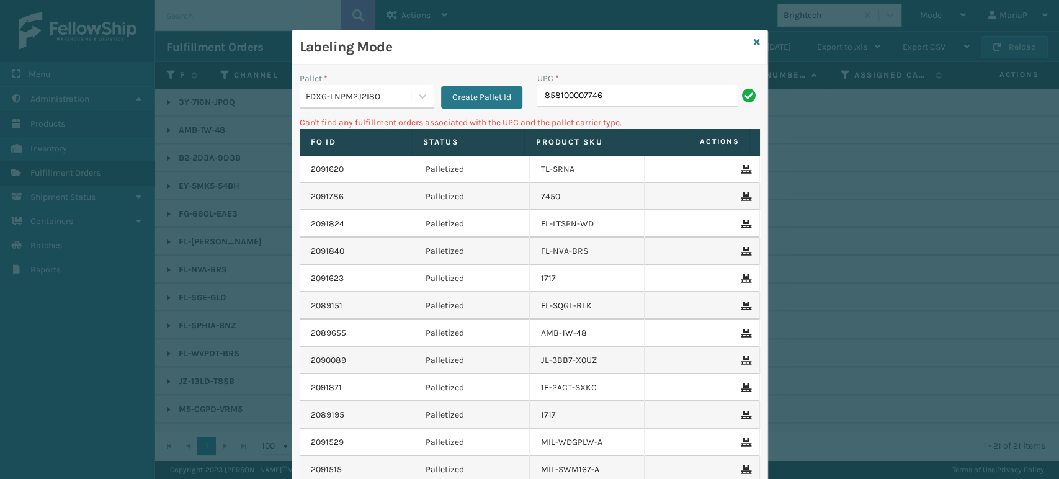
click at [362, 94] on div "FDXG-LNPM2J2I8O" at bounding box center [359, 96] width 106 height 13
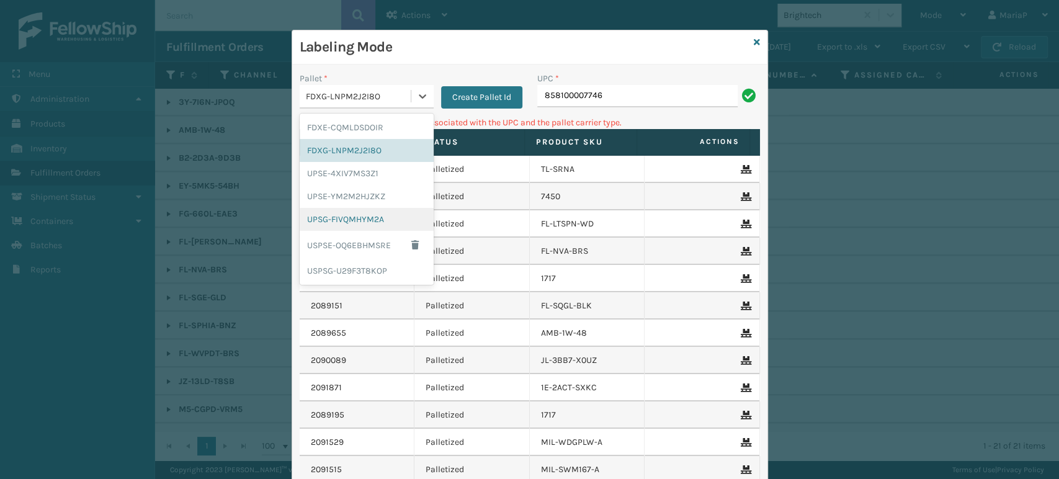
click at [333, 212] on div "UPSG-FIVQMHYM2A" at bounding box center [367, 219] width 134 height 23
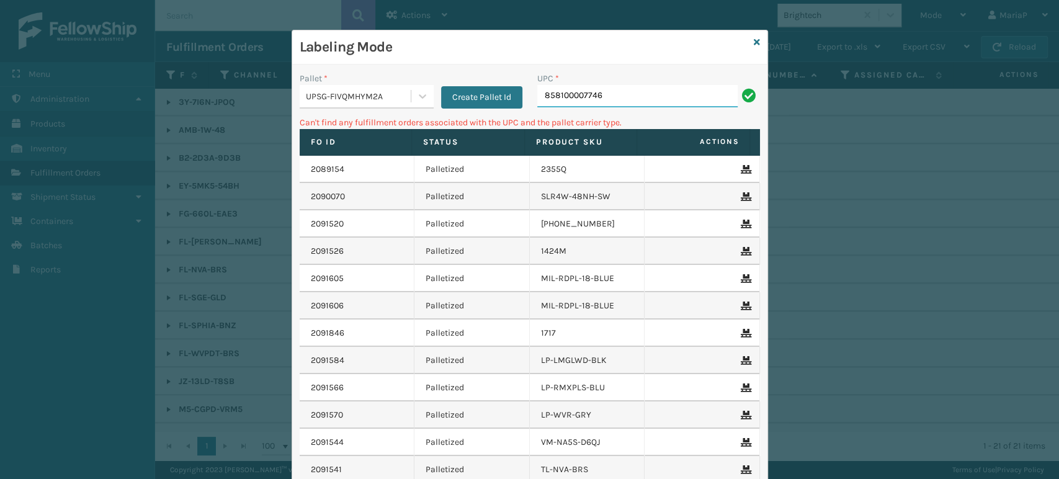
click at [599, 107] on input "858100007746" at bounding box center [637, 96] width 200 height 22
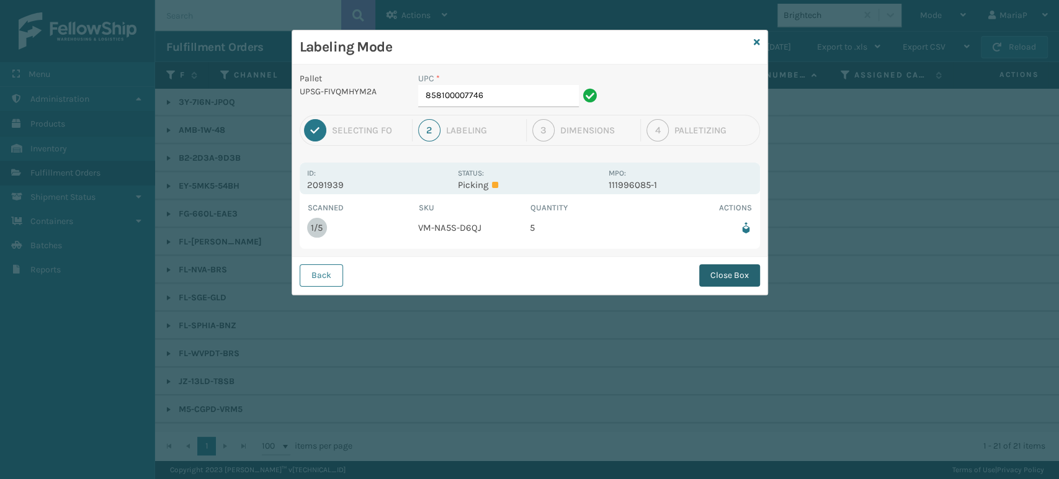
click at [735, 277] on button "Close Box" at bounding box center [729, 275] width 61 height 22
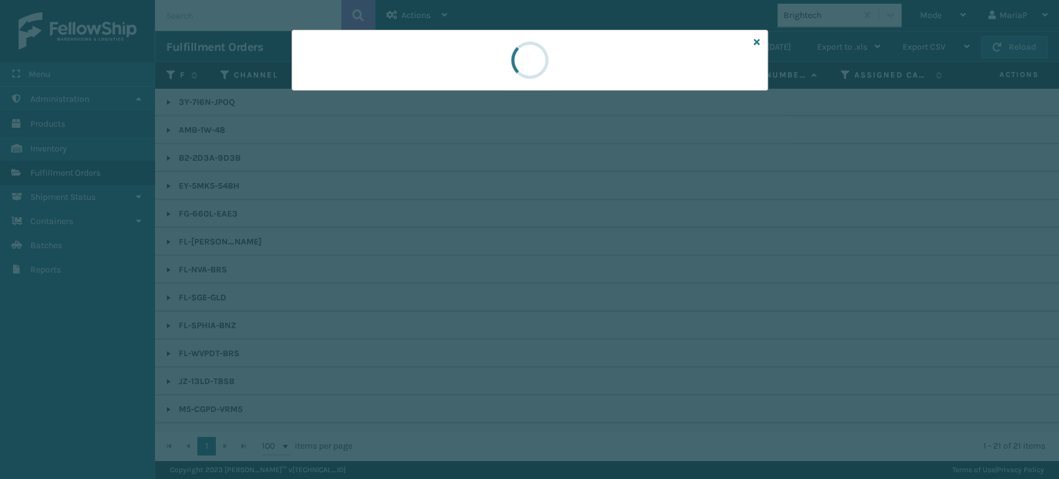
click at [395, 324] on div at bounding box center [529, 239] width 1059 height 479
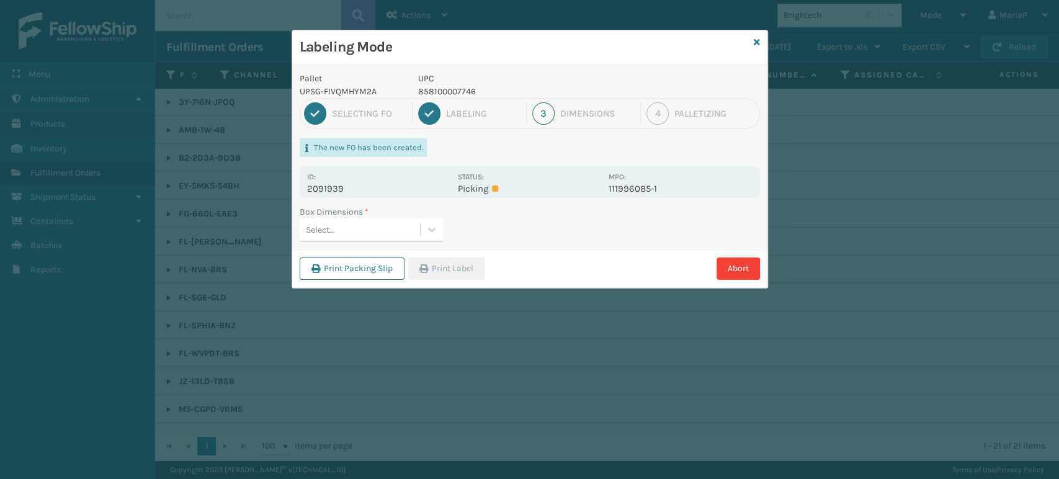
click at [392, 227] on div "Select..." at bounding box center [360, 230] width 120 height 20
type input "MED"
click at [462, 258] on button "Print Label" at bounding box center [446, 268] width 76 height 22
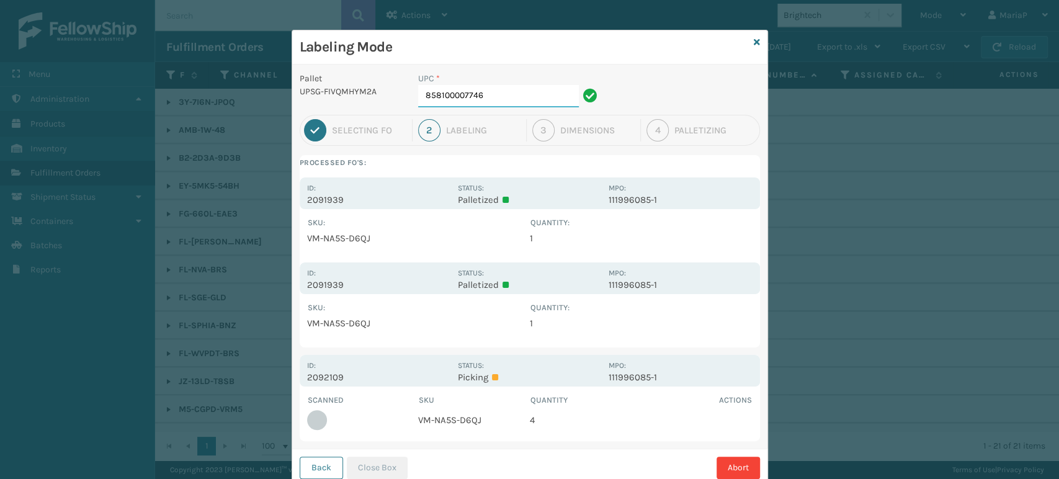
click at [495, 90] on input "858100007746" at bounding box center [498, 96] width 161 height 22
click at [390, 465] on button "Close Box" at bounding box center [377, 468] width 61 height 22
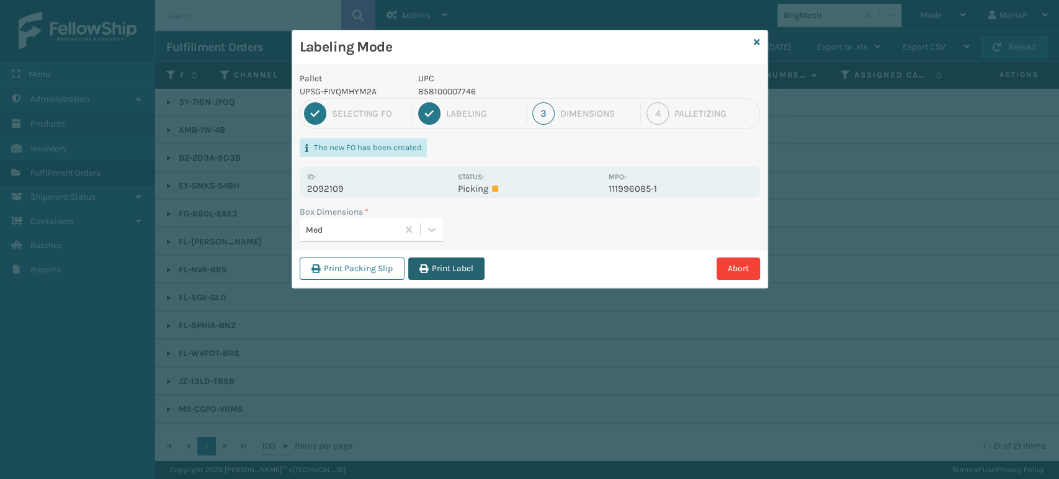
click at [428, 264] on icon "button" at bounding box center [423, 268] width 9 height 9
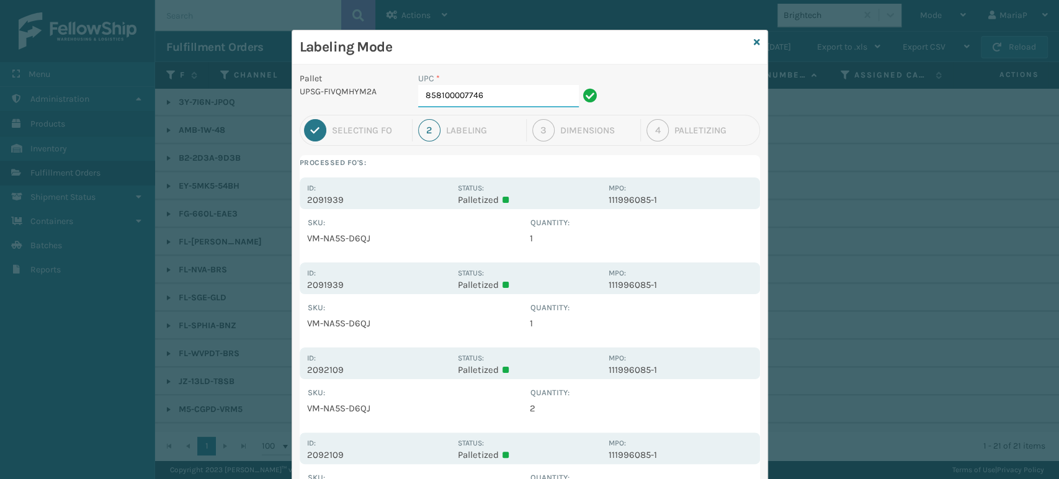
click at [486, 102] on input "858100007746" at bounding box center [498, 96] width 161 height 22
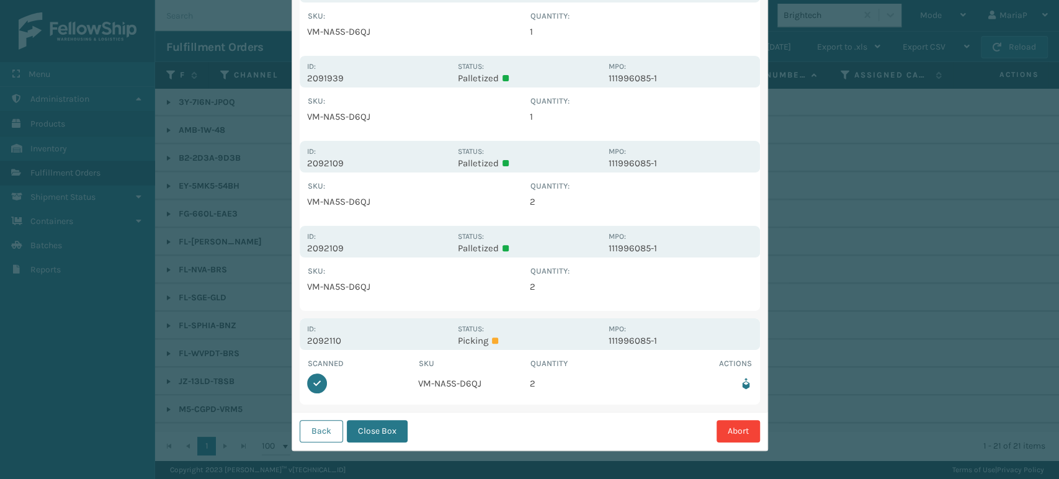
scroll to position [208, 0]
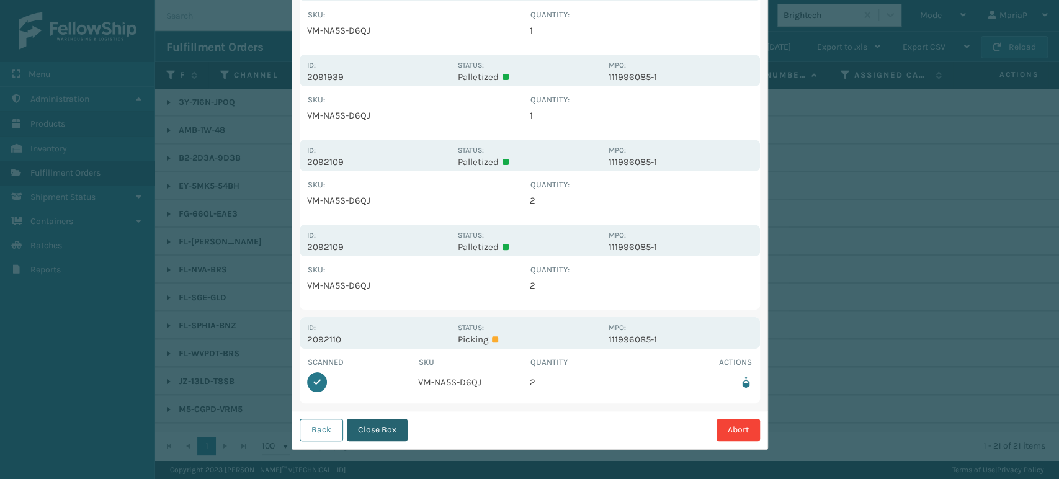
click at [390, 421] on button "Close Box" at bounding box center [377, 430] width 61 height 22
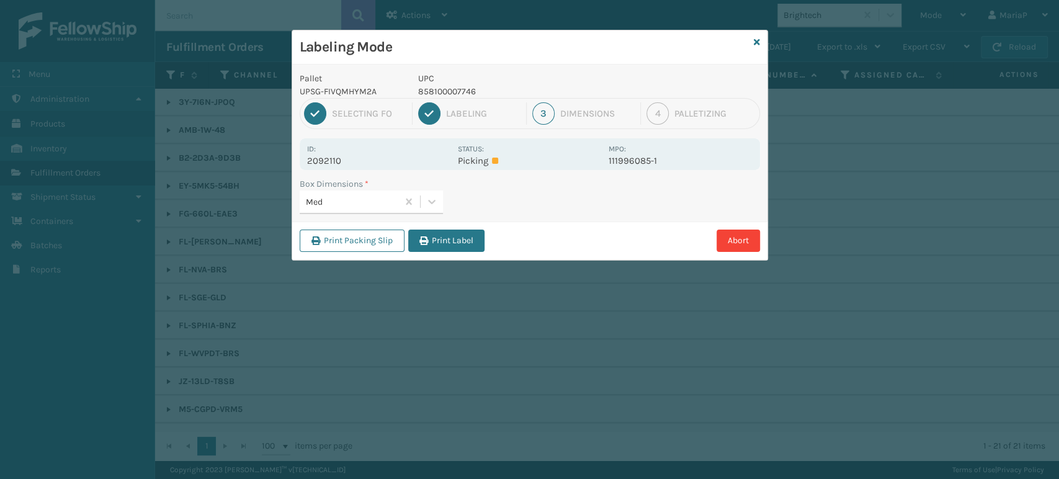
click at [433, 243] on button "Print Label" at bounding box center [446, 241] width 76 height 22
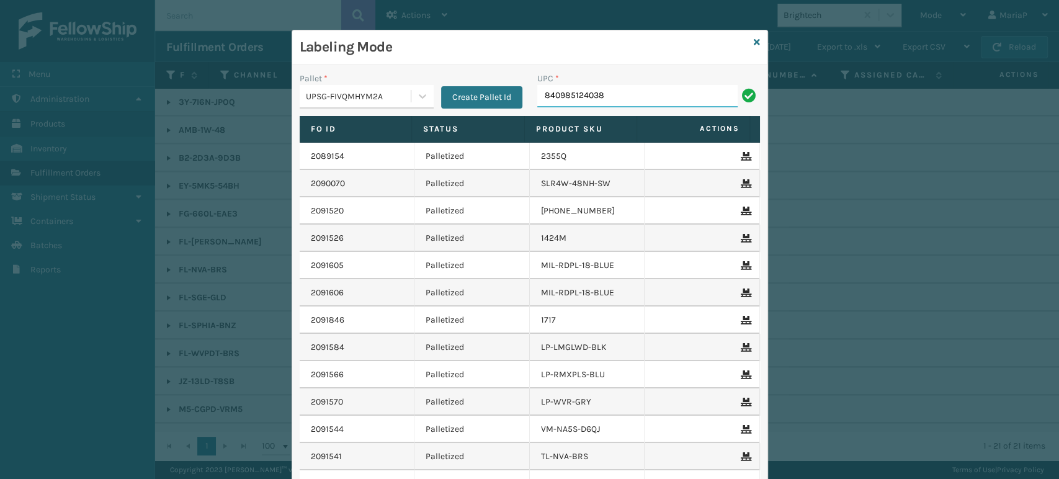
type input "840985124038"
type input "8500124"
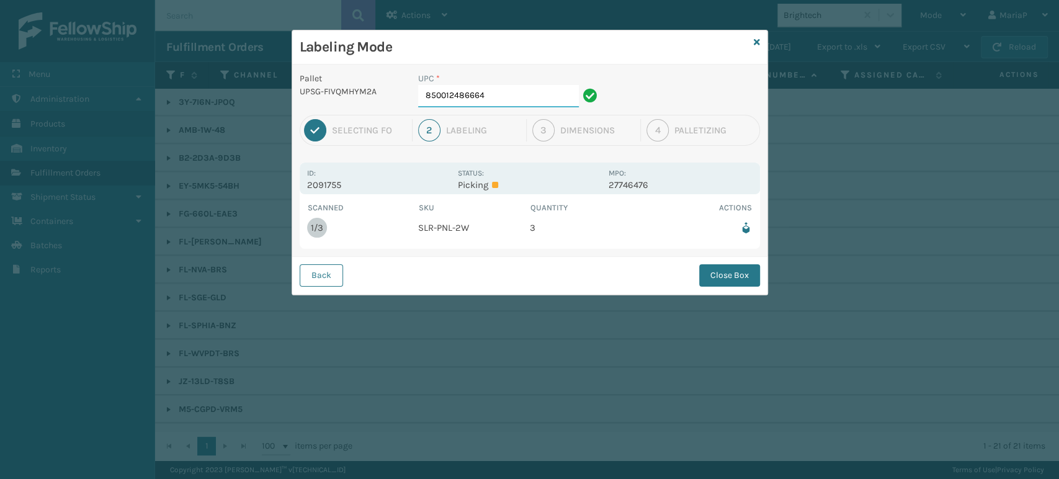
click at [494, 102] on input "850012486664" at bounding box center [498, 96] width 161 height 22
click at [715, 277] on button "Close Box" at bounding box center [729, 275] width 61 height 22
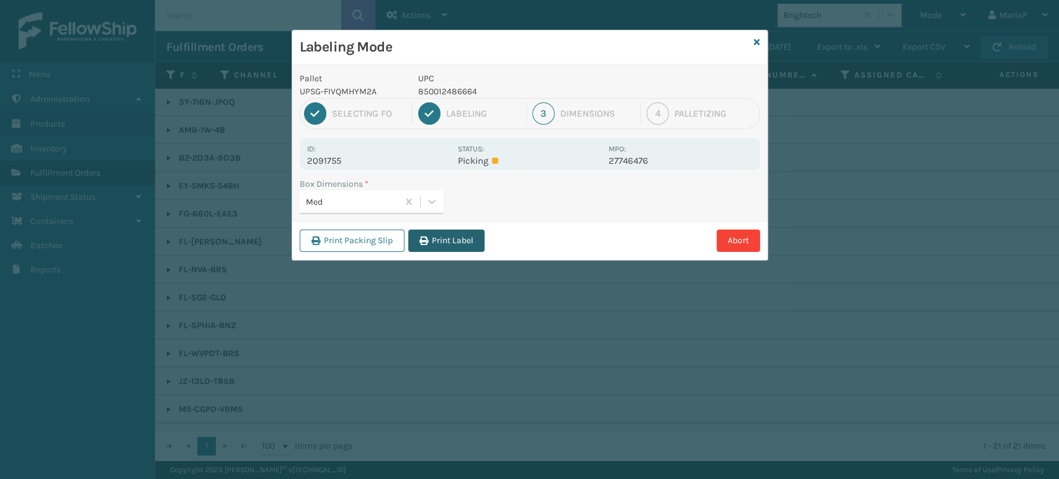
click at [426, 243] on icon "button" at bounding box center [423, 240] width 9 height 9
click at [426, 243] on div "Labeling Mode Pallet UPSG-FIVQMHYM2A UPC 850012486664 1 Selecting FO 2 Labeling…" at bounding box center [529, 239] width 1059 height 479
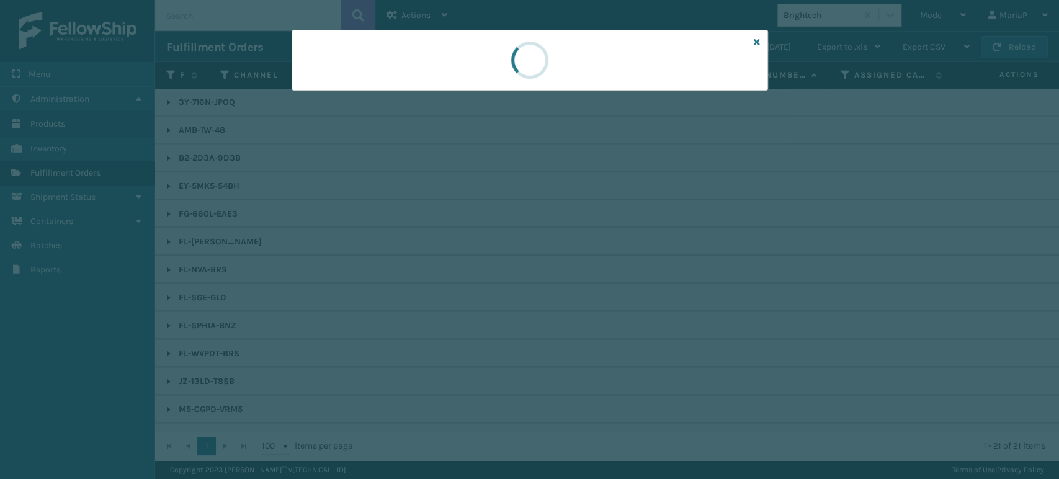
click at [426, 243] on div at bounding box center [529, 239] width 1059 height 479
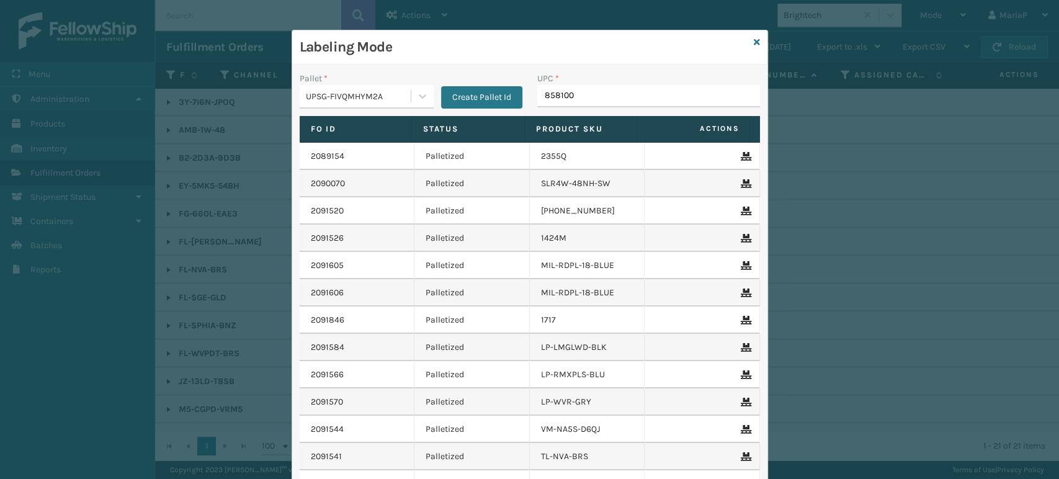
type input "8581000"
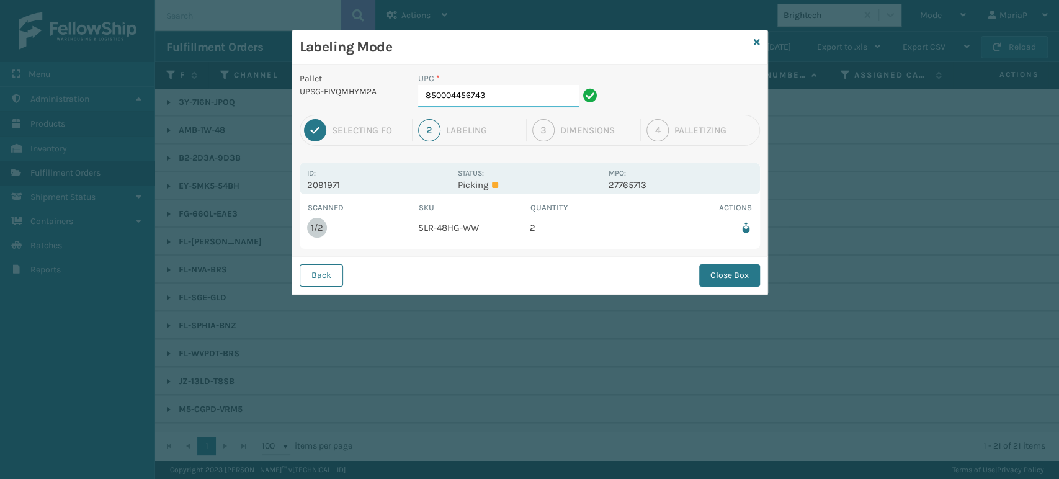
click at [499, 97] on input "850004456743" at bounding box center [498, 96] width 161 height 22
click at [723, 272] on button "Close Box" at bounding box center [729, 275] width 61 height 22
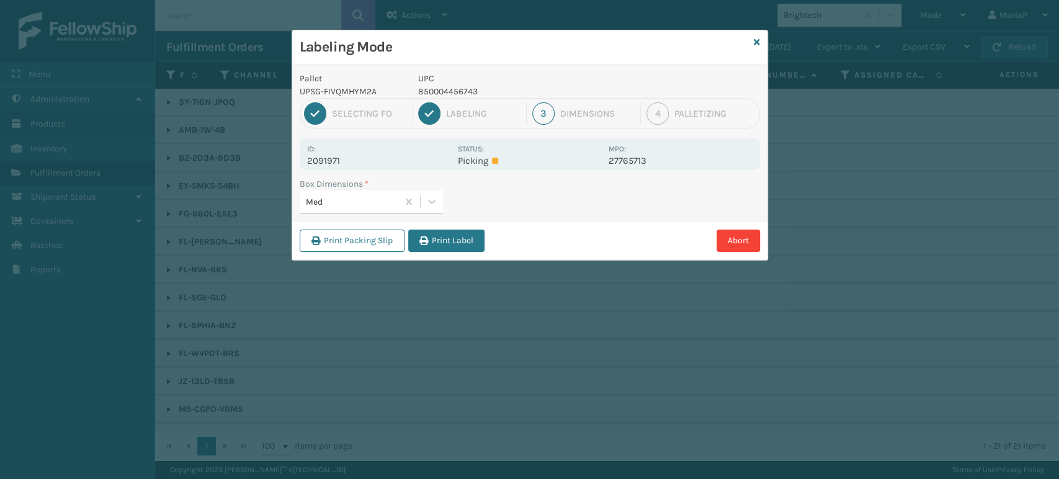
click at [474, 227] on div "Print Packing Slip Print Label Abort" at bounding box center [529, 240] width 475 height 38
click at [470, 237] on button "Print Label" at bounding box center [446, 241] width 76 height 22
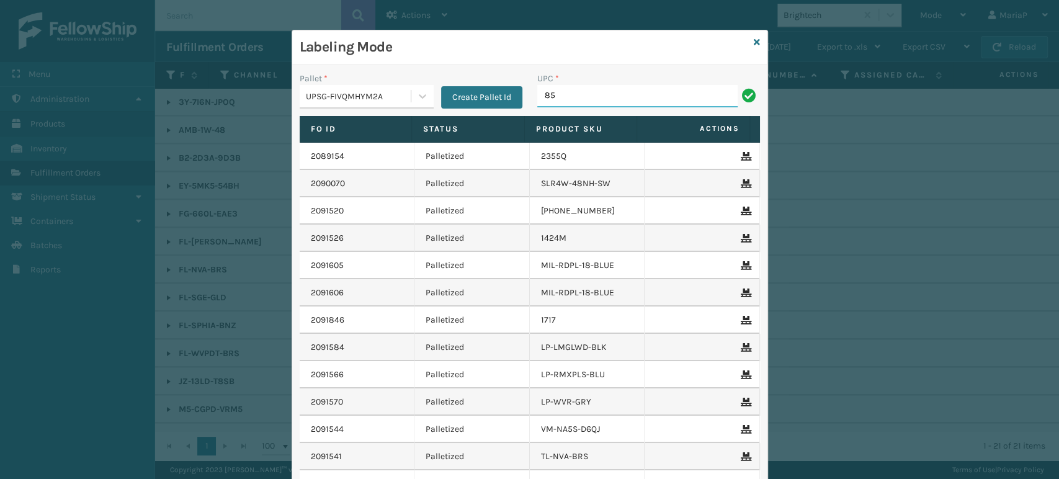
click at [555, 104] on input "85" at bounding box center [637, 96] width 200 height 22
type input "8580012486763"
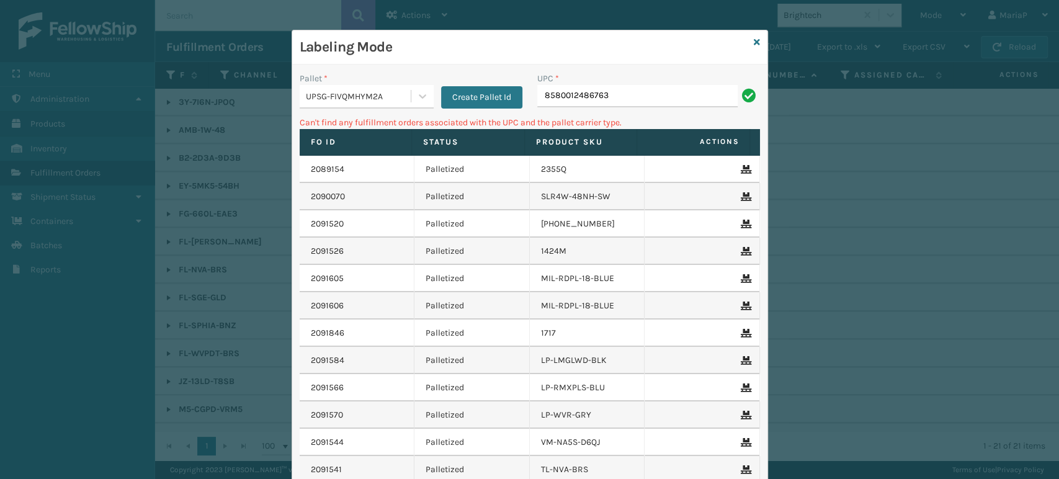
click at [555, 98] on input "8580012486763" at bounding box center [637, 96] width 200 height 22
type input "850012486763"
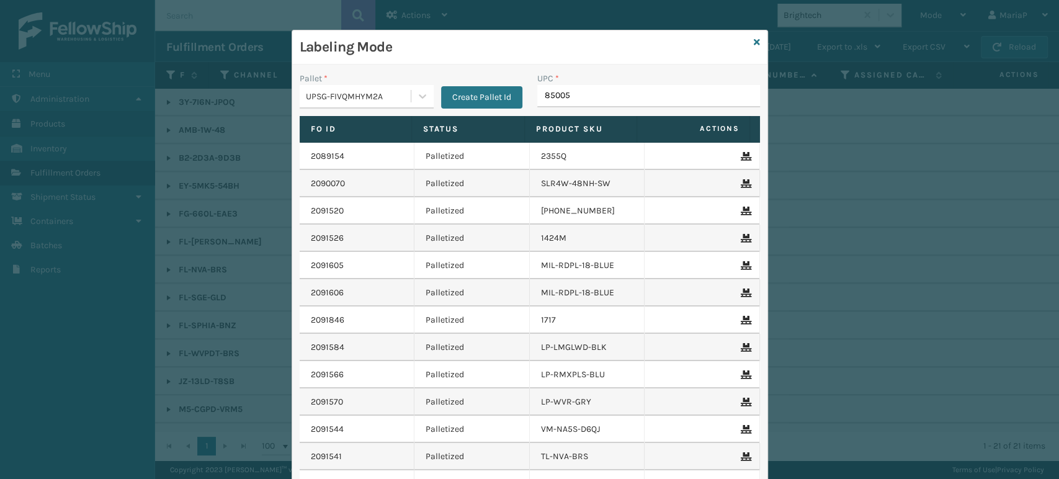
type input "850053"
click at [747, 38] on div "Labeling Mode" at bounding box center [529, 47] width 475 height 34
click at [747, 44] on div "Labeling Mode" at bounding box center [529, 47] width 475 height 34
click at [754, 38] on icon at bounding box center [757, 42] width 6 height 9
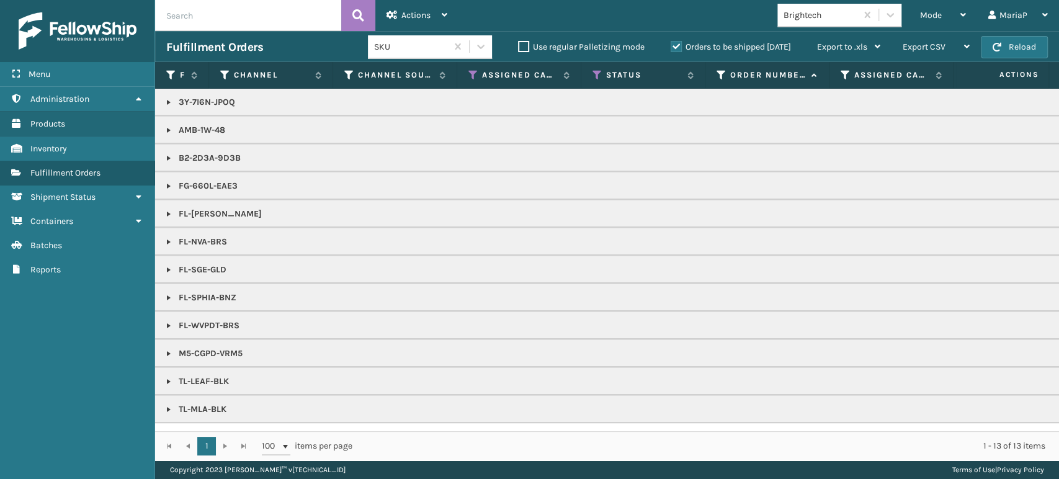
click at [260, 19] on input "text" at bounding box center [248, 15] width 186 height 31
type input "1Z2859F50397402776"
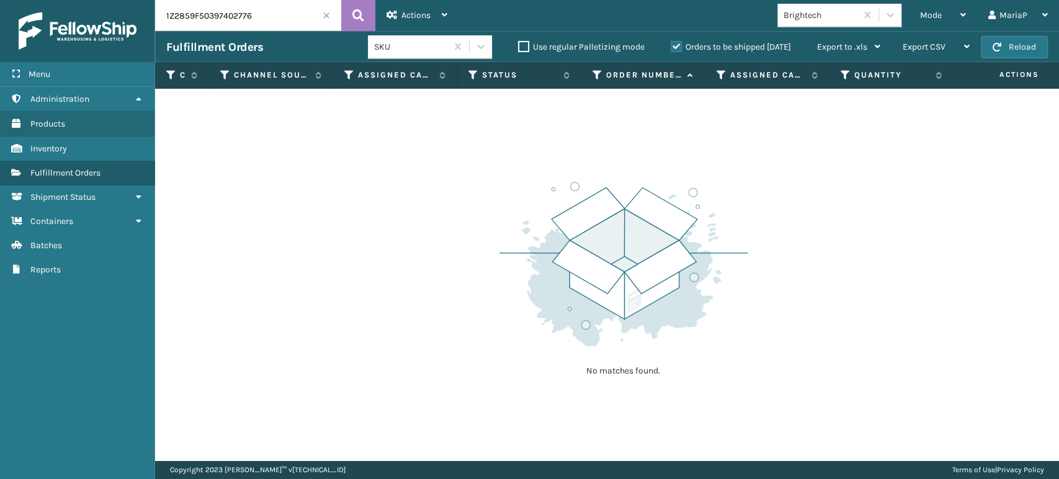
click at [677, 43] on label "Orders to be shipped [DATE]" at bounding box center [731, 47] width 120 height 11
click at [671, 43] on input "Orders to be shipped [DATE]" at bounding box center [671, 44] width 1 height 8
